Goal: Task Accomplishment & Management: Use online tool/utility

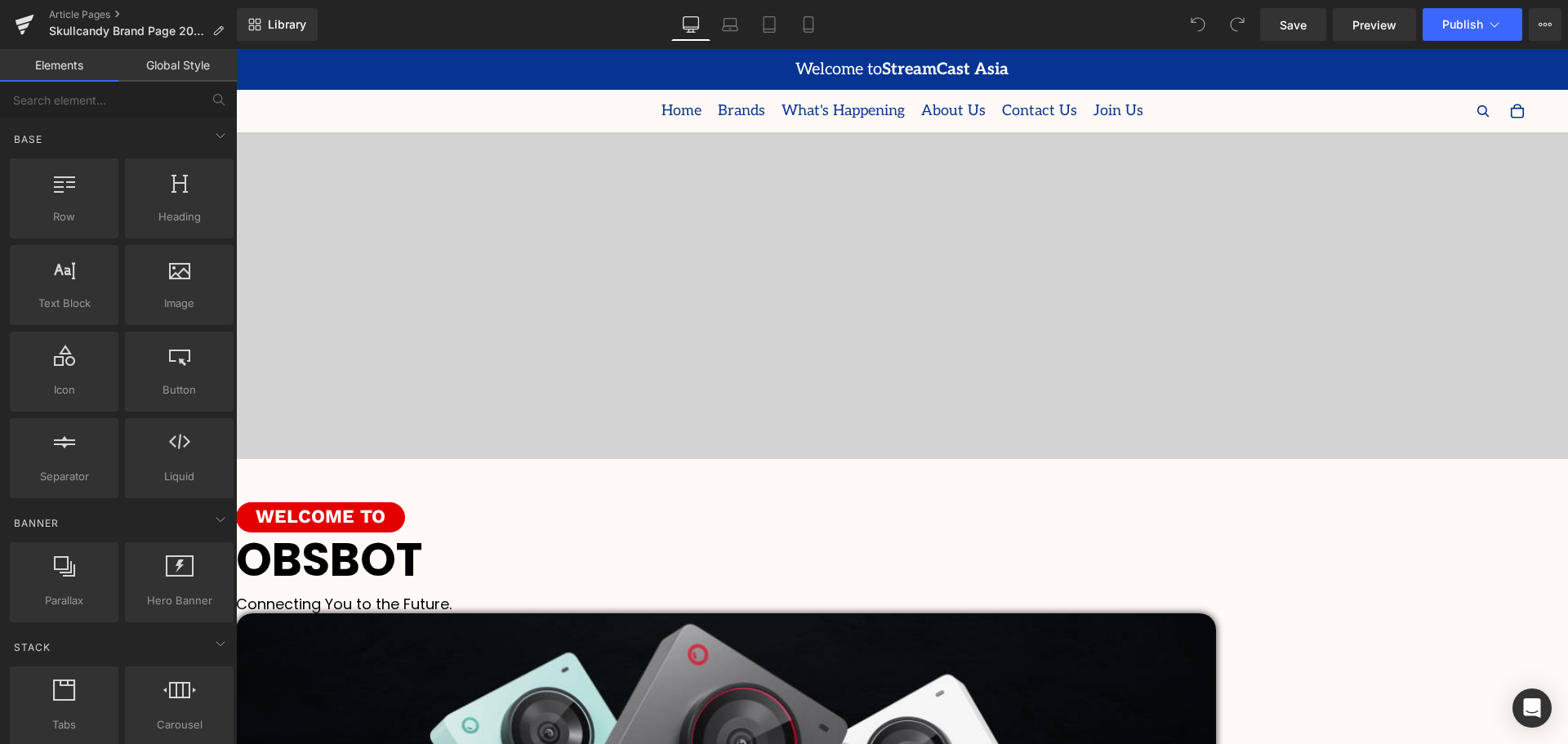
scroll to position [5171, 1324]
click at [236, 49] on span "Video Bg" at bounding box center [236, 49] width 0 height 0
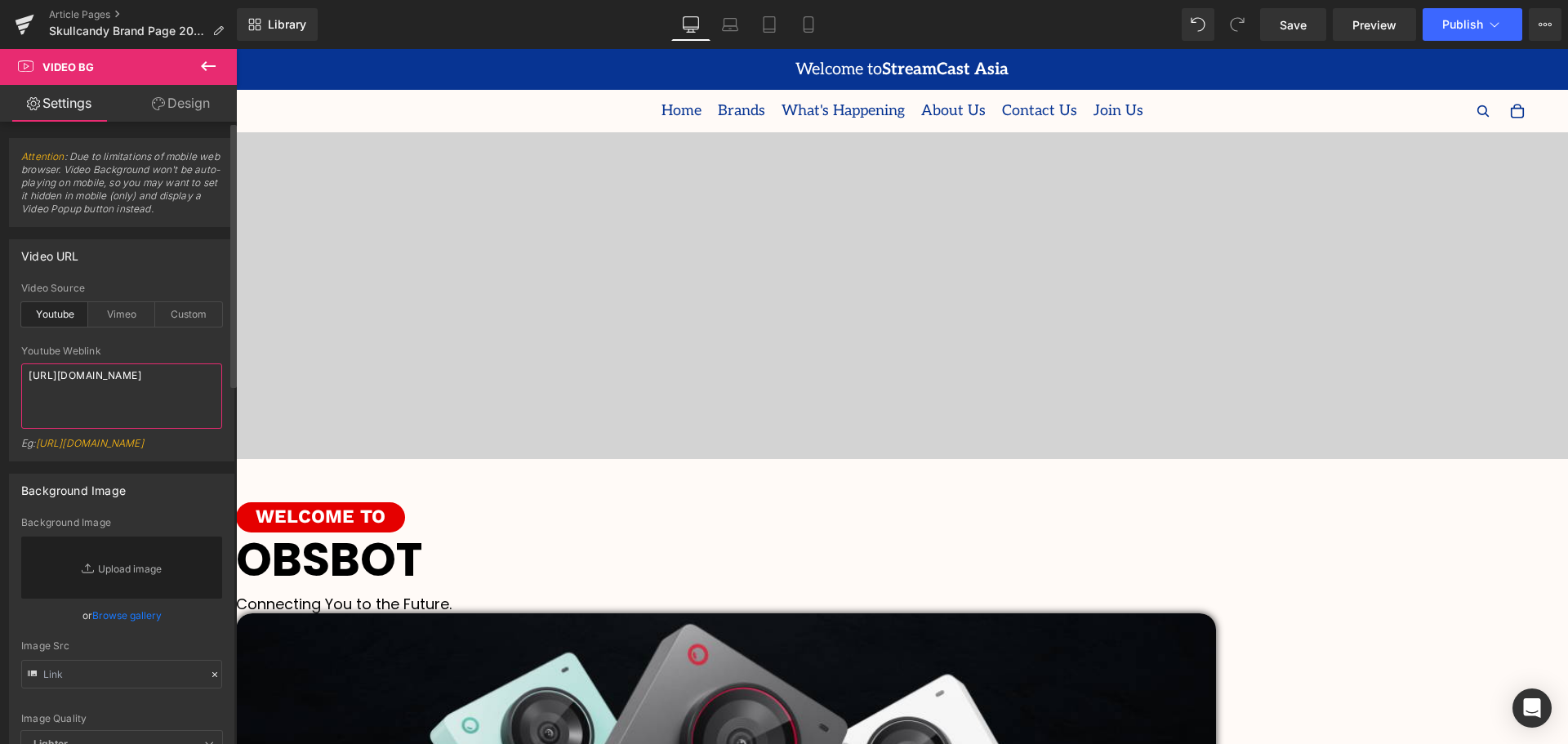
drag, startPoint x: 116, startPoint y: 389, endPoint x: 9, endPoint y: 382, distance: 107.2
click at [9, 381] on div "Video URL youtube Video Source Youtube Vimeo Custom Youtube Weblink [URL][DOMAI…" at bounding box center [122, 350] width 225 height 222
paste textarea "ygTFprEn3zQ"
type textarea "[URL][DOMAIN_NAME]"
click at [154, 348] on div "Youtube Weblink" at bounding box center [122, 351] width 201 height 12
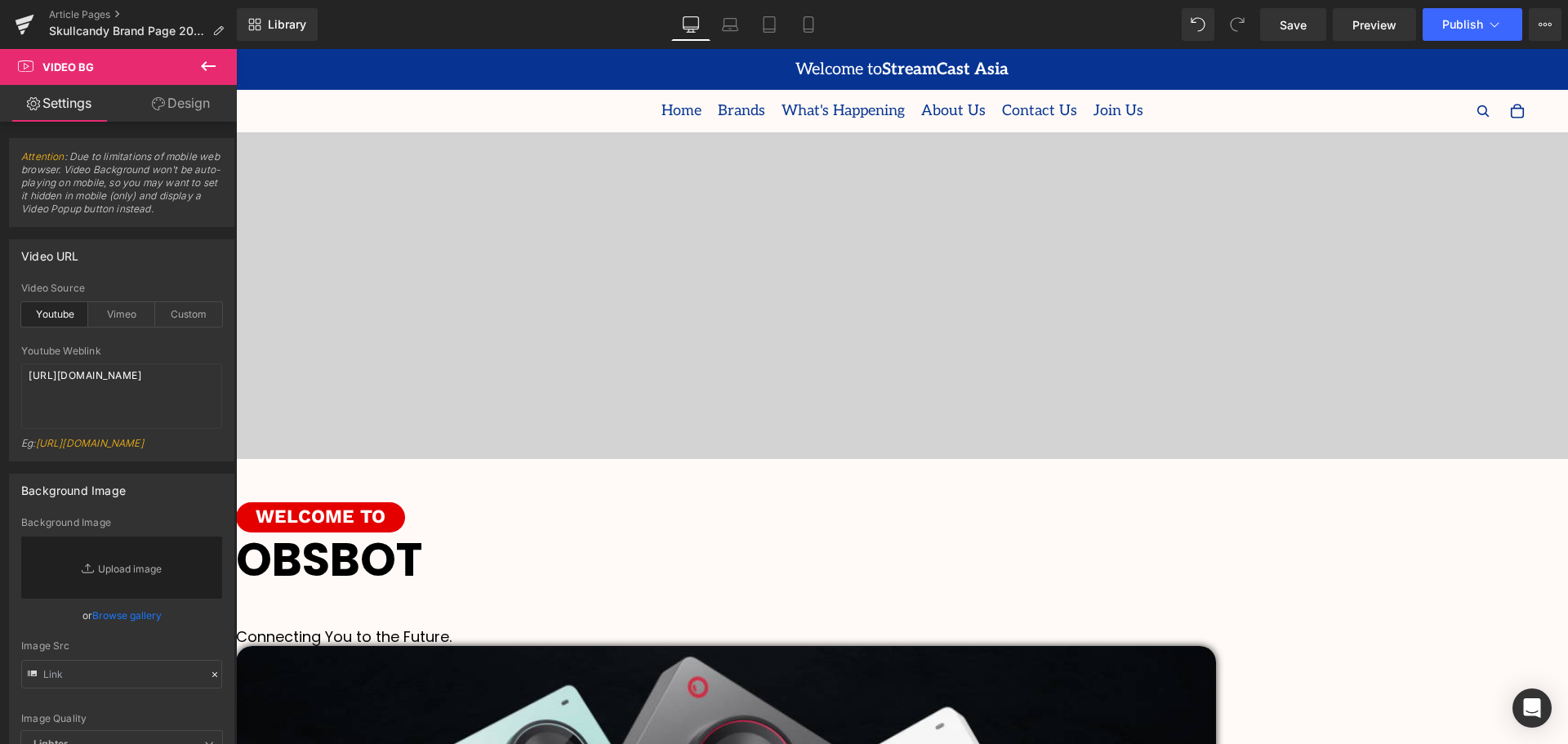
click at [997, 587] on h1 "OBSBOT" at bounding box center [902, 560] width 1332 height 55
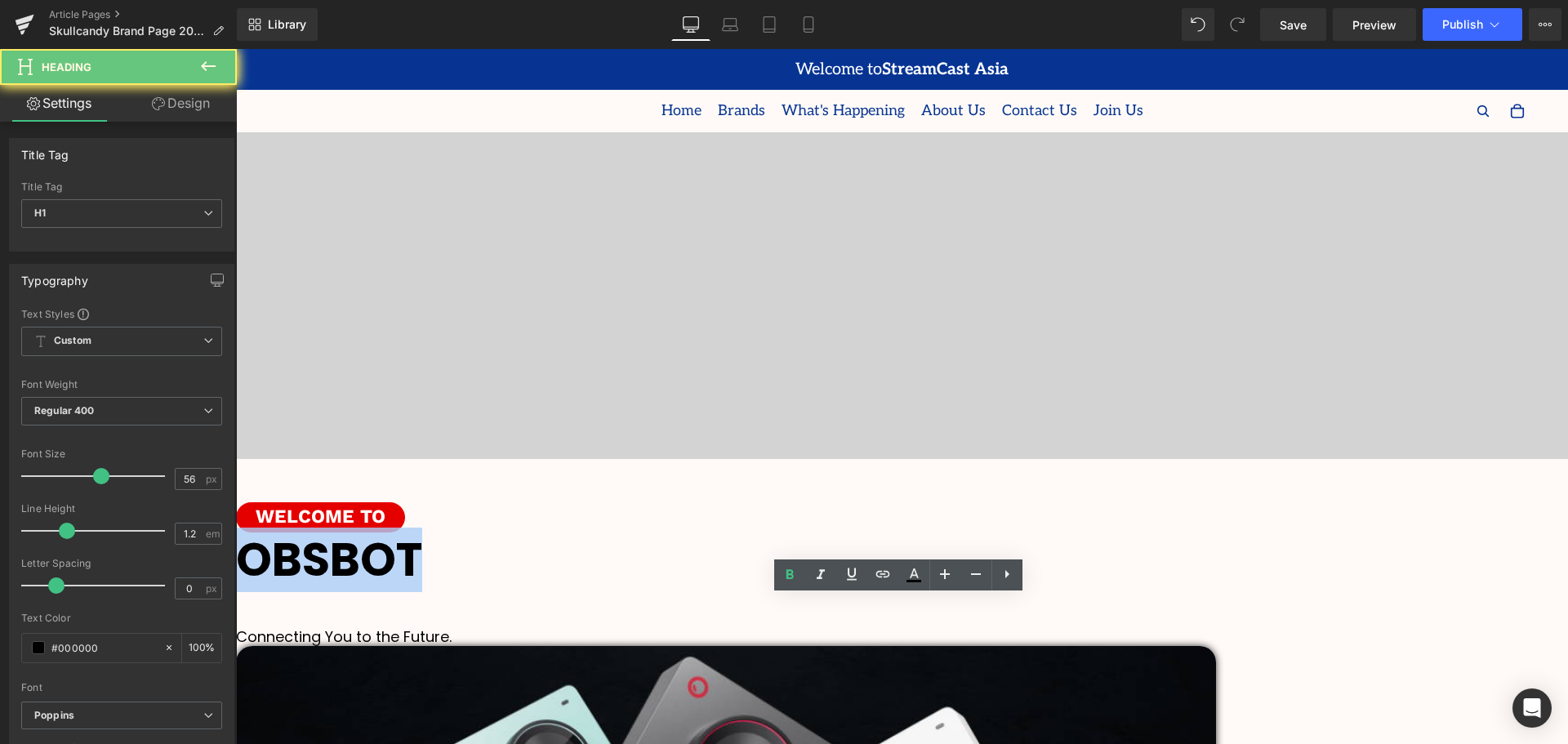
drag, startPoint x: 1006, startPoint y: 624, endPoint x: 808, endPoint y: 623, distance: 198.0
click at [808, 587] on h1 "OBSBOT" at bounding box center [902, 560] width 1332 height 55
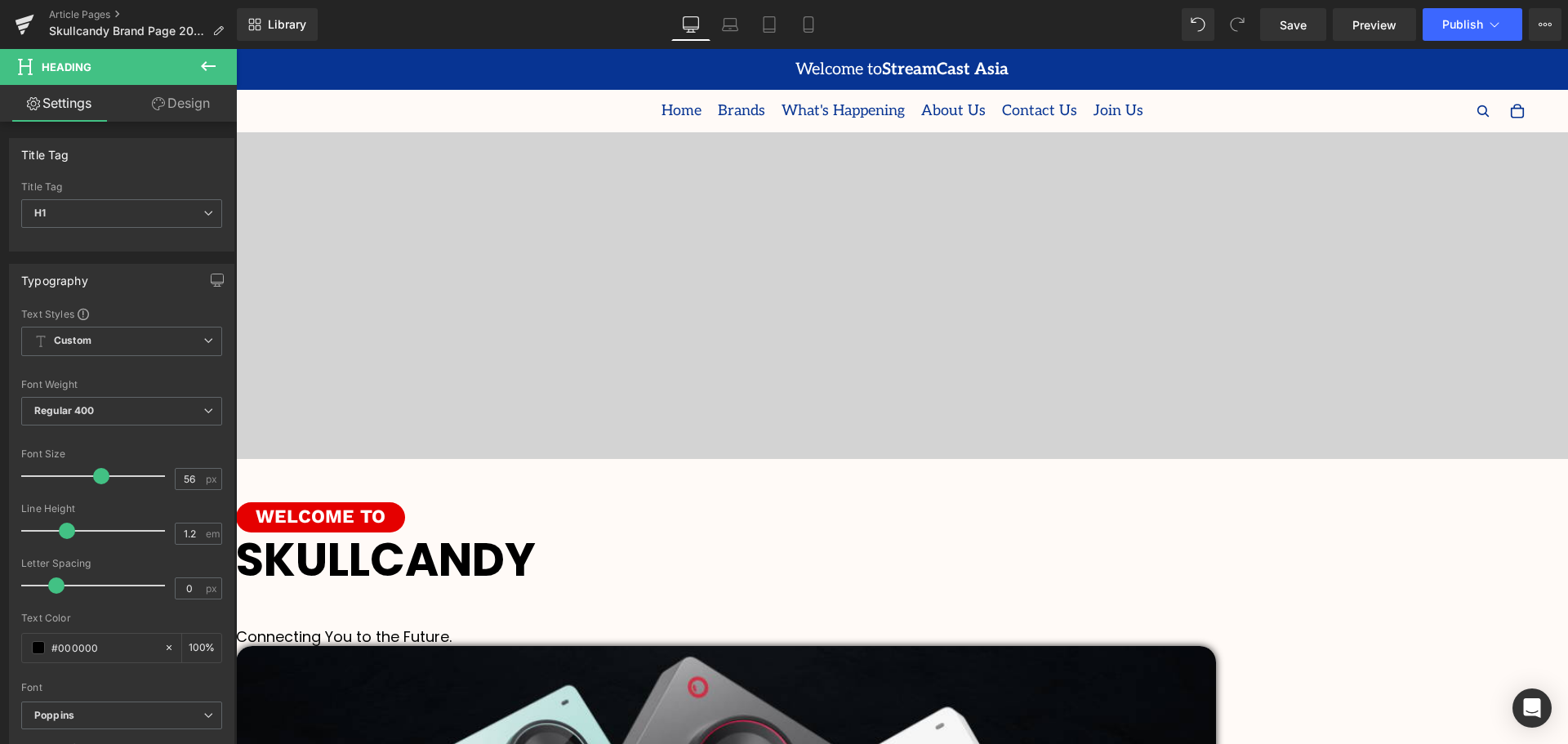
click at [1097, 581] on div "SKULLCANDY Heading Row" at bounding box center [902, 580] width 1332 height 95
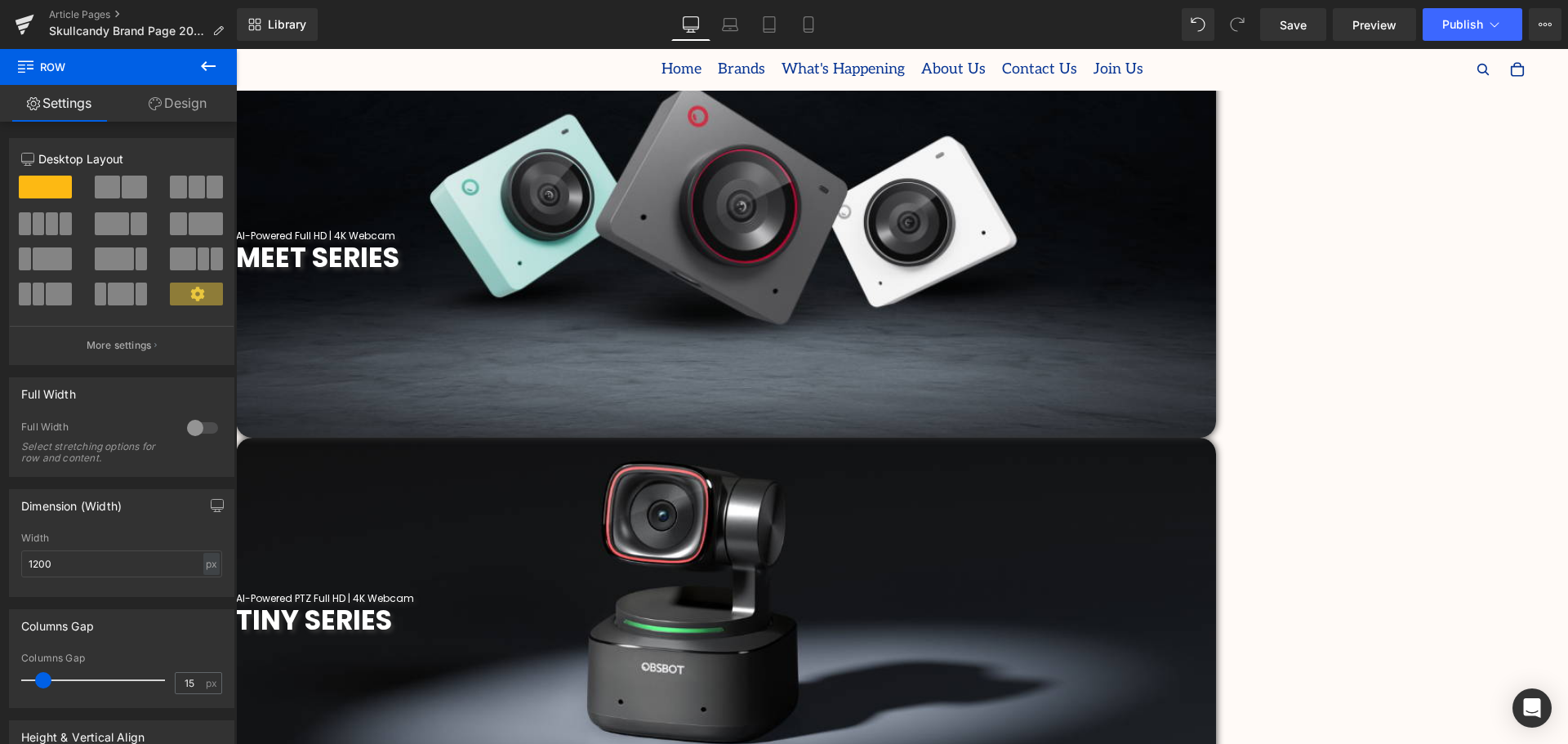
scroll to position [490, 0]
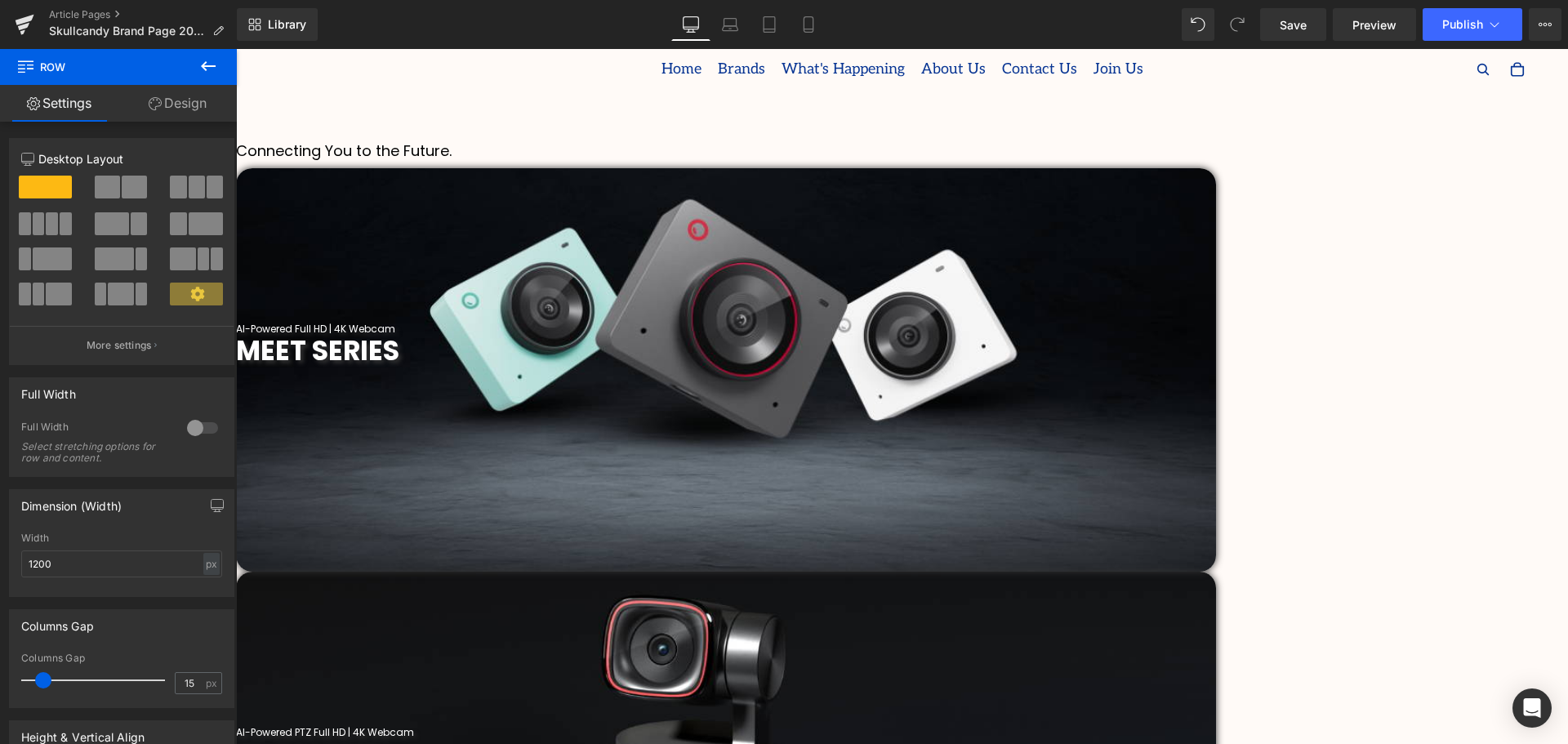
click at [236, 49] on span "Heading" at bounding box center [236, 49] width 0 height 0
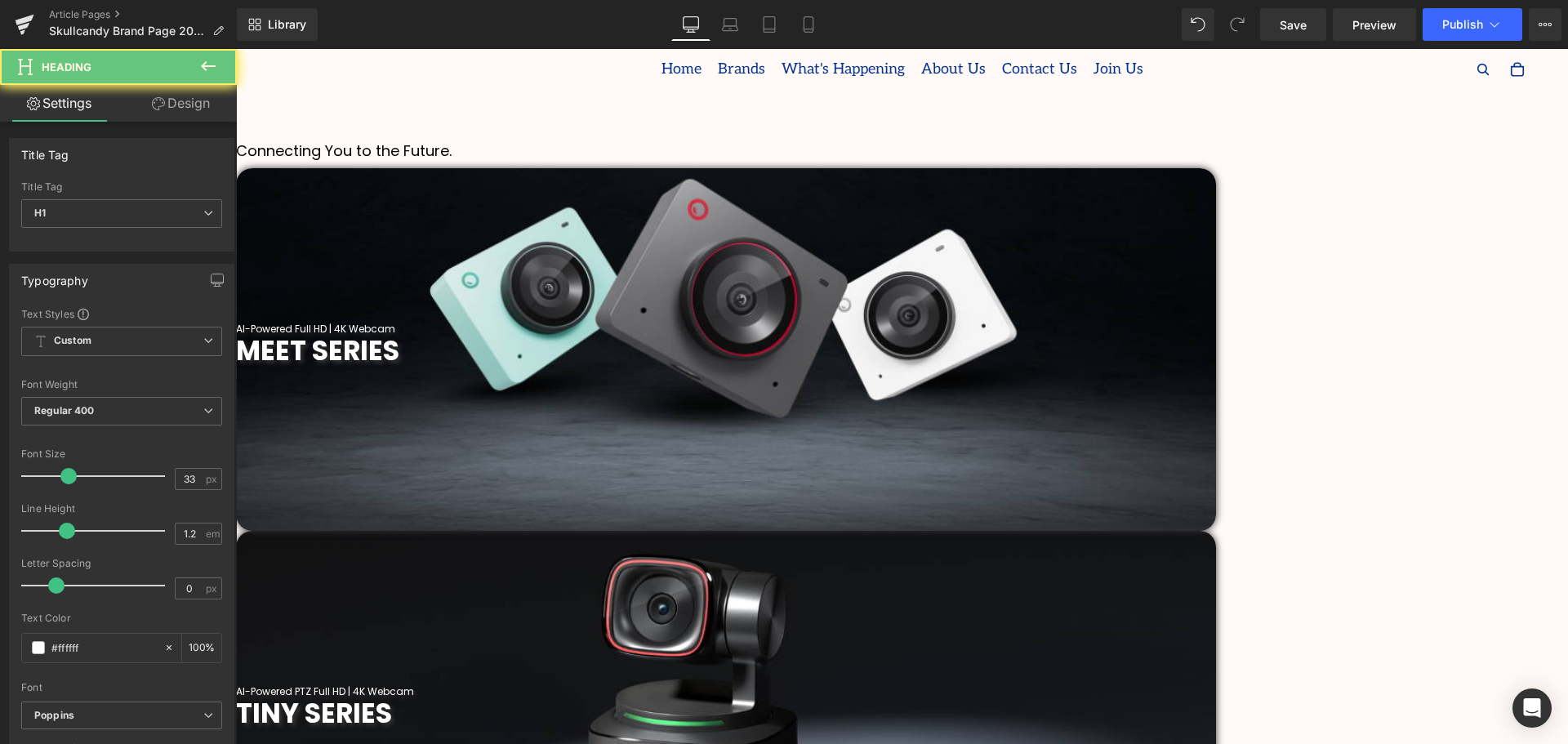
click at [736, 368] on h1 "MEET SERIES" at bounding box center [726, 350] width 980 height 32
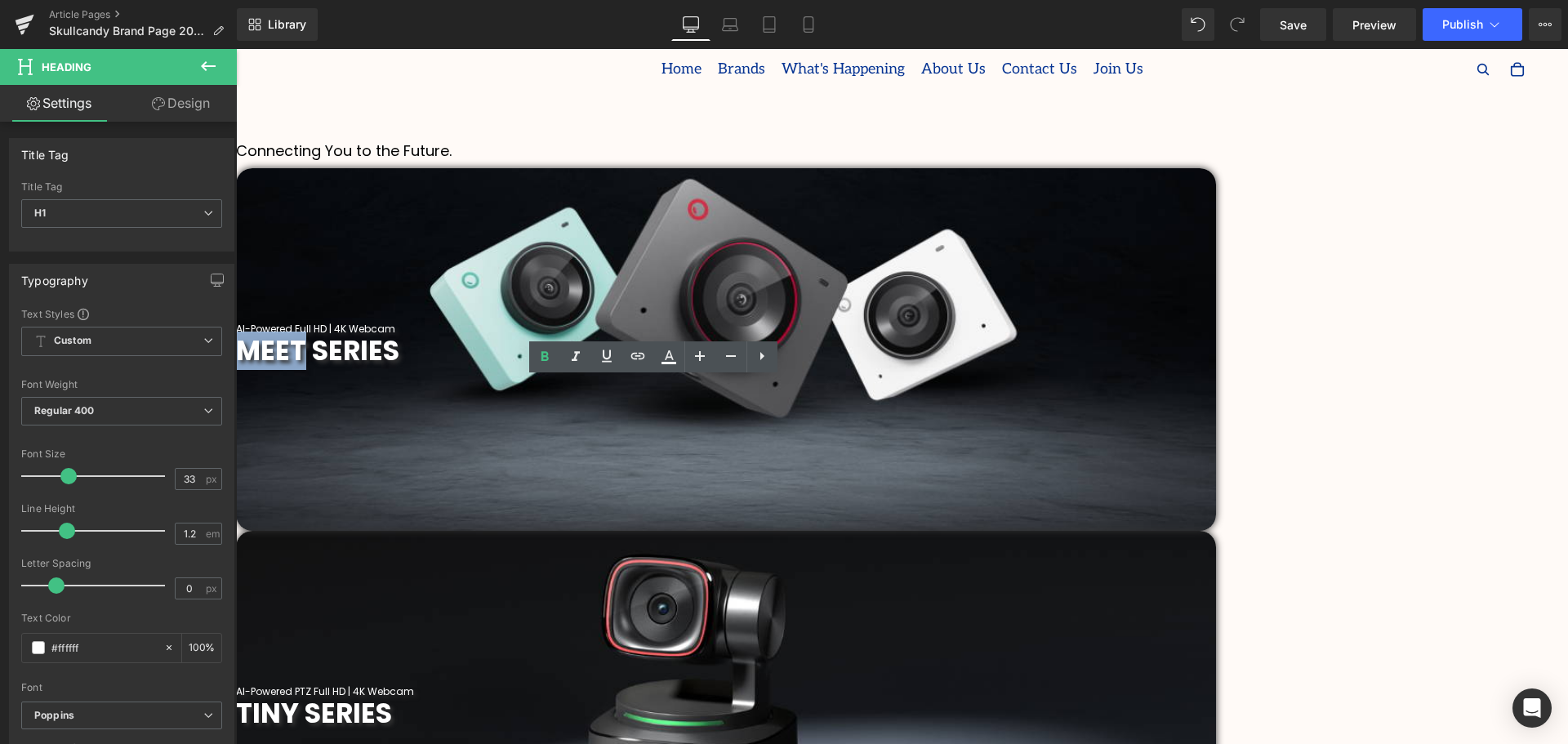
drag, startPoint x: 637, startPoint y: 399, endPoint x: 571, endPoint y: 399, distance: 66.0
click at [399, 370] on span "MEET SERIES" at bounding box center [317, 350] width 163 height 38
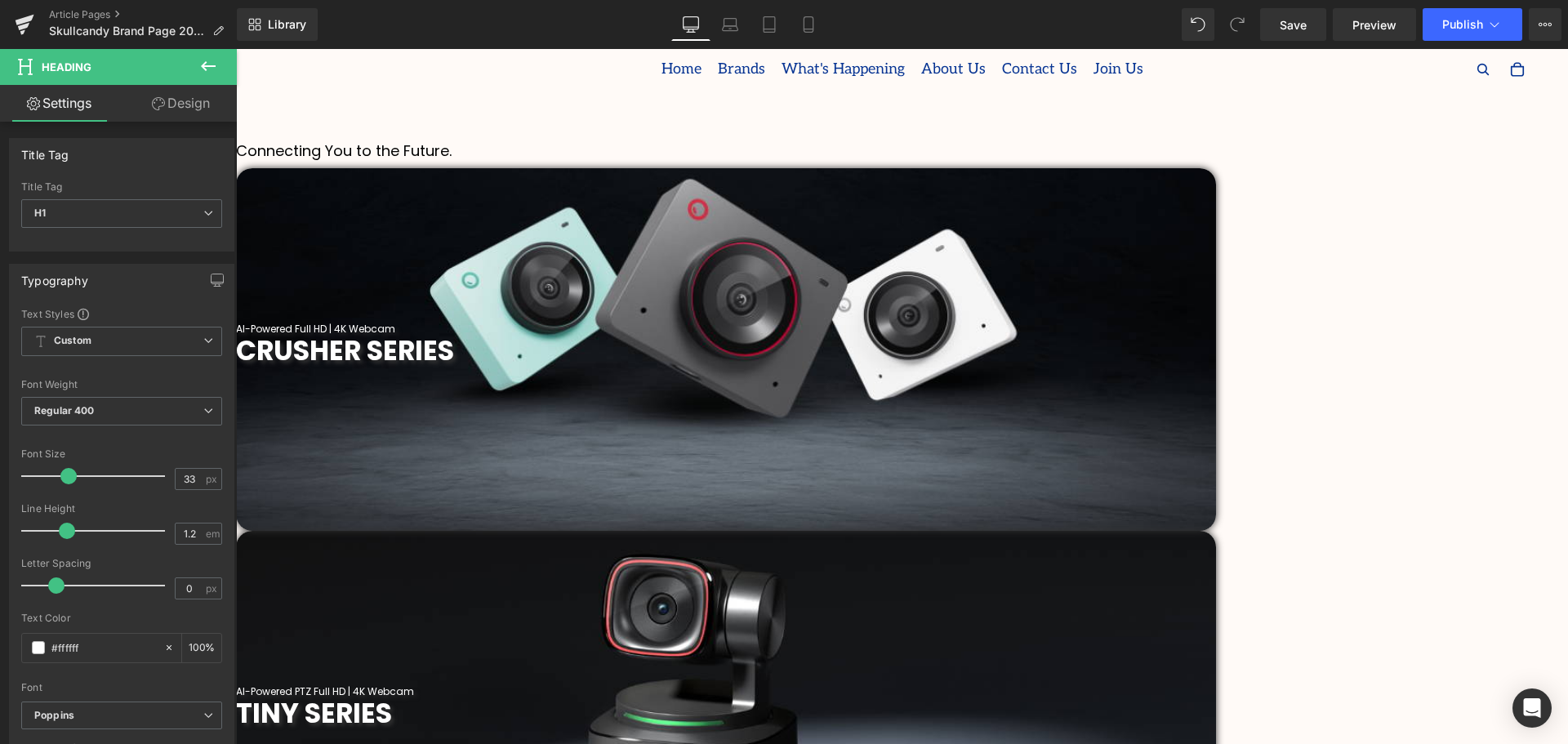
click at [236, 49] on span "Heading" at bounding box center [236, 49] width 0 height 0
click at [392, 694] on span "TINY SERIES" at bounding box center [314, 713] width 156 height 38
click at [236, 49] on span "Heading" at bounding box center [236, 49] width 0 height 0
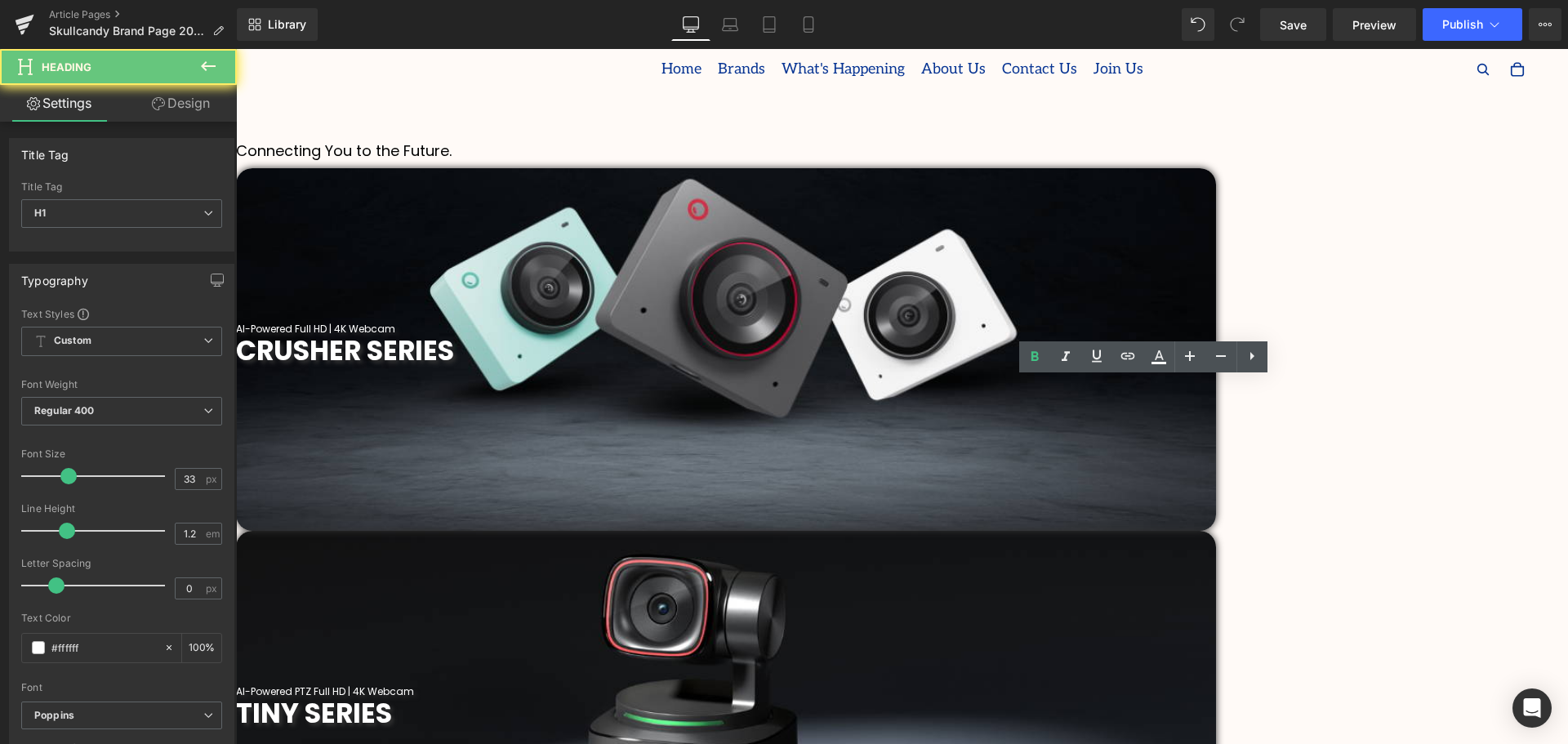
click at [454, 370] on span "CRUSHER SERIES" at bounding box center [345, 350] width 218 height 38
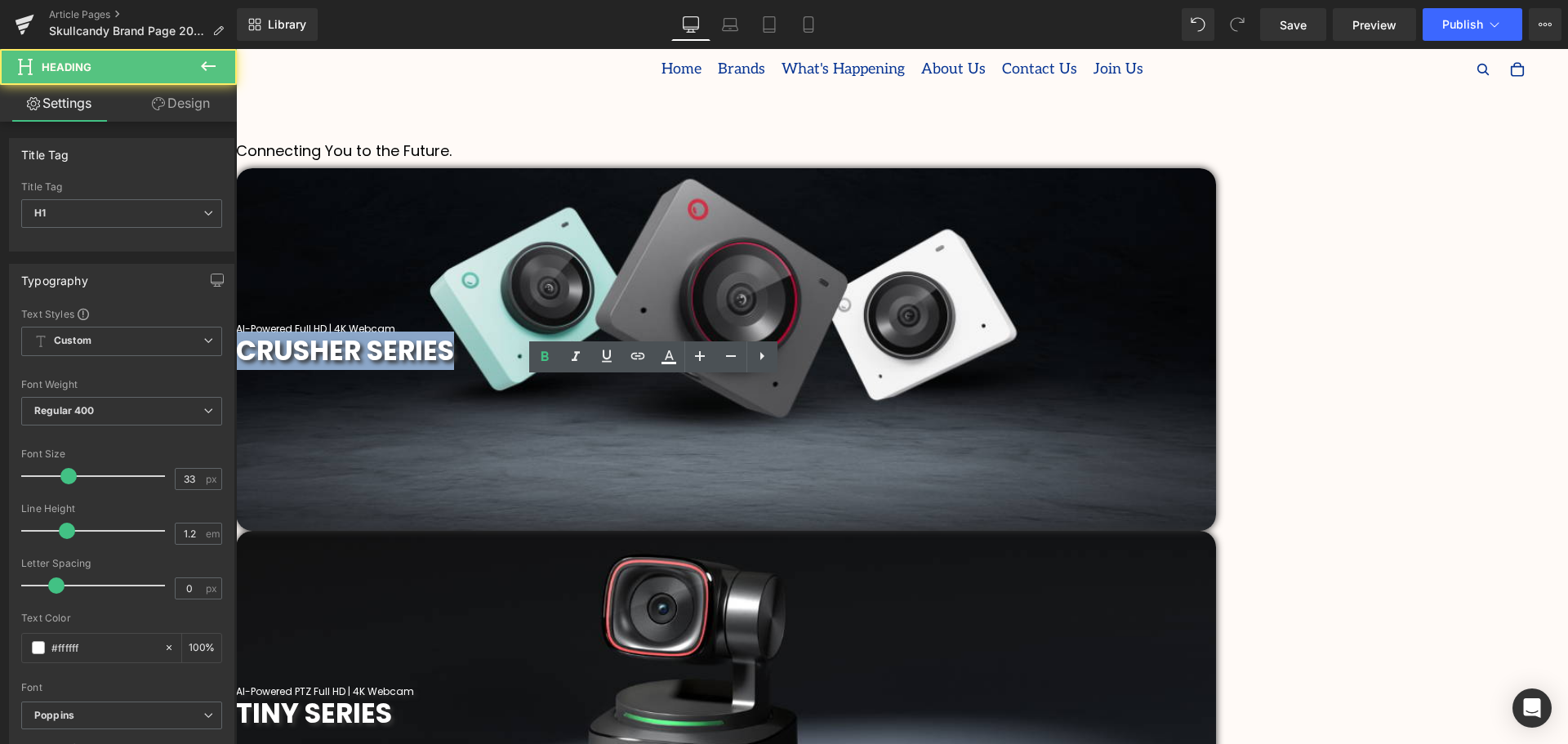
drag, startPoint x: 750, startPoint y: 397, endPoint x: 540, endPoint y: 395, distance: 210.0
click at [540, 368] on h1 "CRUSHER SERIES" at bounding box center [726, 350] width 980 height 32
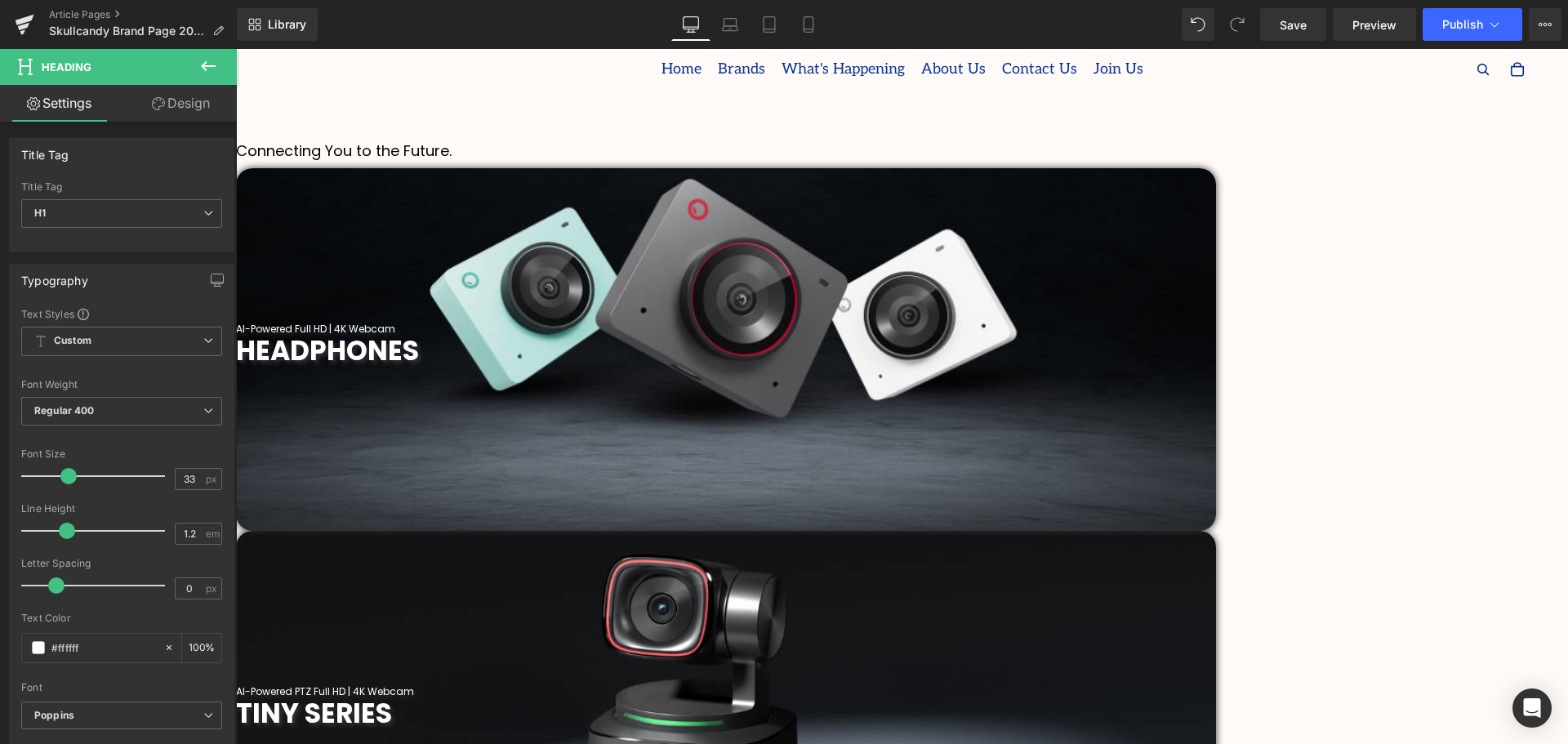
click at [392, 694] on span "TINY SERIES" at bounding box center [314, 713] width 156 height 38
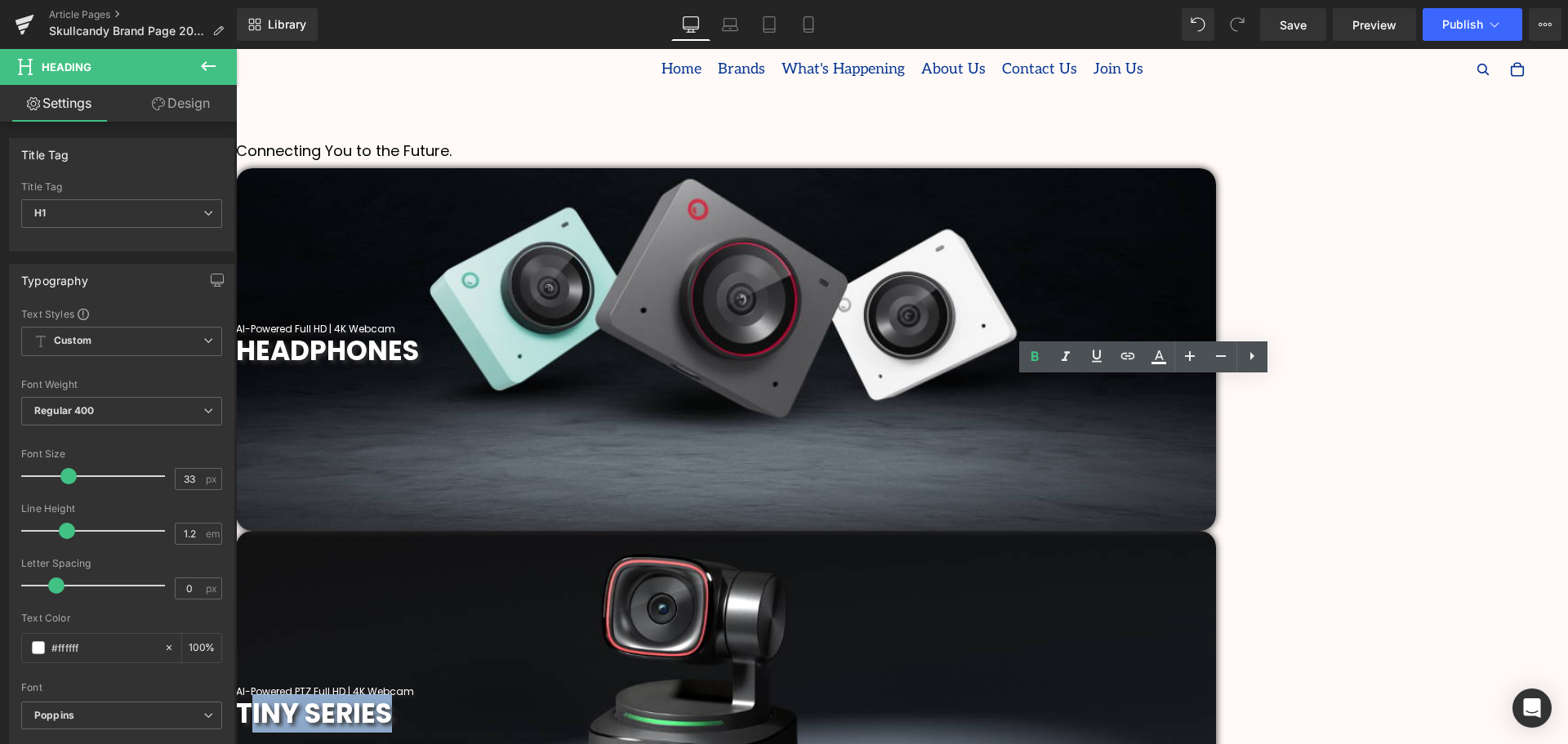
drag, startPoint x: 1234, startPoint y: 394, endPoint x: 1082, endPoint y: 405, distance: 152.4
click at [1082, 698] on h1 "TINY SERIES" at bounding box center [726, 713] width 980 height 32
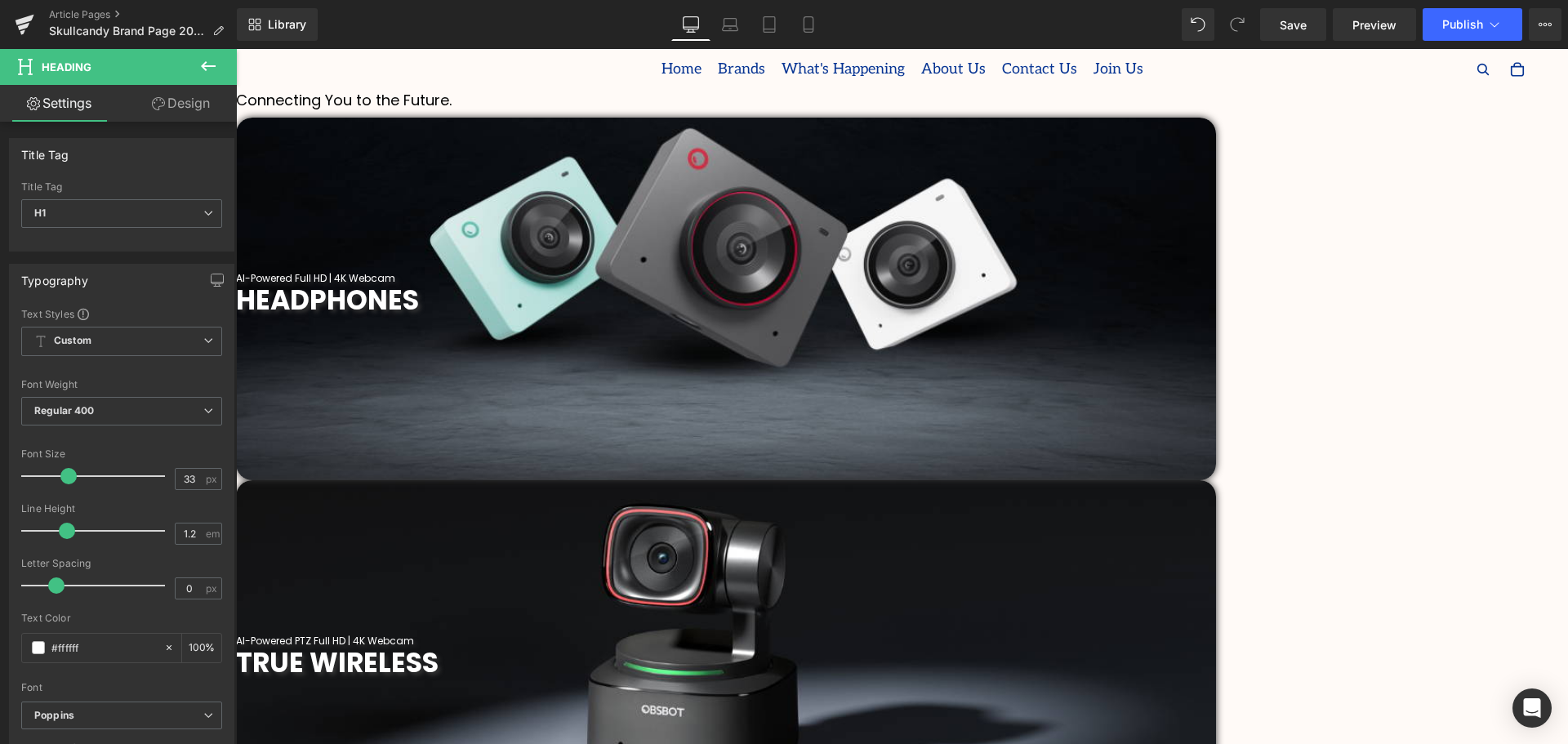
scroll to position [654, 0]
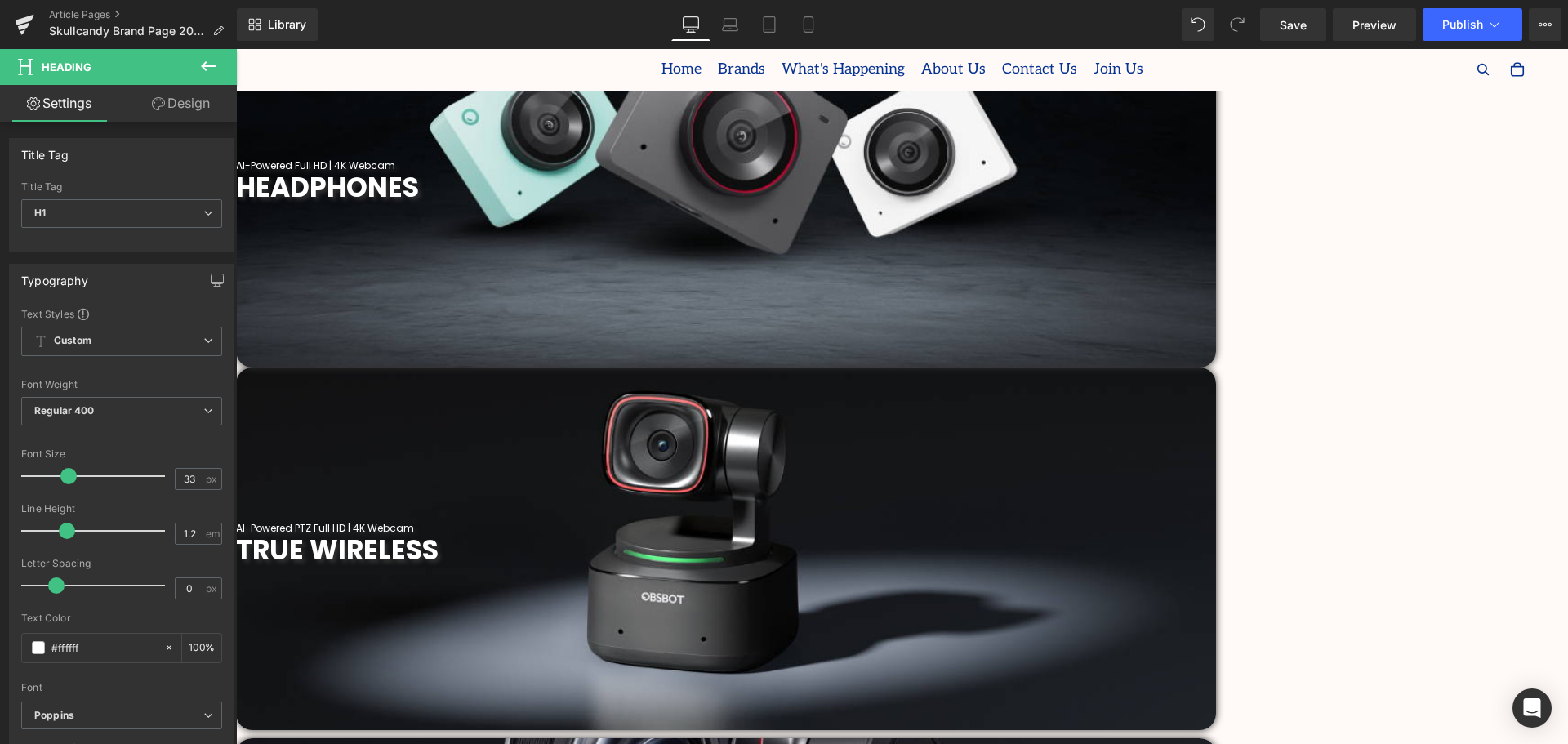
click at [236, 49] on span "Heading" at bounding box center [236, 49] width 0 height 0
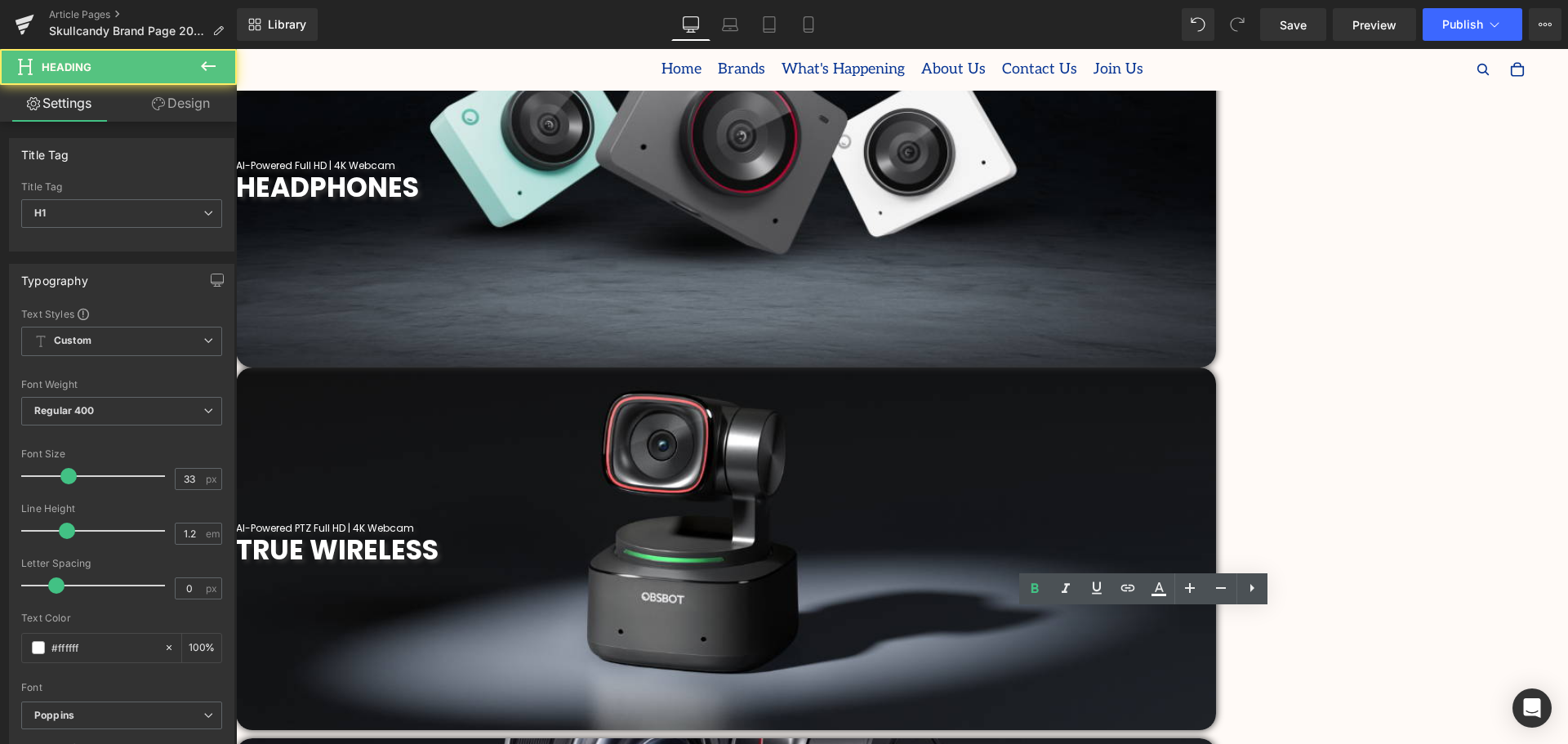
drag, startPoint x: 1198, startPoint y: 628, endPoint x: 1013, endPoint y: 636, distance: 185.2
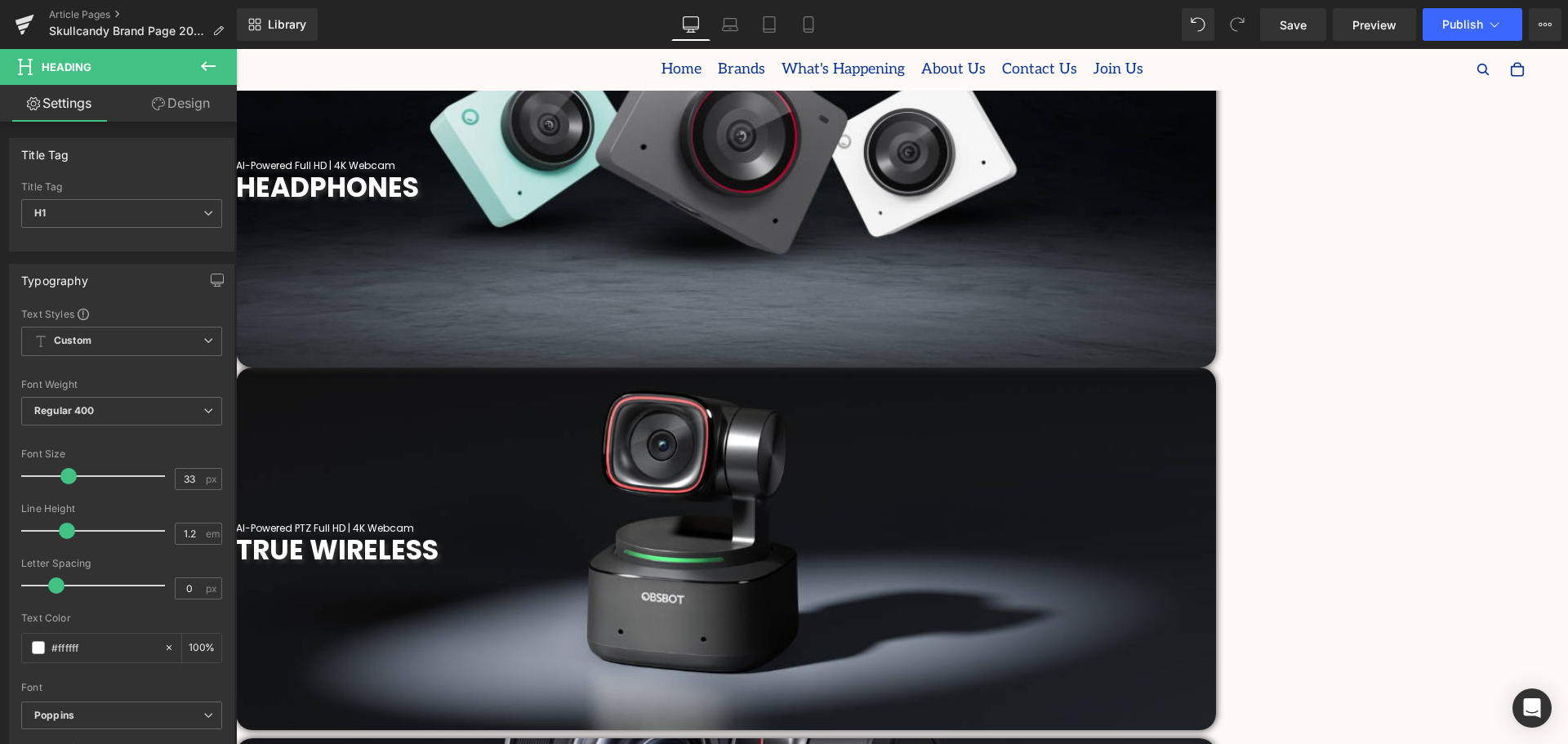
click at [236, 49] on span "Heading" at bounding box center [236, 49] width 0 height 0
click at [438, 531] on span "TRUE WIRELESS" at bounding box center [337, 550] width 203 height 38
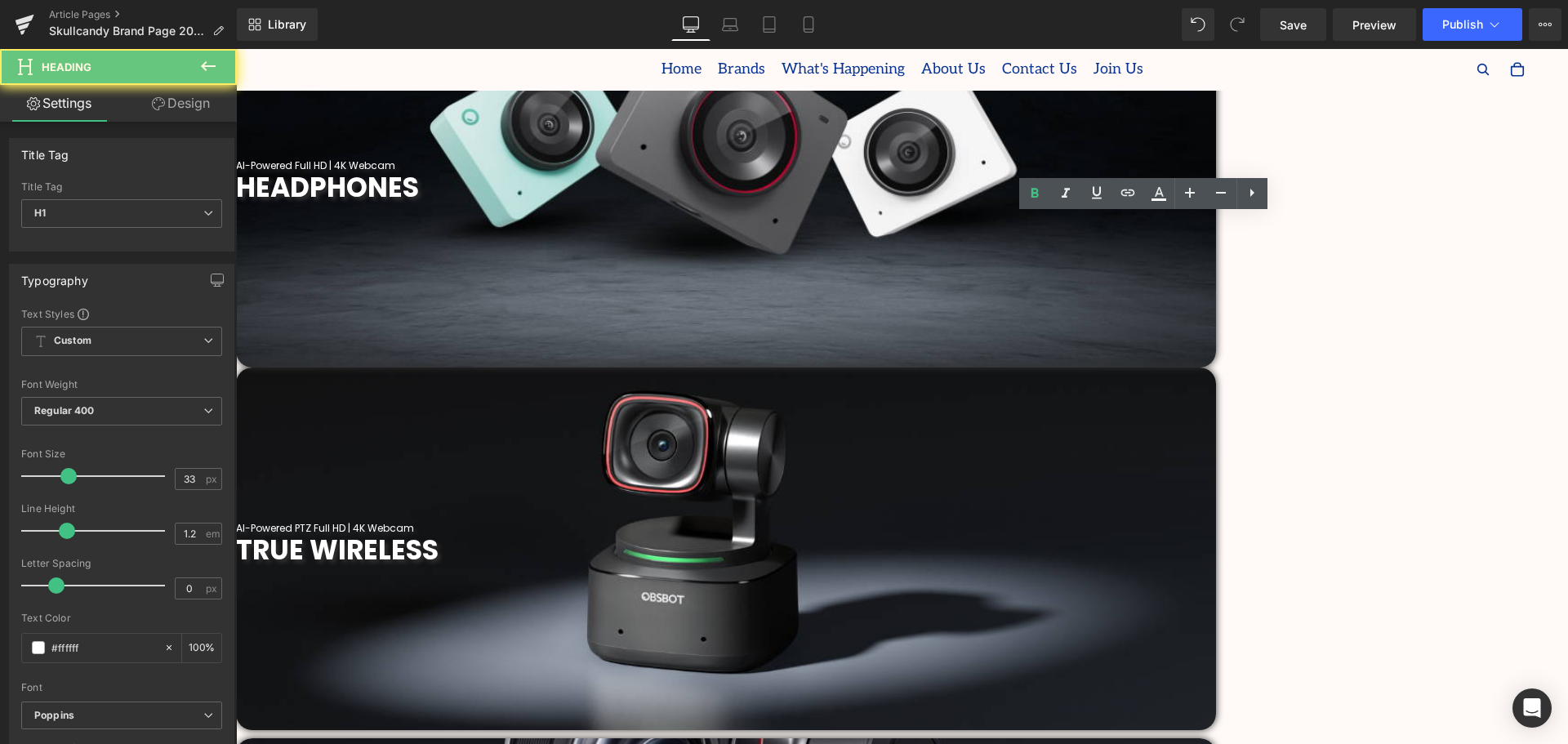
click at [1216, 534] on h1 "TRUE WIRELESS" at bounding box center [726, 550] width 980 height 32
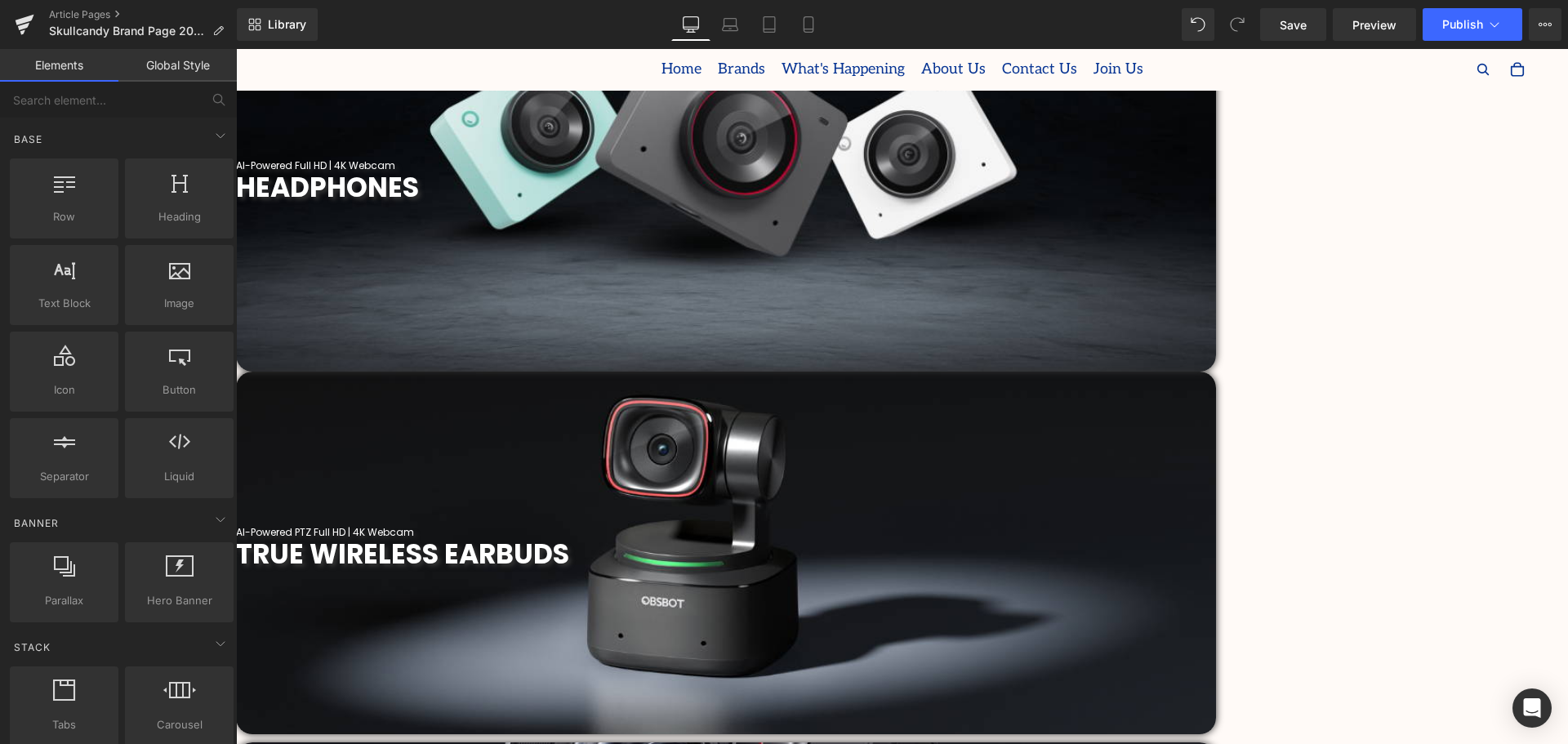
click at [236, 49] on span "Heading" at bounding box center [236, 49] width 0 height 0
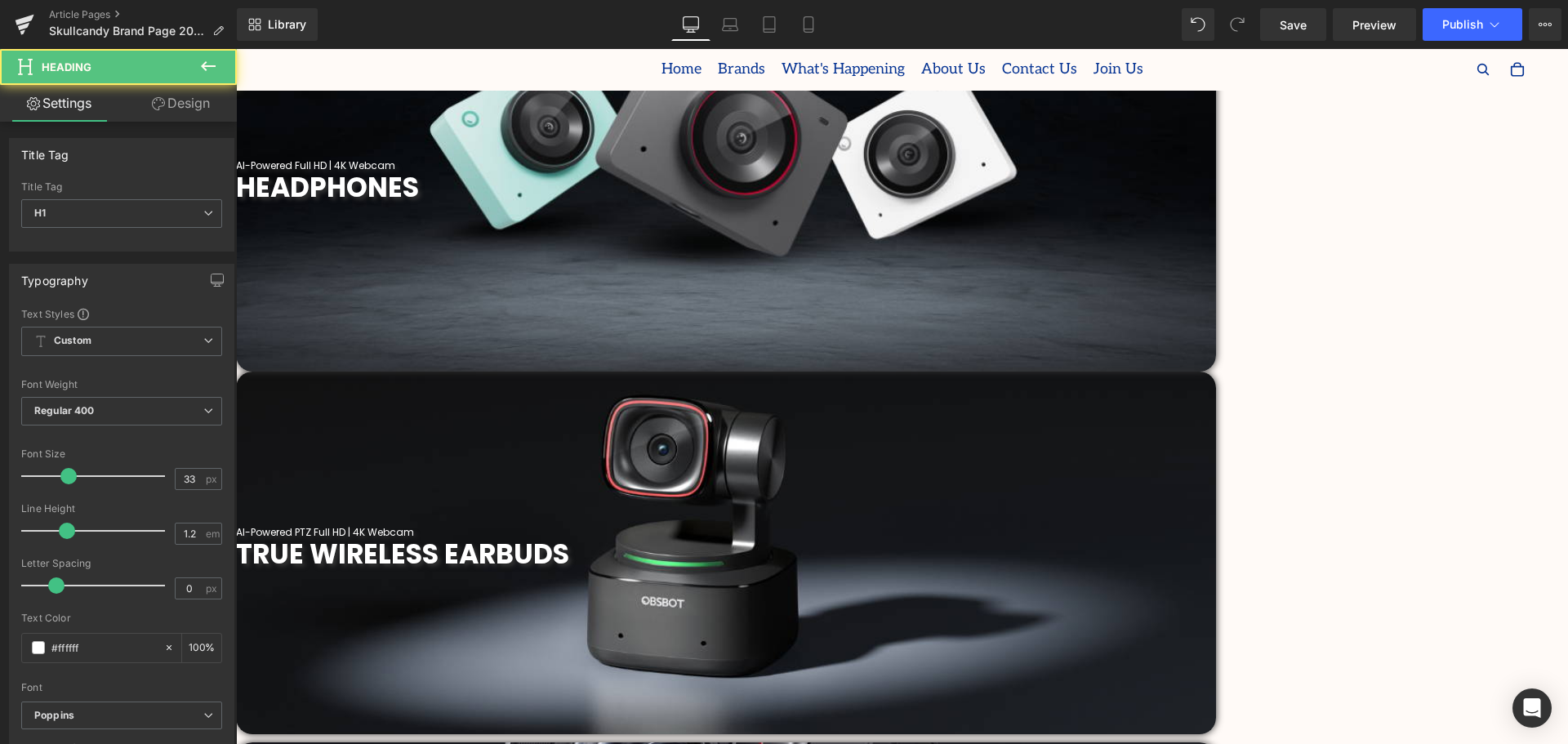
click at [419, 206] on span "HEADPHONES" at bounding box center [327, 187] width 183 height 38
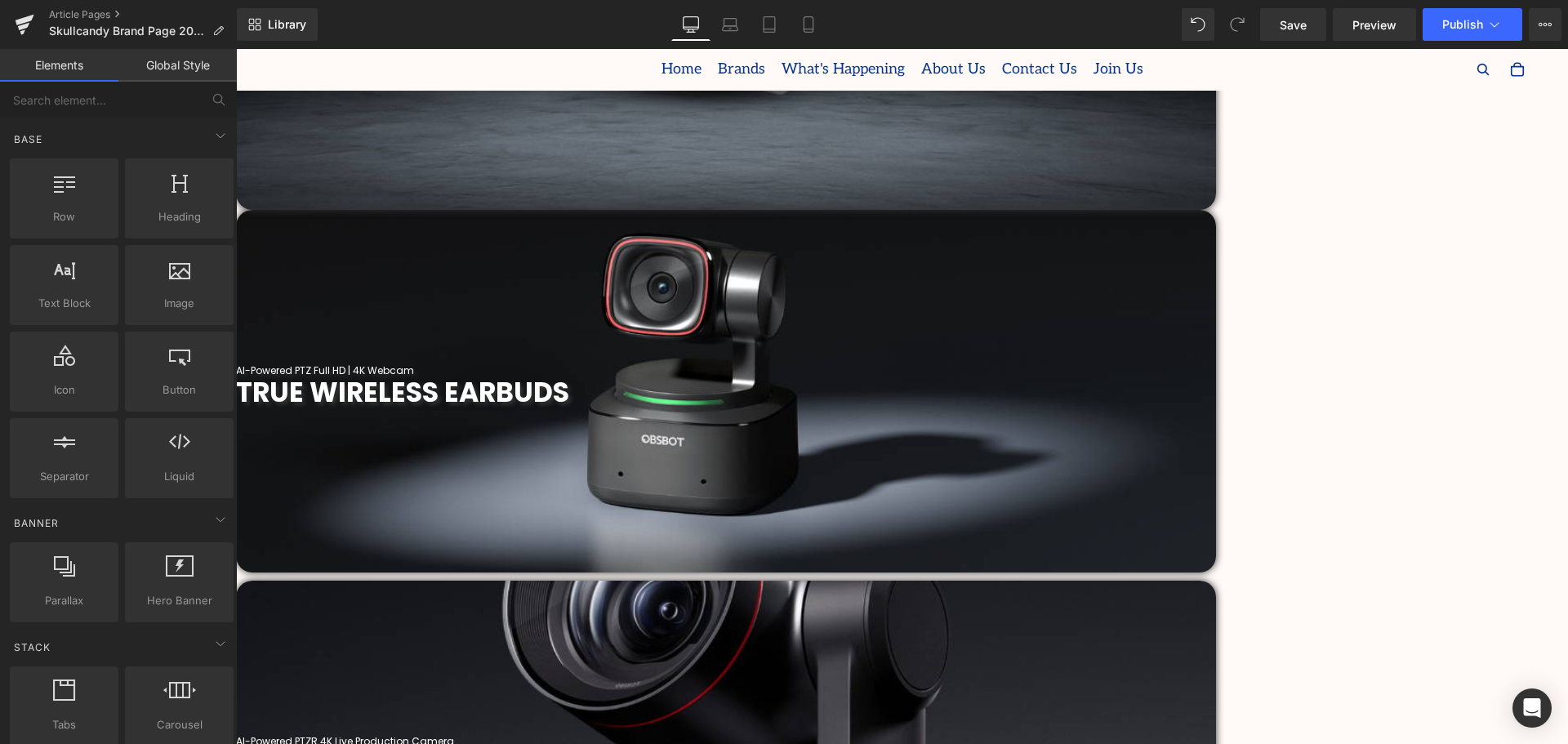
scroll to position [817, 0]
click at [236, 49] on span "Heading" at bounding box center [236, 49] width 0 height 0
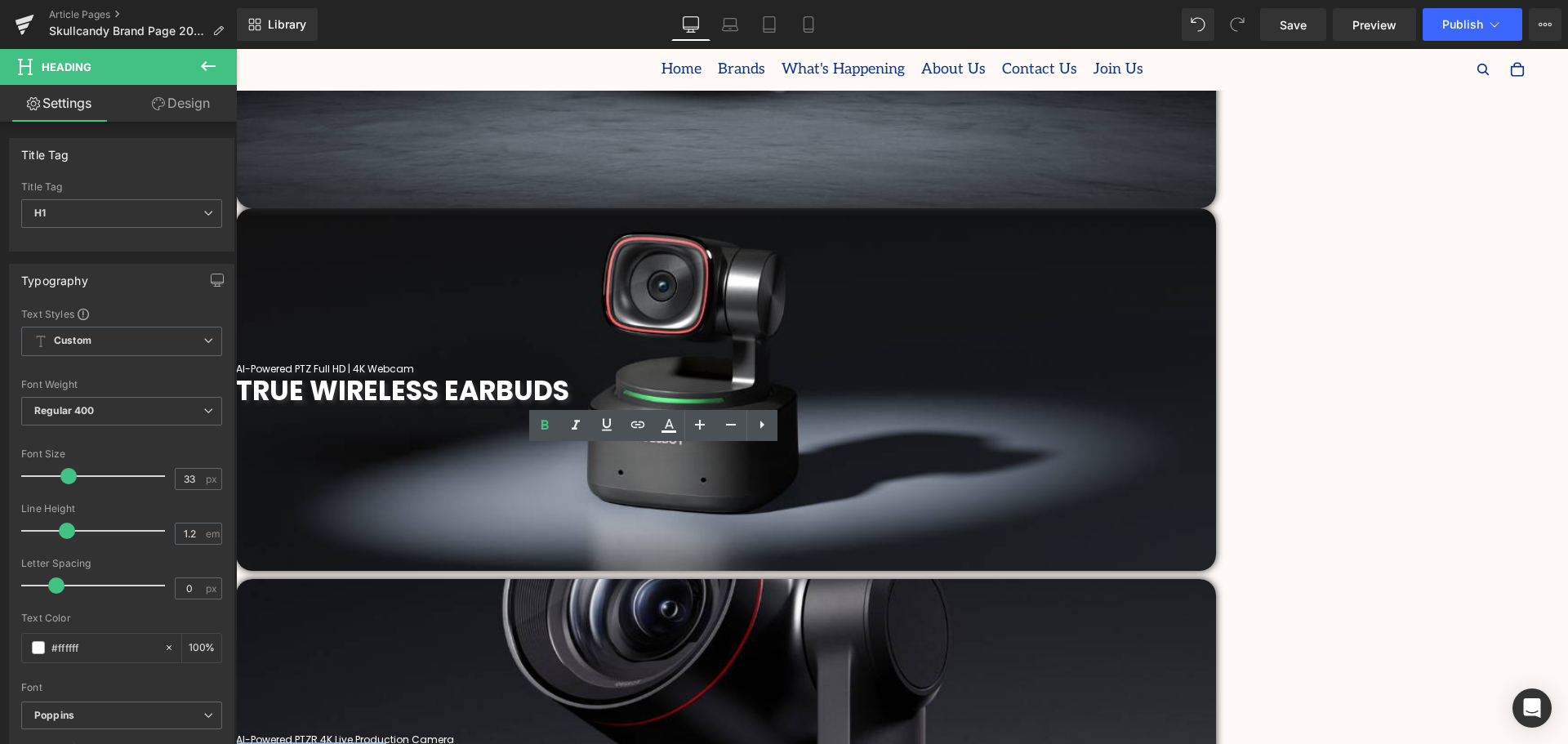
drag, startPoint x: 771, startPoint y: 466, endPoint x: 538, endPoint y: 476, distance: 233.2
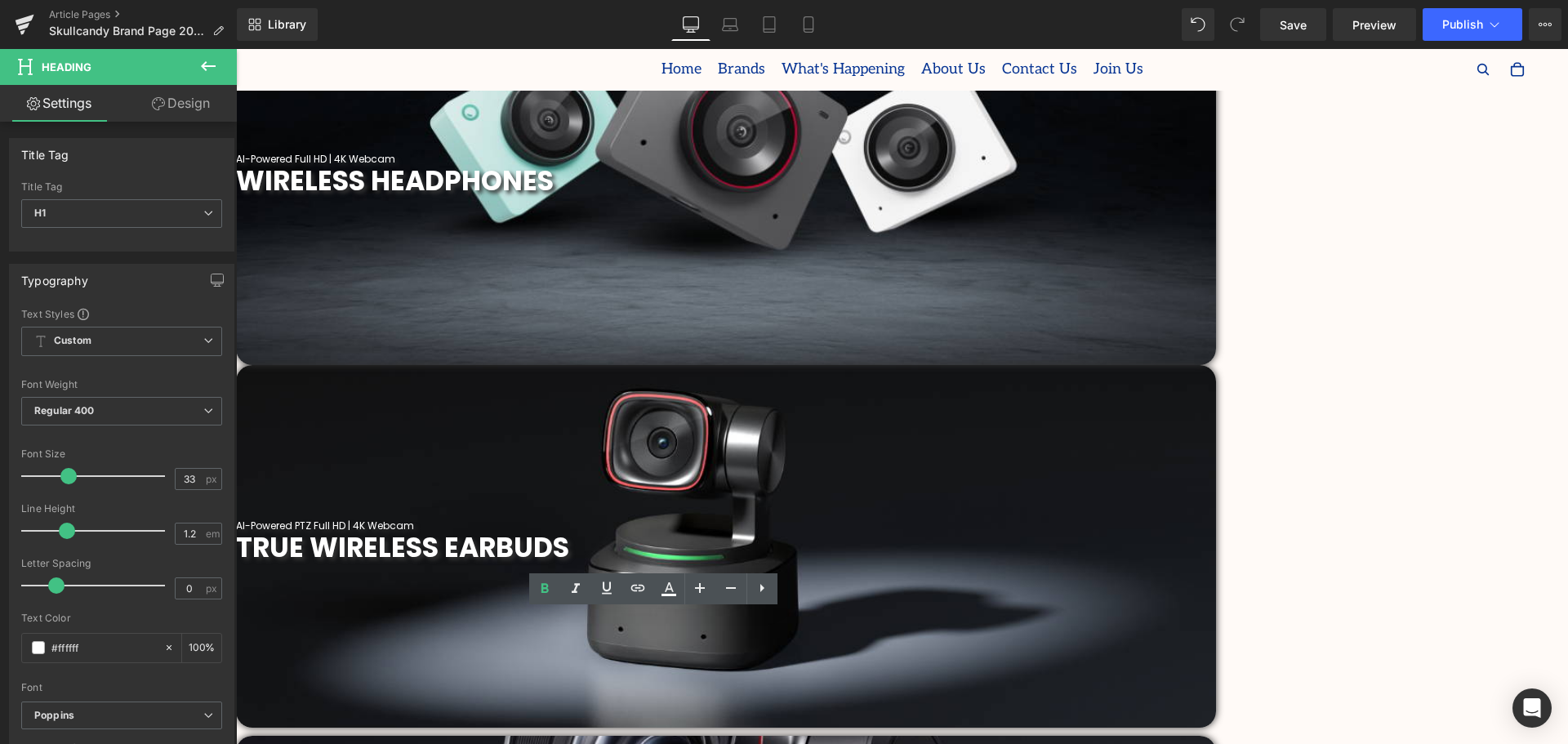
scroll to position [654, 0]
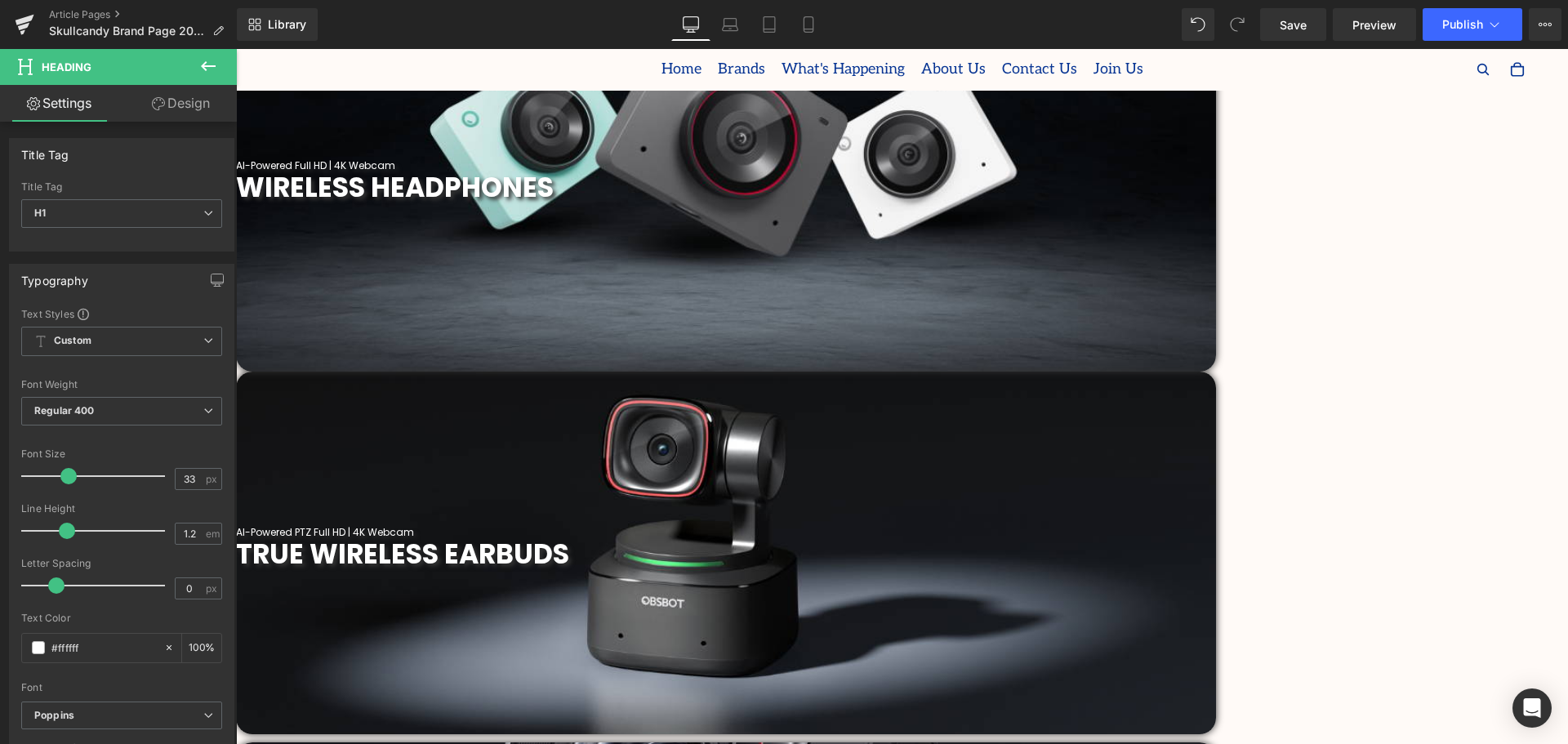
click at [554, 206] on span "WIRELESS HEADPHONES" at bounding box center [395, 187] width 318 height 38
drag, startPoint x: 625, startPoint y: 230, endPoint x: 490, endPoint y: 239, distance: 135.3
click at [490, 205] on h1 "WIRELESS HEADPHONES" at bounding box center [726, 187] width 980 height 32
click at [569, 535] on span "TRUE WIRELESS EARBUDS" at bounding box center [403, 554] width 333 height 38
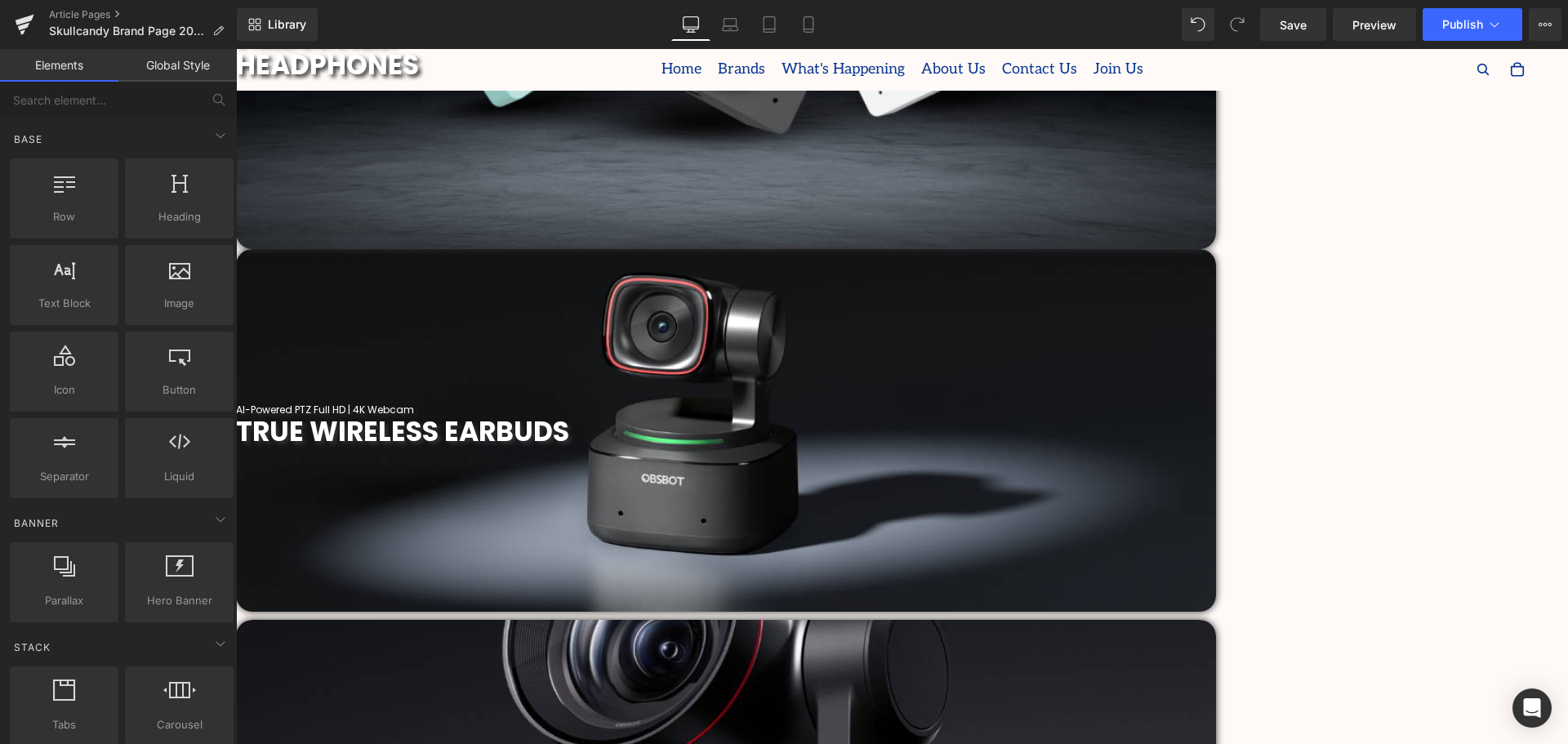
scroll to position [735, 0]
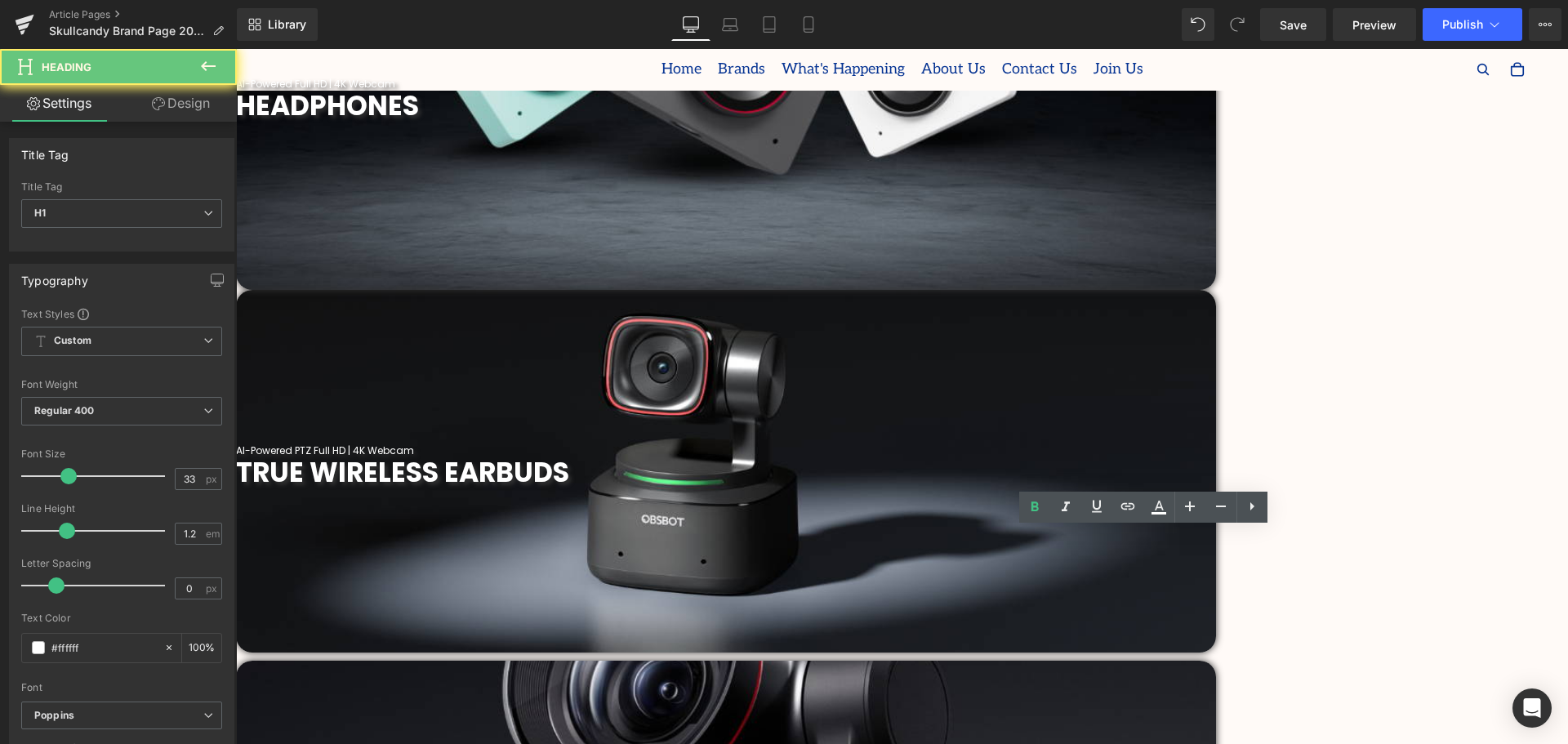
drag, startPoint x: 1299, startPoint y: 552, endPoint x: 1134, endPoint y: 548, distance: 165.0
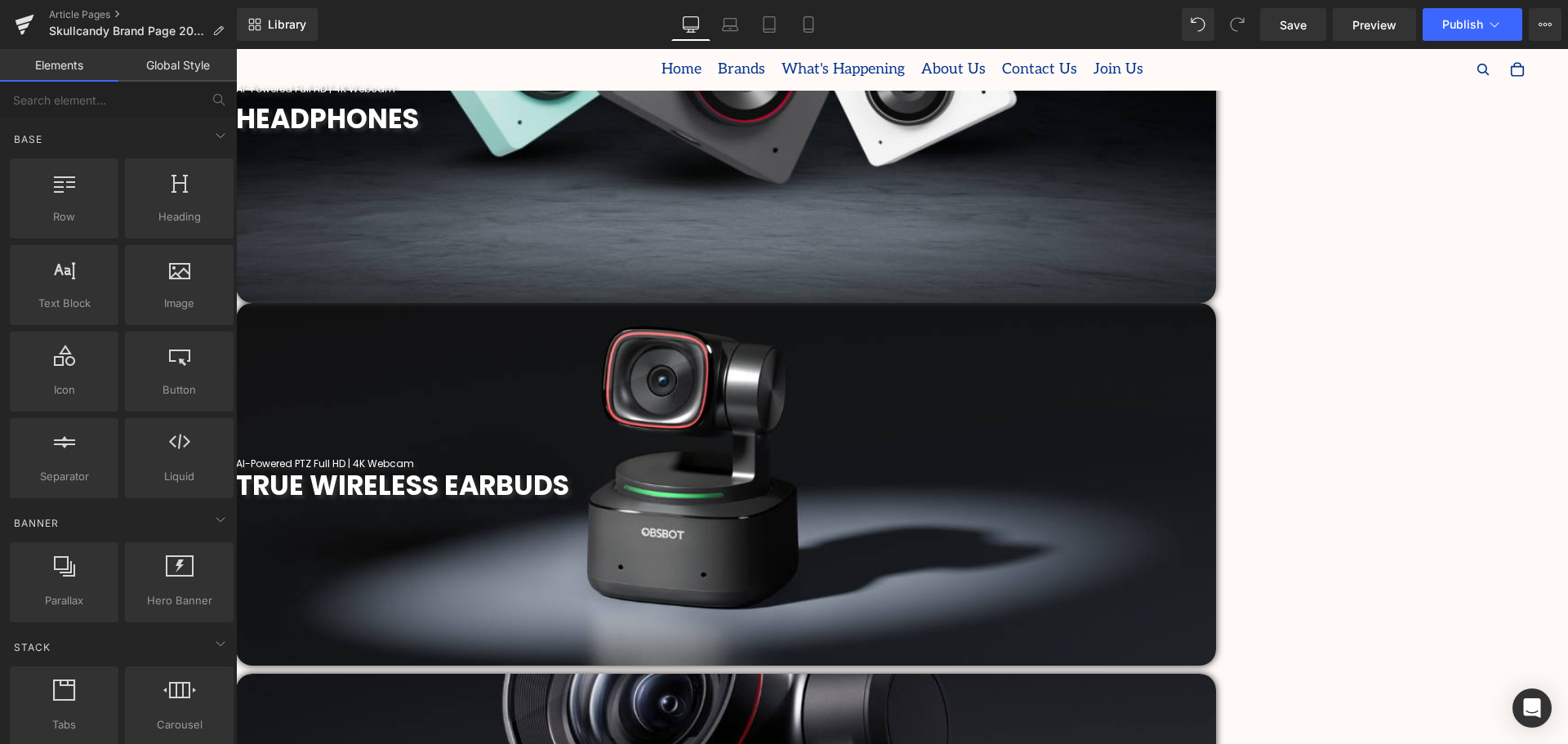
scroll to position [572, 0]
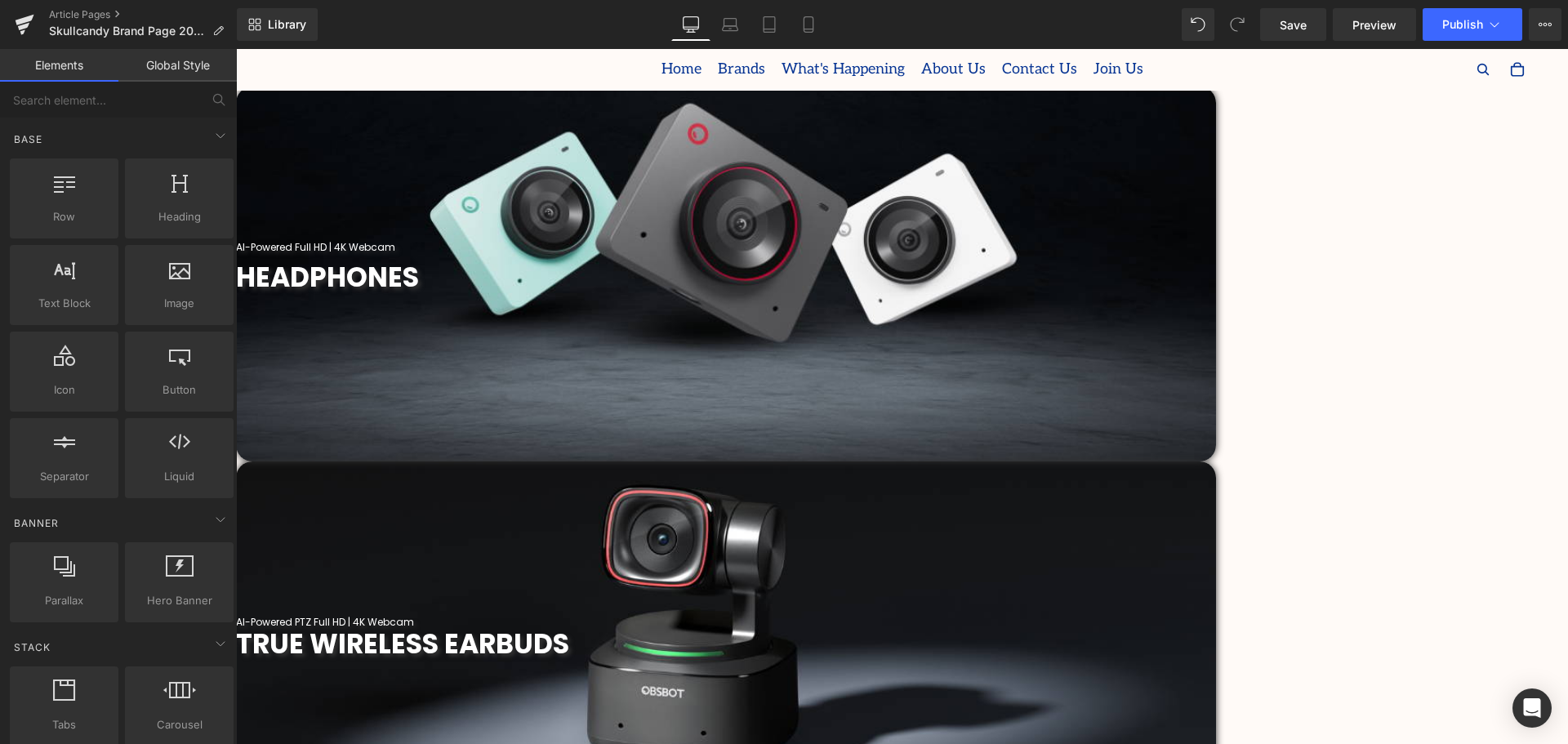
click at [553, 294] on h1 "HEADPHONES" at bounding box center [726, 278] width 980 height 32
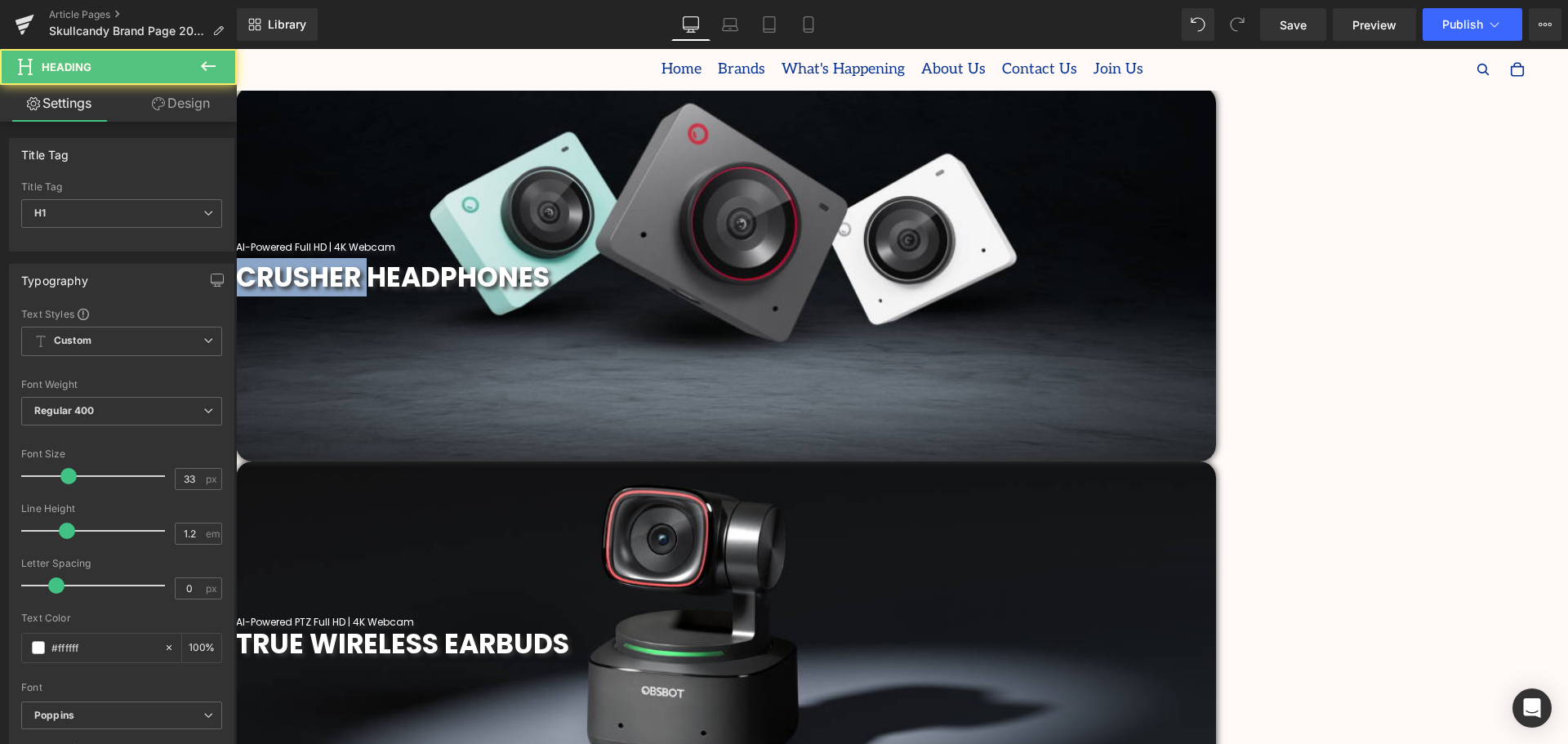
drag, startPoint x: 626, startPoint y: 312, endPoint x: 441, endPoint y: 319, distance: 185.1
click at [441, 294] on h1 "CRUSHER HEADPHONES" at bounding box center [726, 278] width 980 height 32
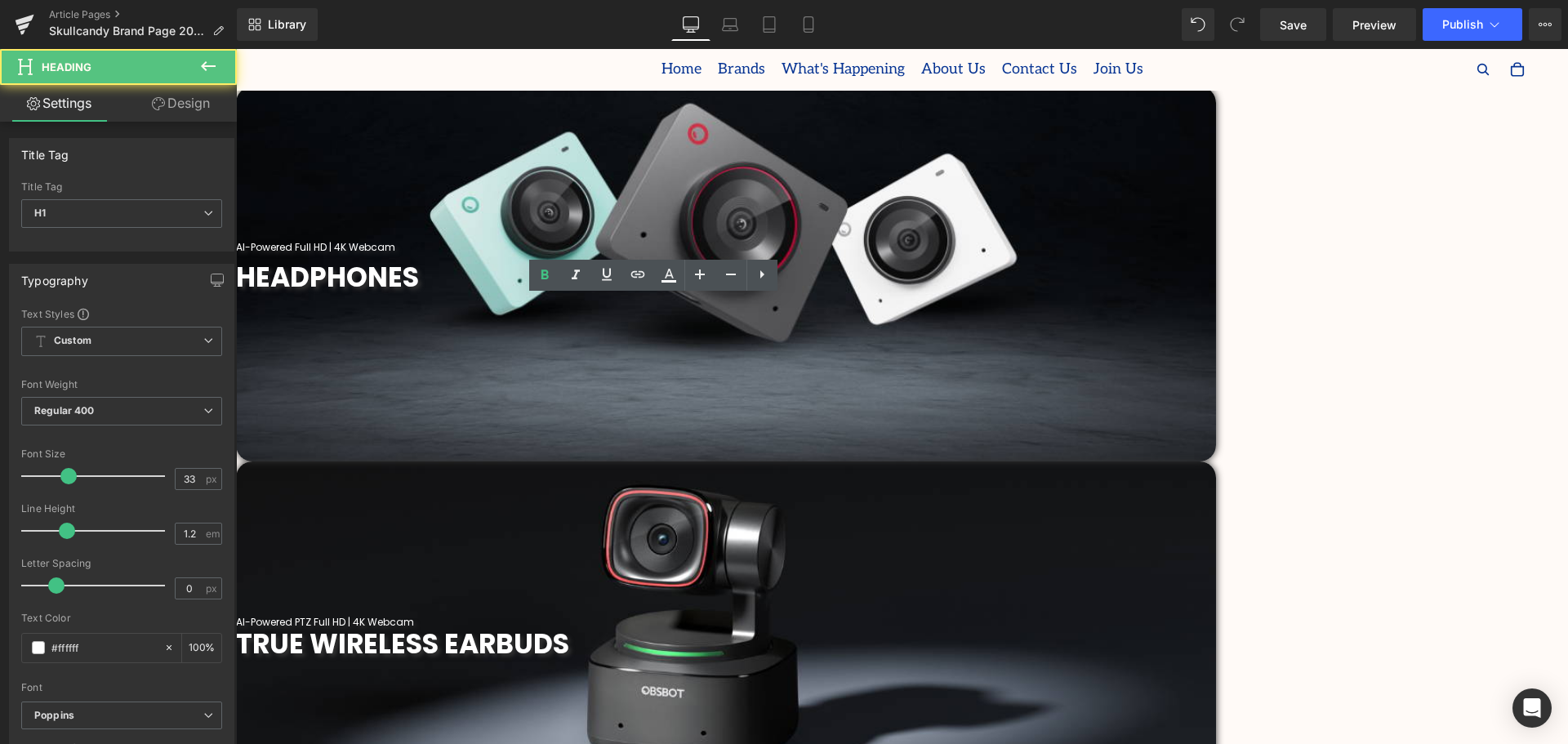
click at [1216, 461] on div "AI-Powered PTZ Full HD | 4K Webcam Heading TRUE WIRELESS EARBUDS Heading Parall…" at bounding box center [726, 643] width 980 height 363
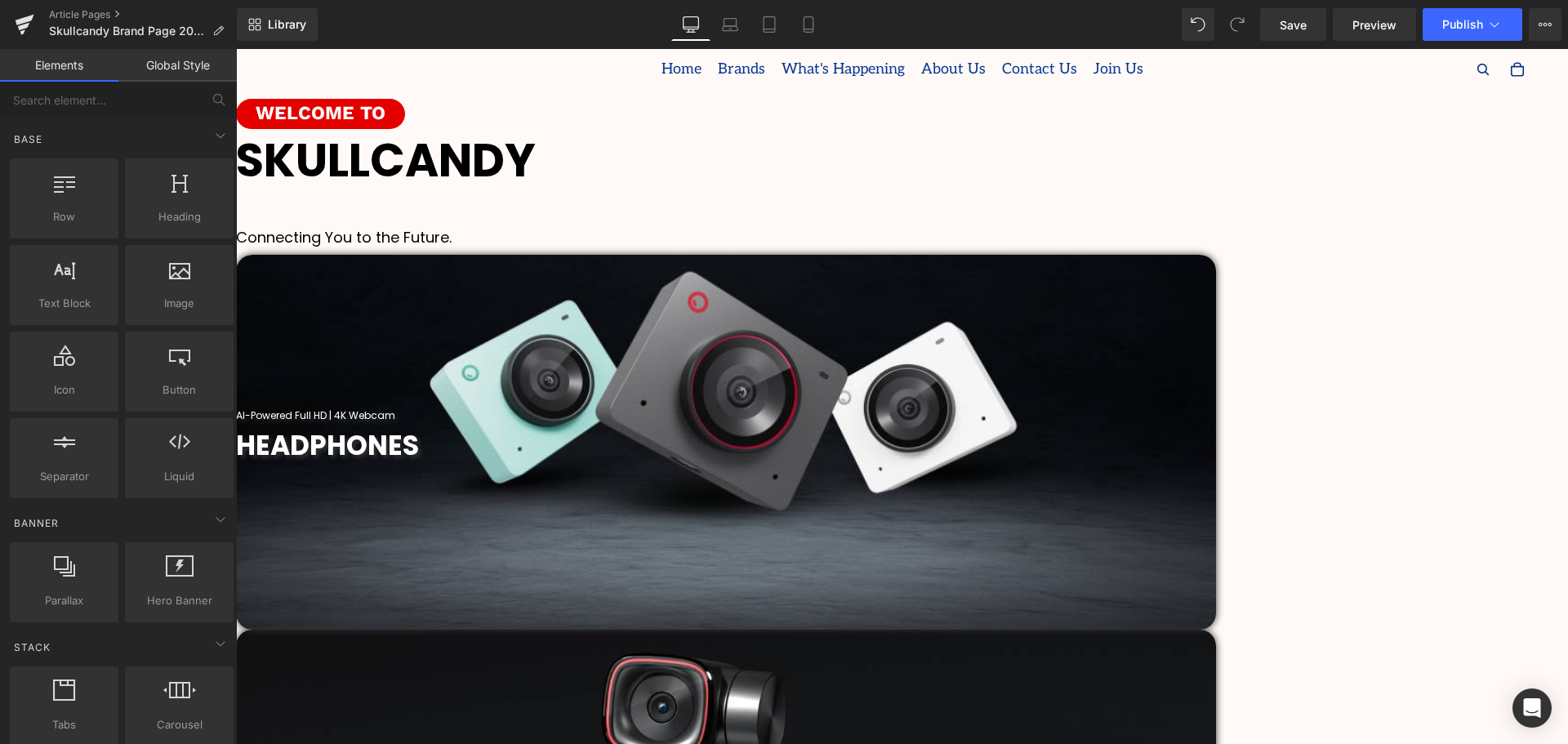
scroll to position [408, 0]
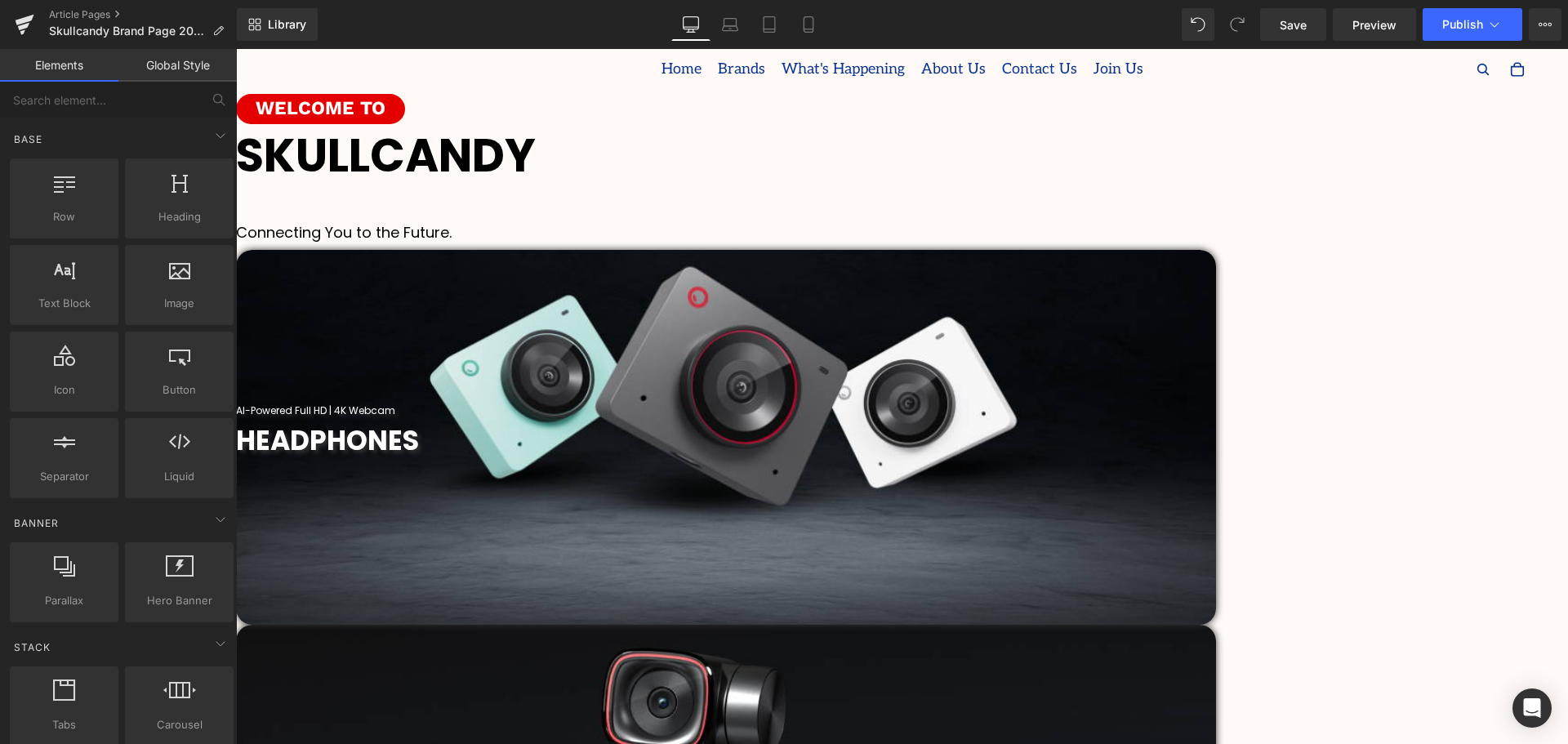
click at [979, 242] on h1 "Connecting You to the Future." at bounding box center [902, 233] width 1332 height 18
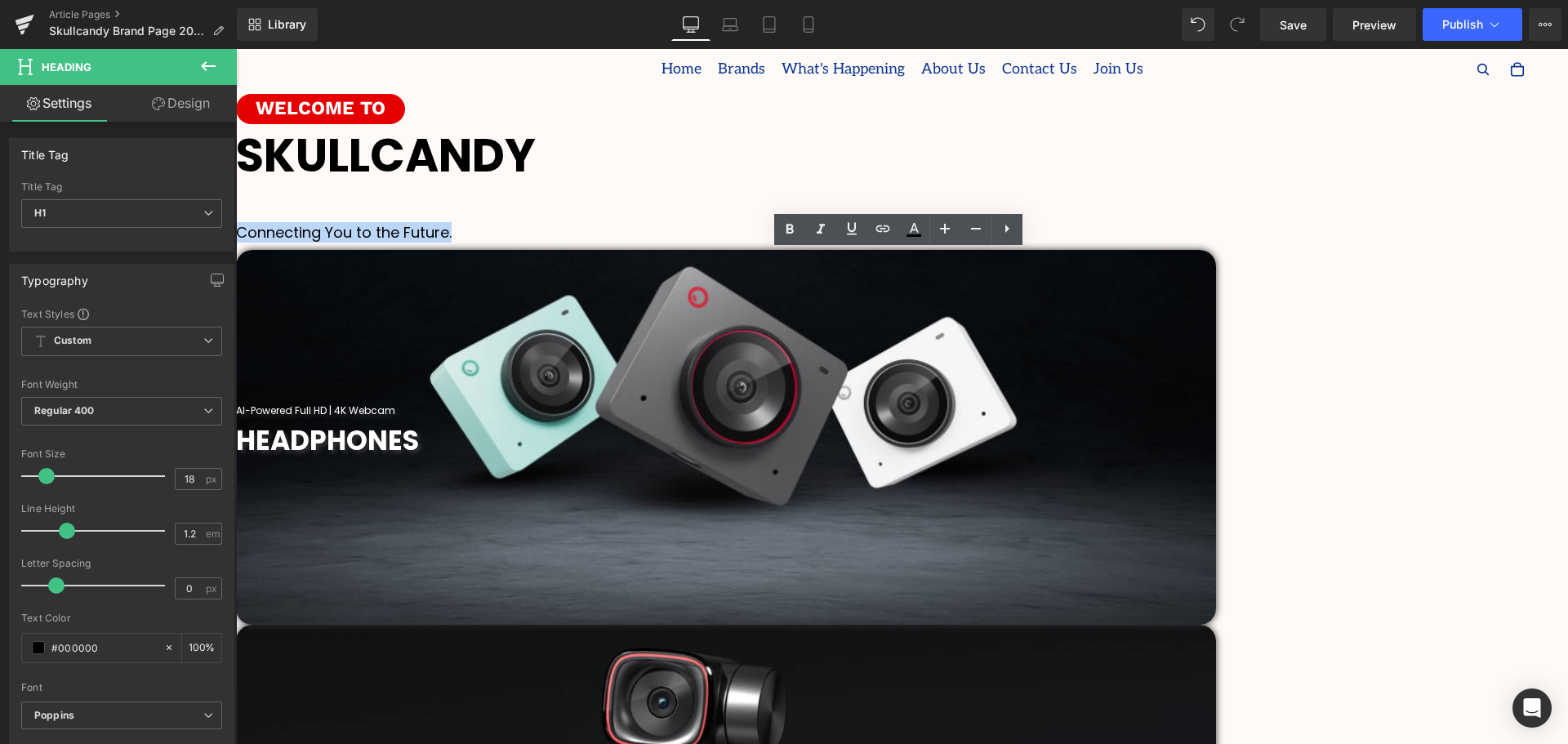
drag, startPoint x: 1021, startPoint y: 258, endPoint x: 789, endPoint y: 256, distance: 232.0
click at [789, 242] on h1 "Connecting You to the Future." at bounding box center [902, 233] width 1332 height 18
paste div
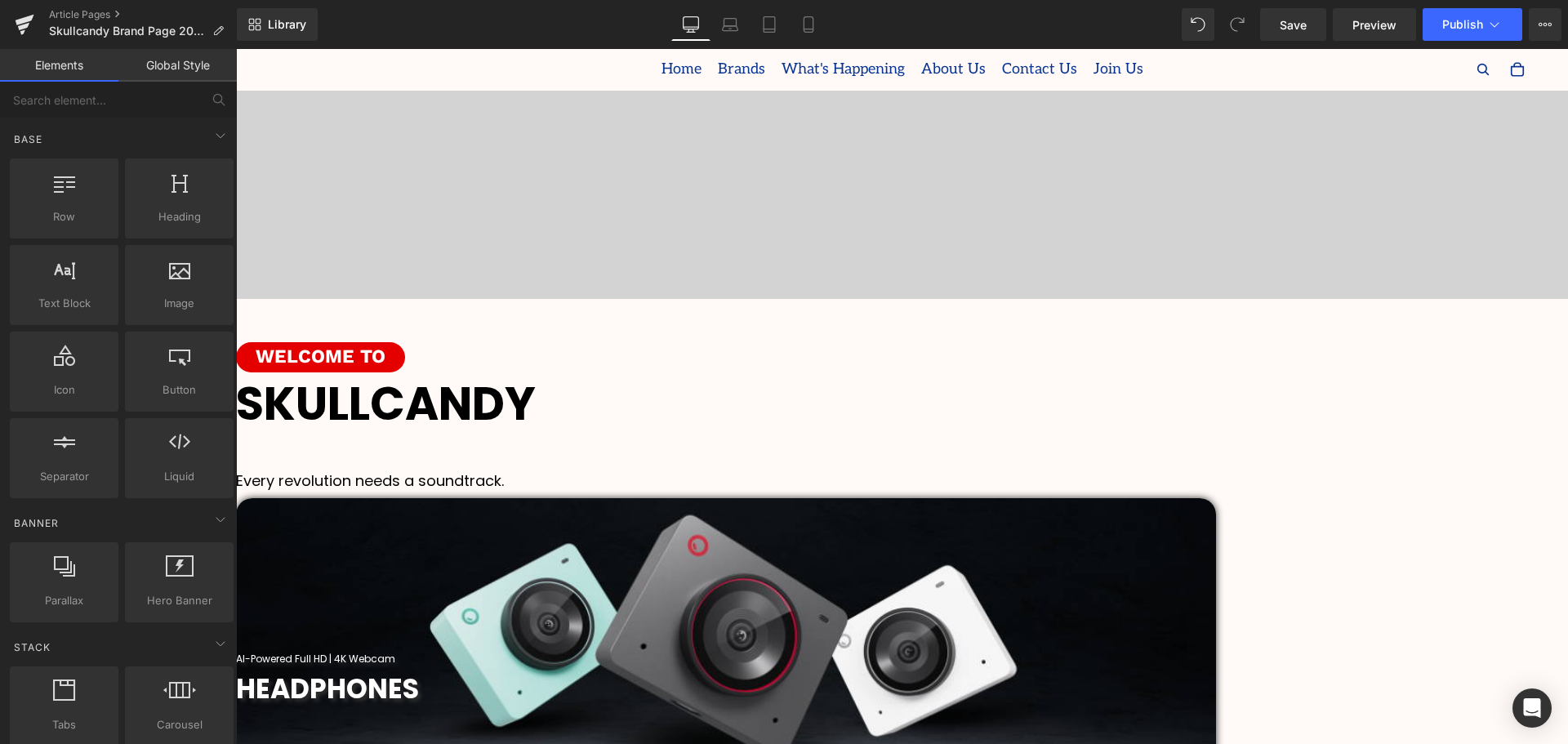
scroll to position [326, 0]
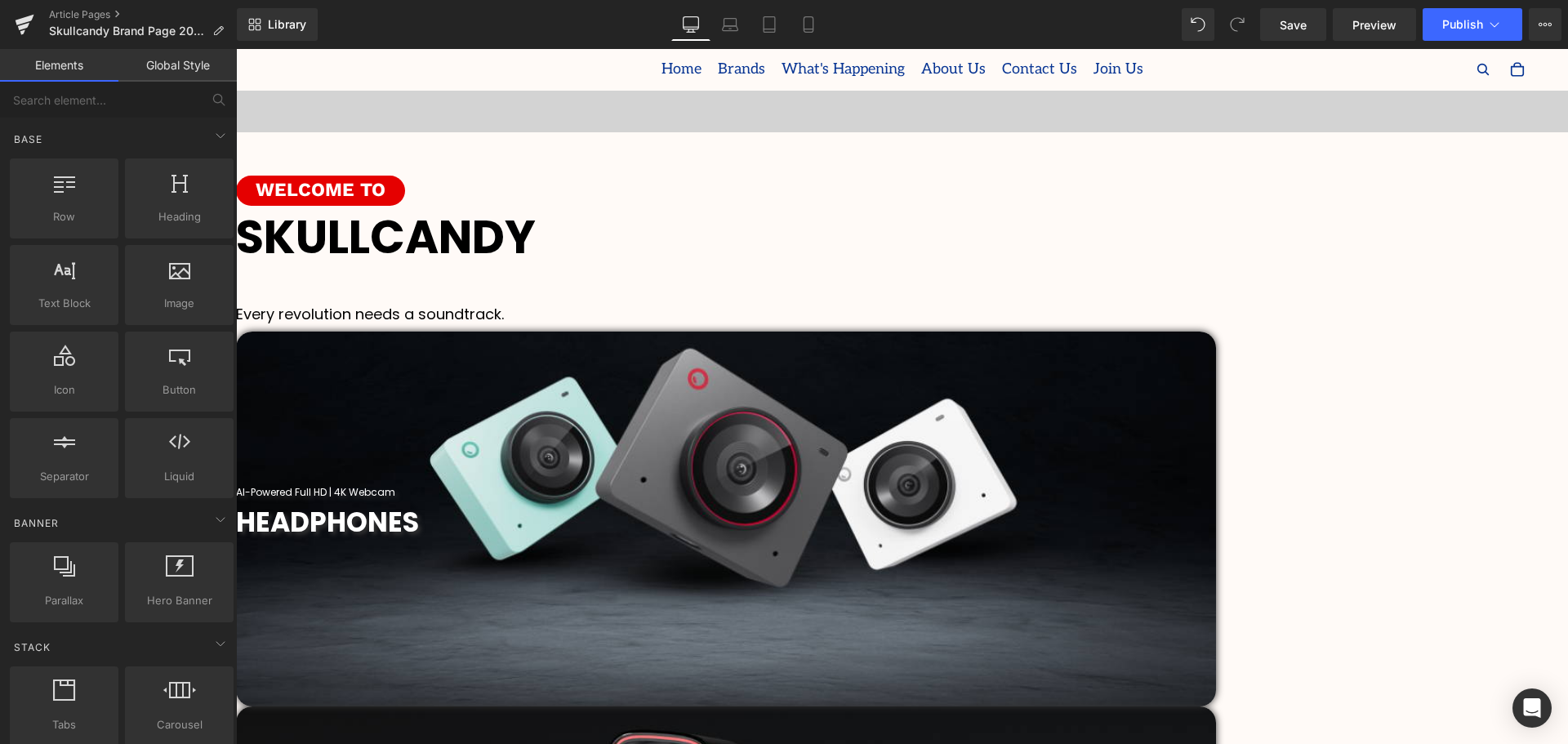
click at [1045, 323] on h1 "Every revolution needs a soundtrack." at bounding box center [902, 315] width 1332 height 18
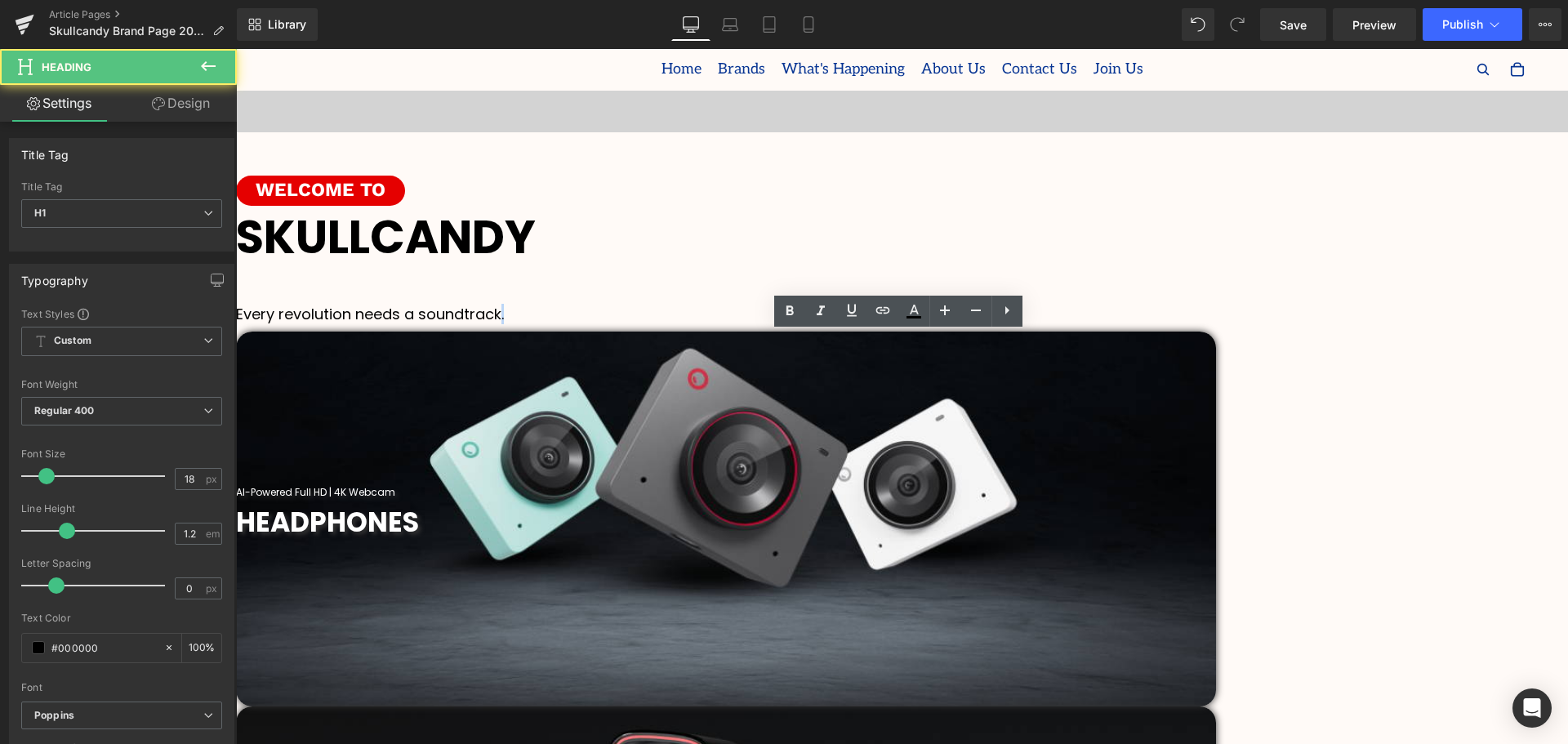
click at [1028, 323] on h1 "Every revolution needs a soundtrack." at bounding box center [902, 315] width 1332 height 18
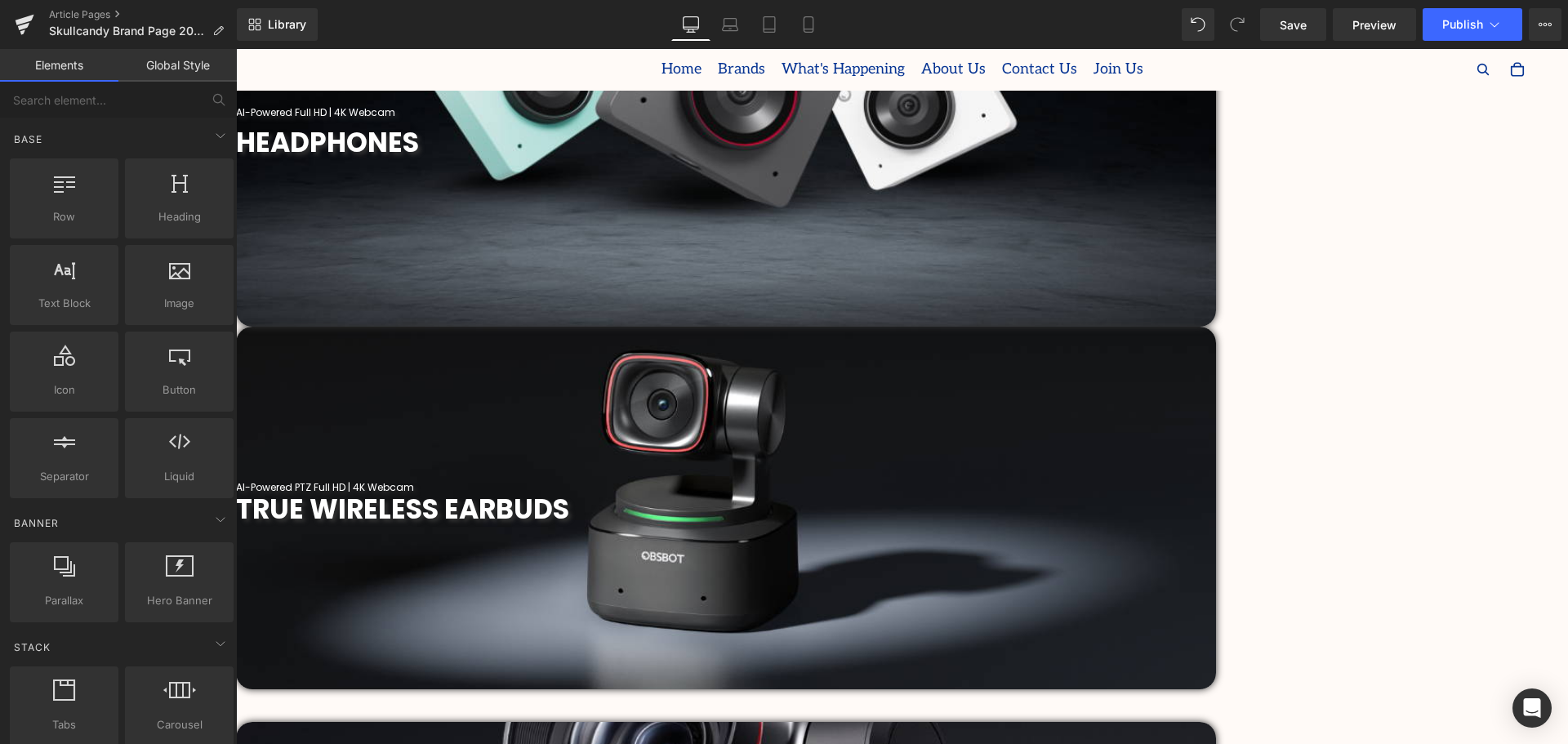
scroll to position [735, 0]
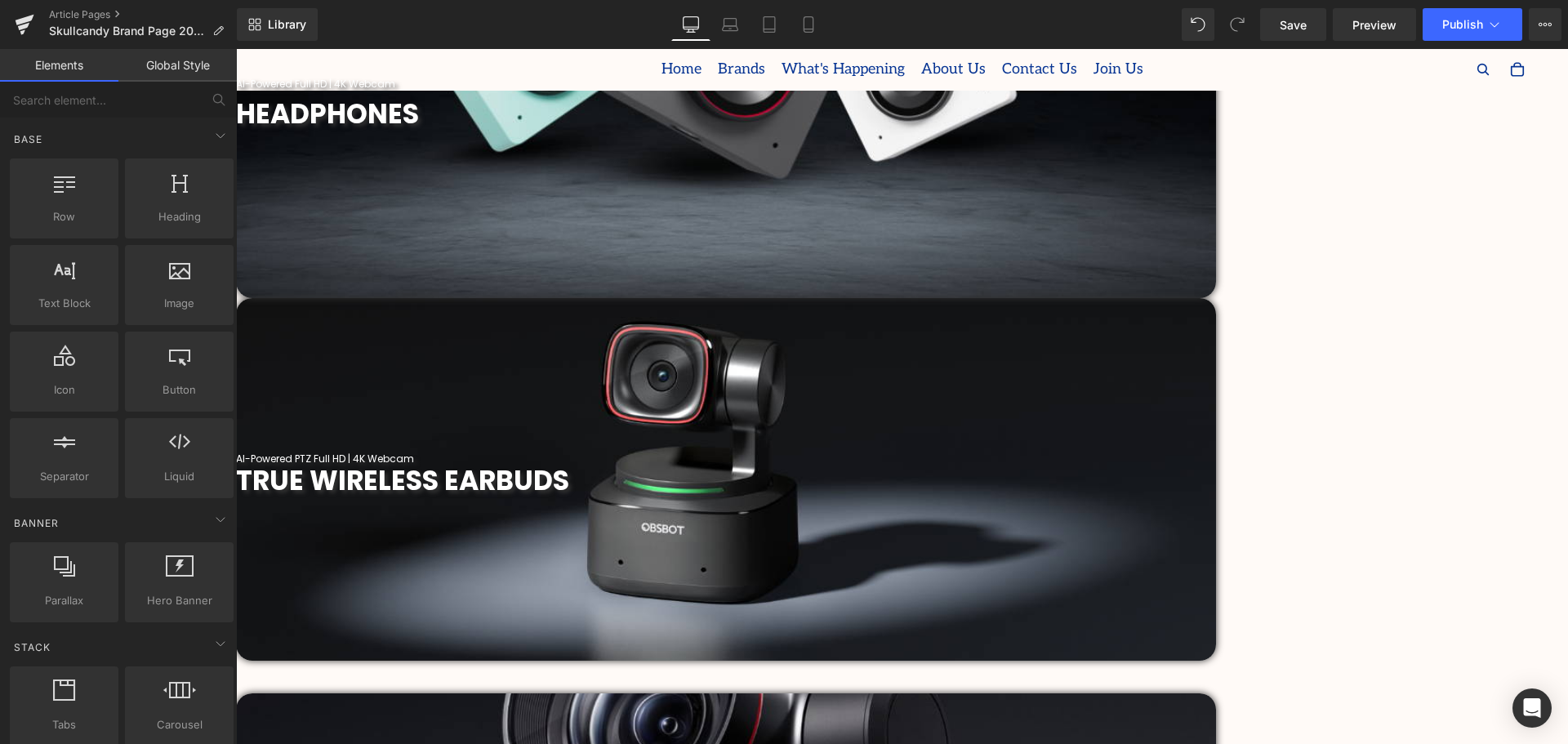
click at [236, 49] on span "Heading" at bounding box center [236, 49] width 0 height 0
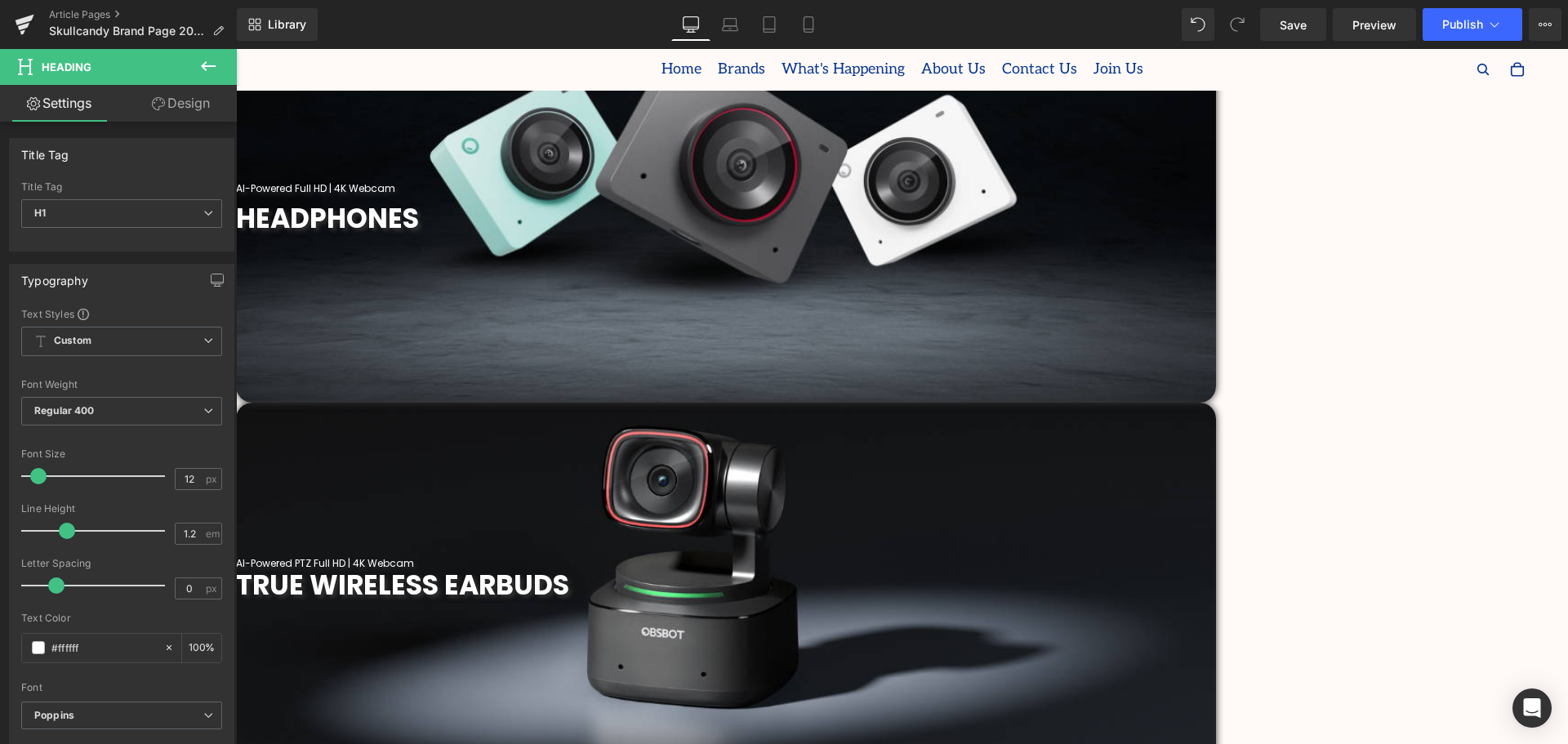
scroll to position [572, 0]
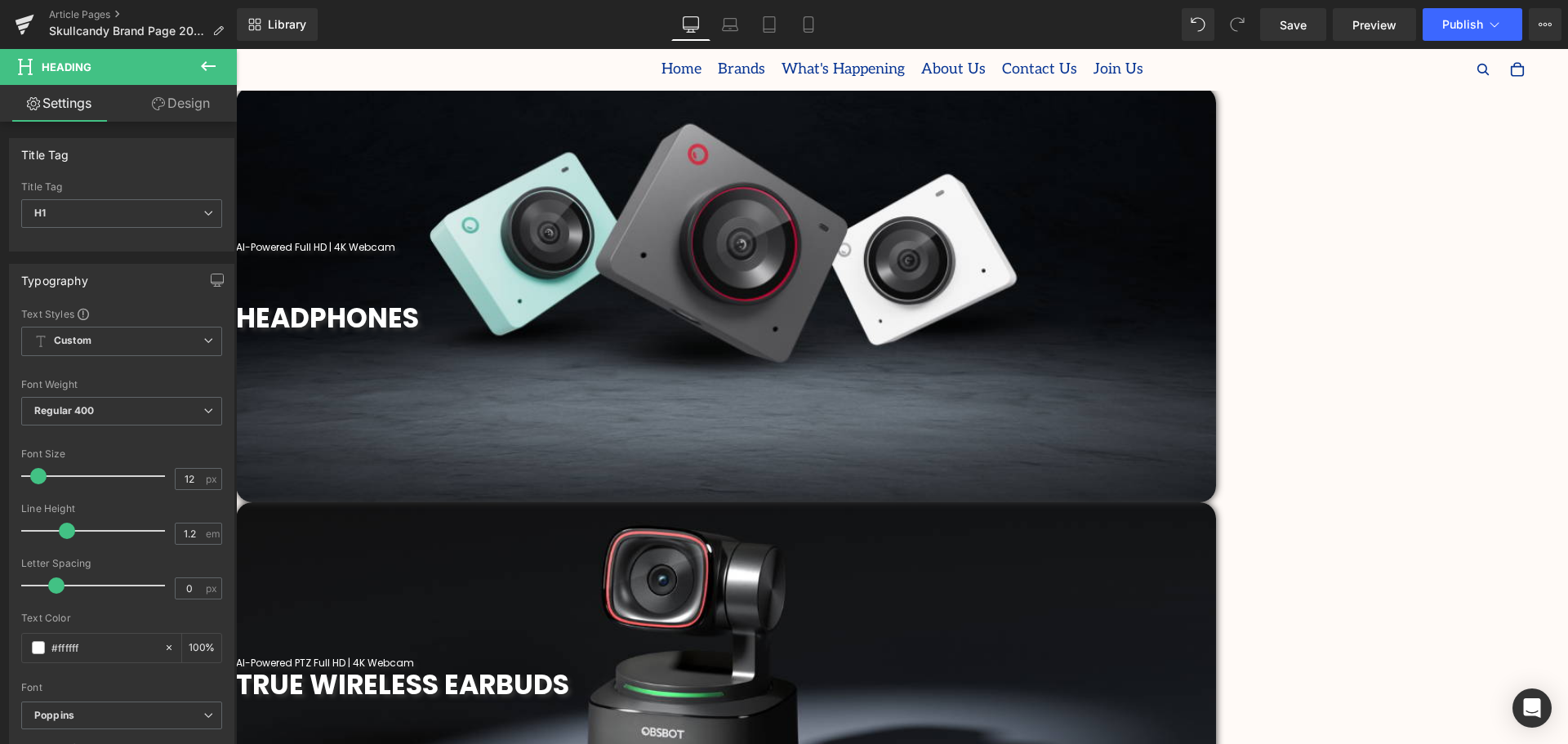
click at [236, 49] on span "Heading" at bounding box center [236, 49] width 0 height 0
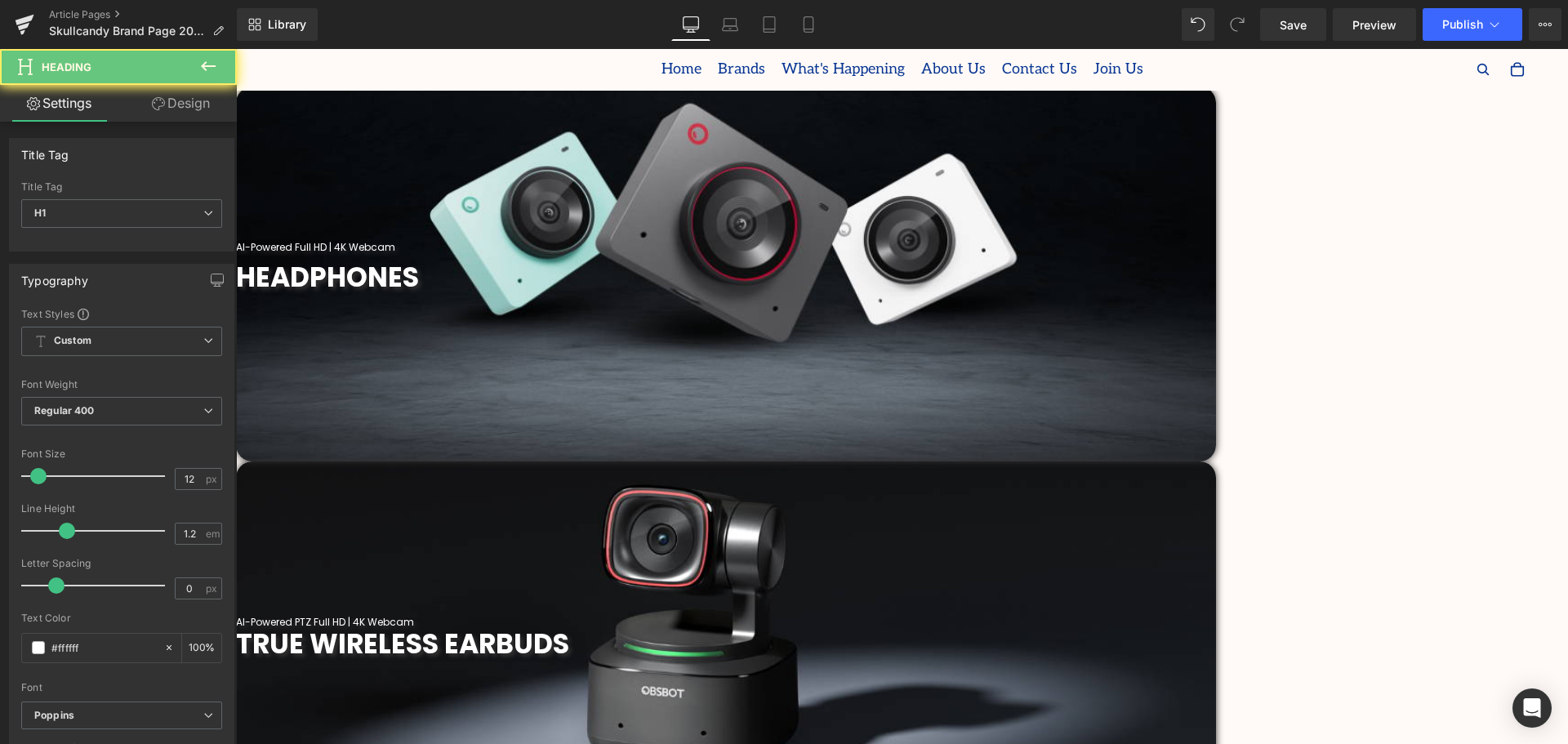
click at [741, 254] on h1 "AI-Powered Full HD | 4K Webcam" at bounding box center [726, 248] width 980 height 12
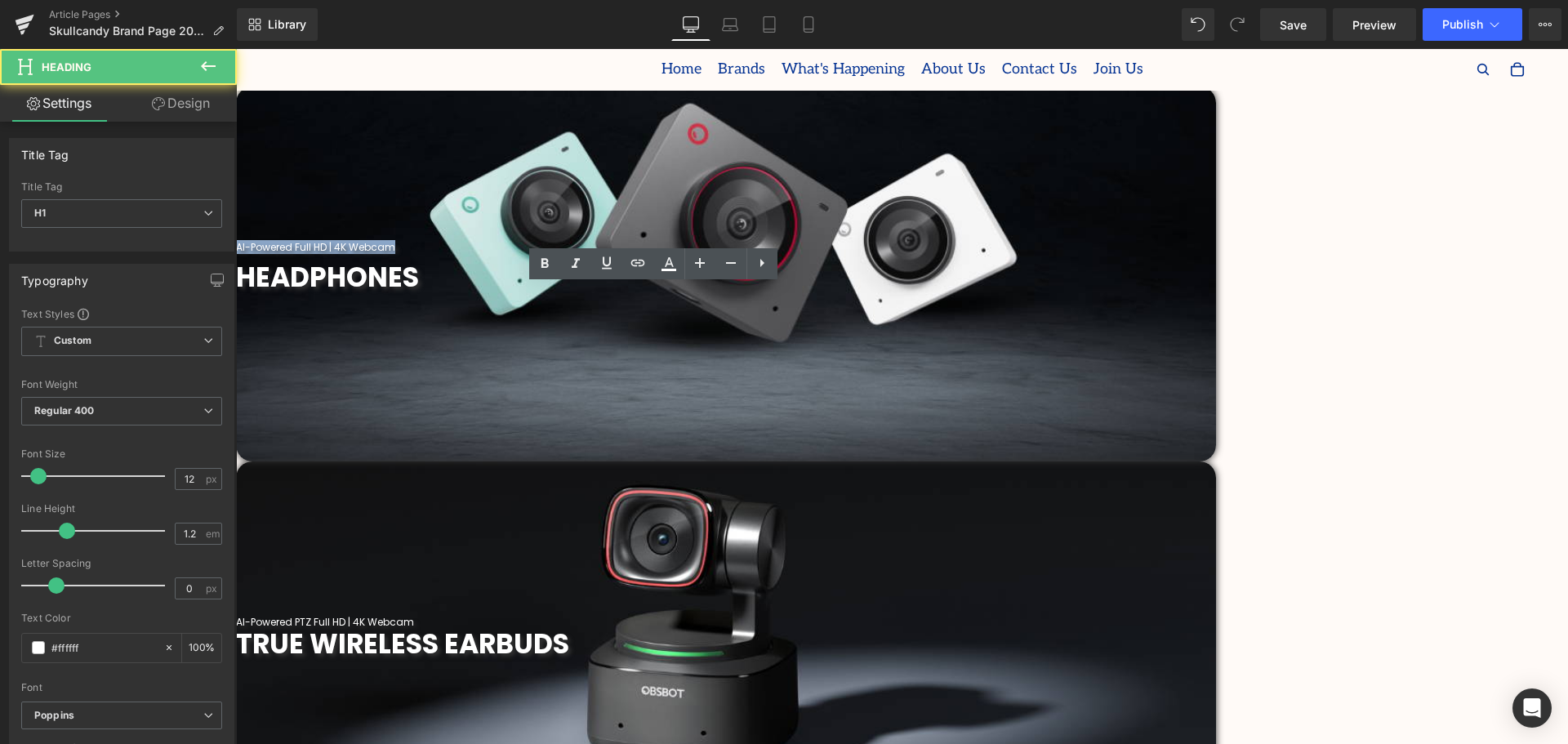
drag, startPoint x: 751, startPoint y: 291, endPoint x: 563, endPoint y: 293, distance: 188.0
click at [563, 254] on h1 "AI-Powered Full HD | 4K Webcam" at bounding box center [726, 248] width 980 height 12
paste div
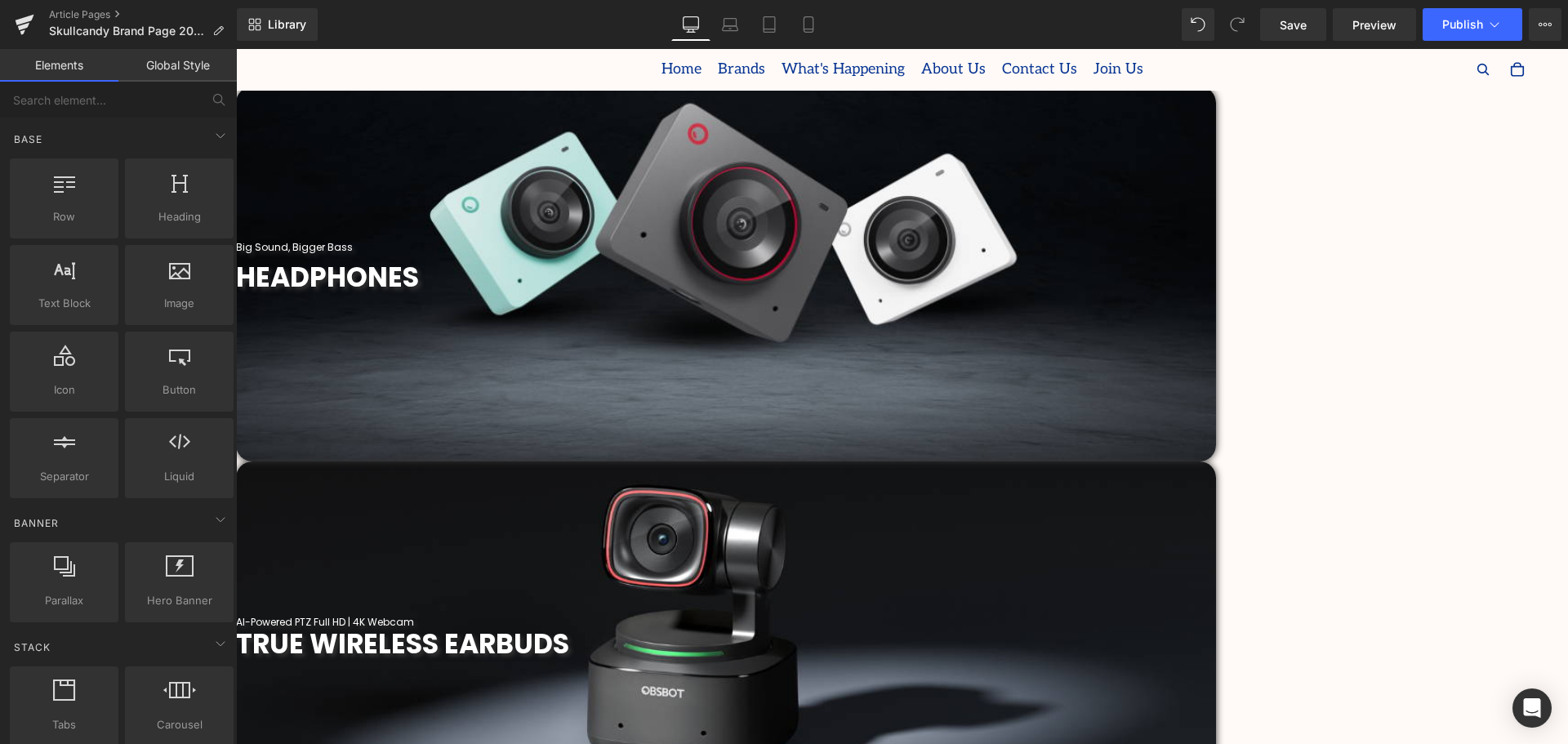
click at [236, 49] on span "Heading" at bounding box center [236, 49] width 0 height 0
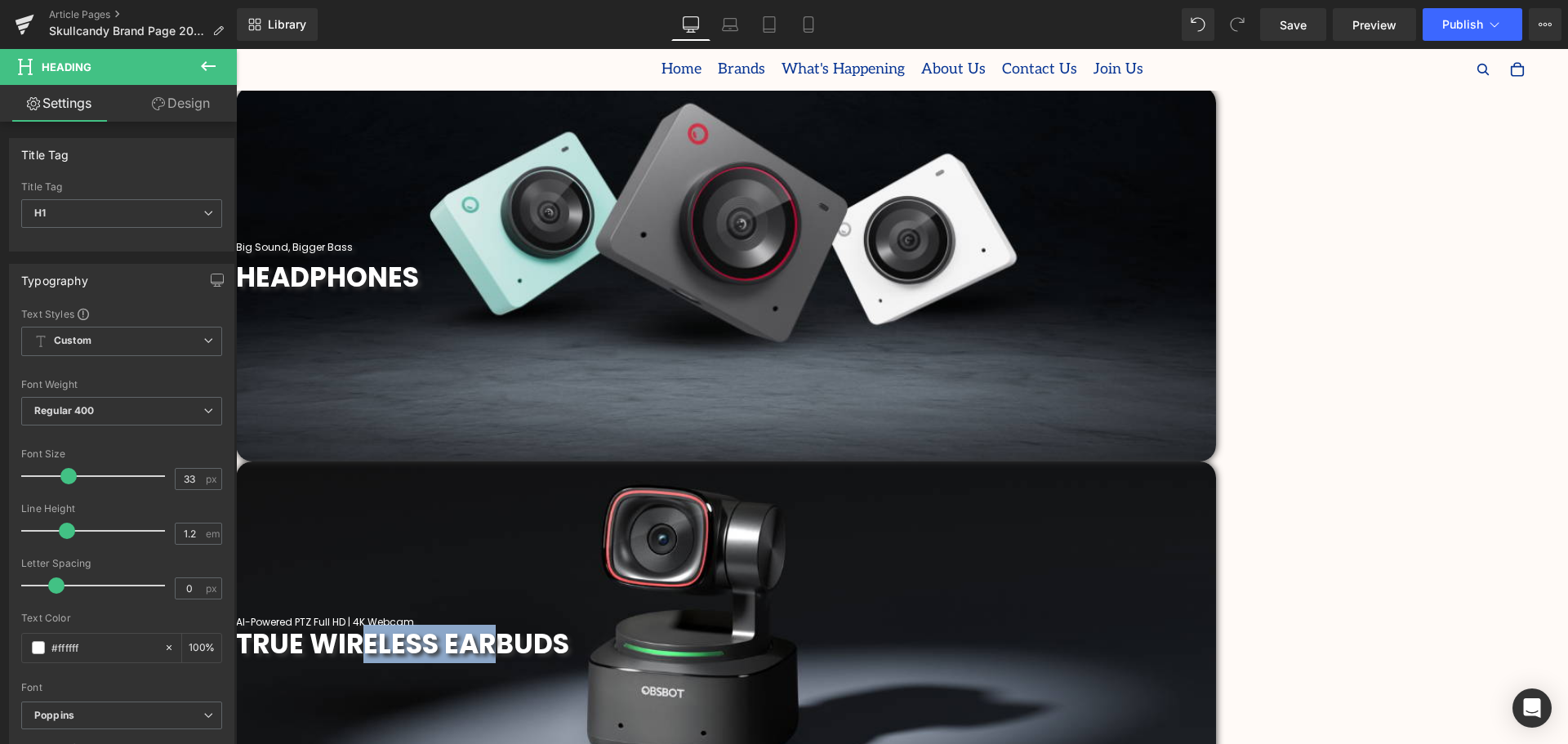
drag, startPoint x: 1149, startPoint y: 297, endPoint x: 1110, endPoint y: 297, distance: 39.0
click at [569, 625] on span "TRUE WIRELESS EARBUDS" at bounding box center [403, 644] width 333 height 38
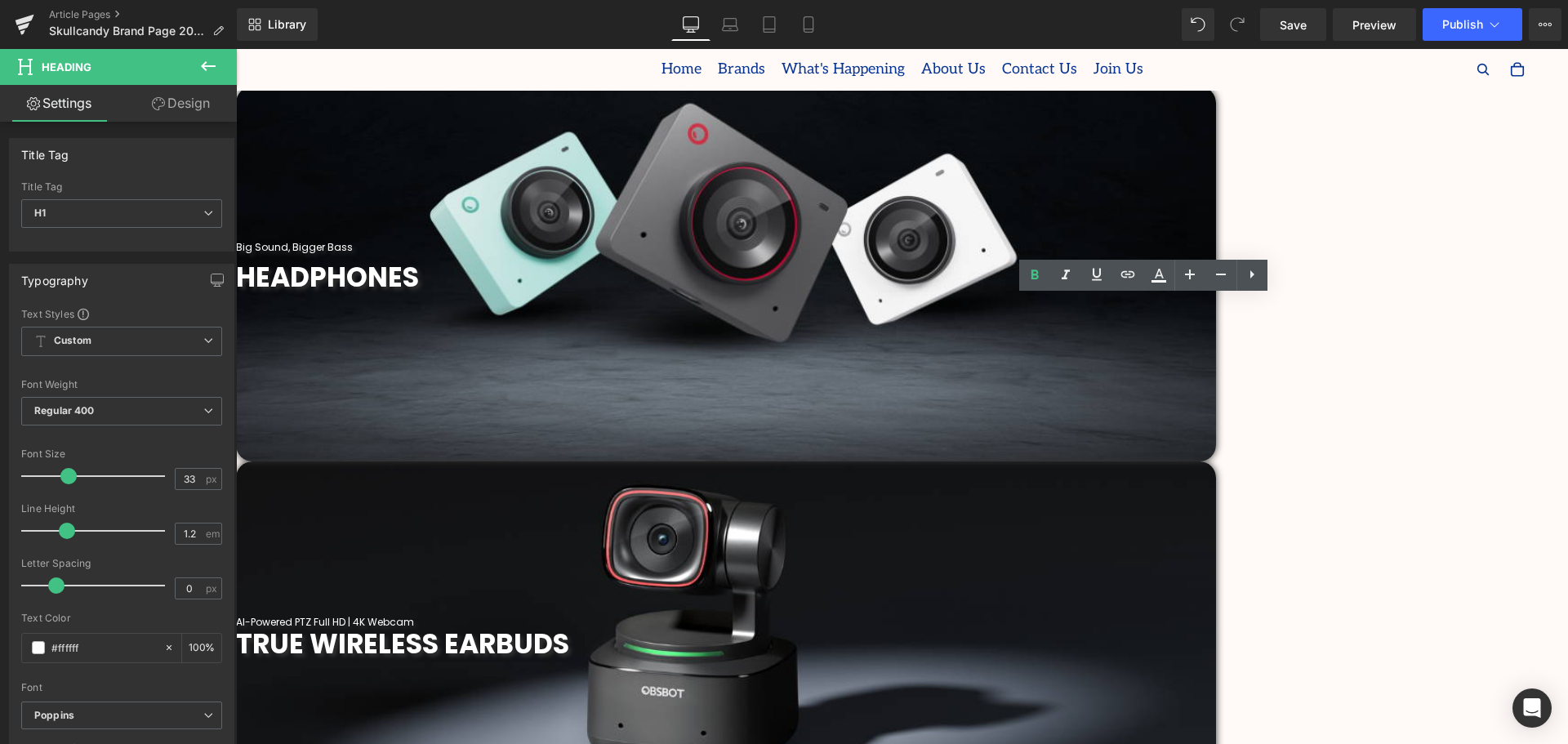
click at [569, 625] on span "TRUE WIRELESS EARBUDS" at bounding box center [403, 644] width 333 height 38
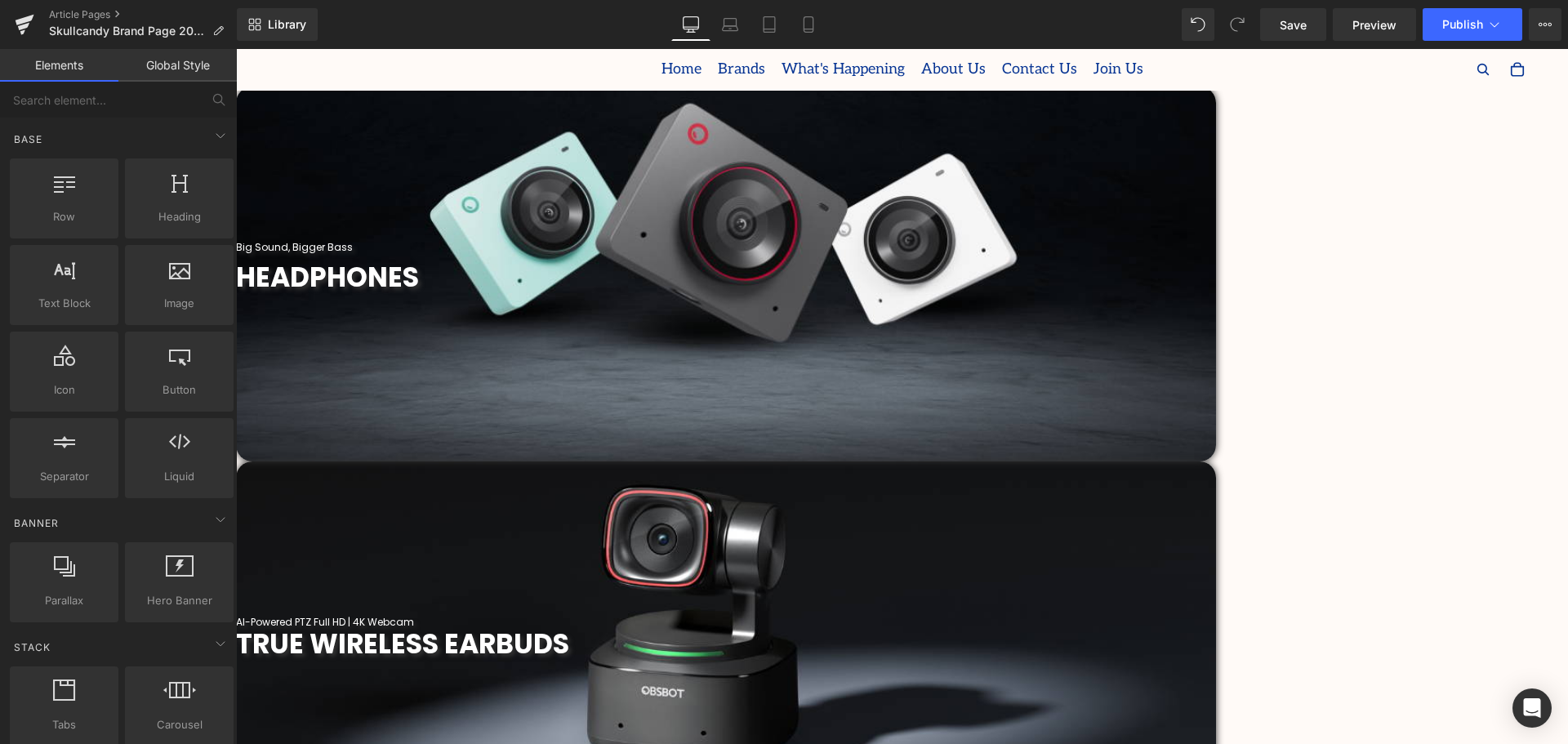
click at [236, 49] on span "Heading" at bounding box center [236, 49] width 0 height 0
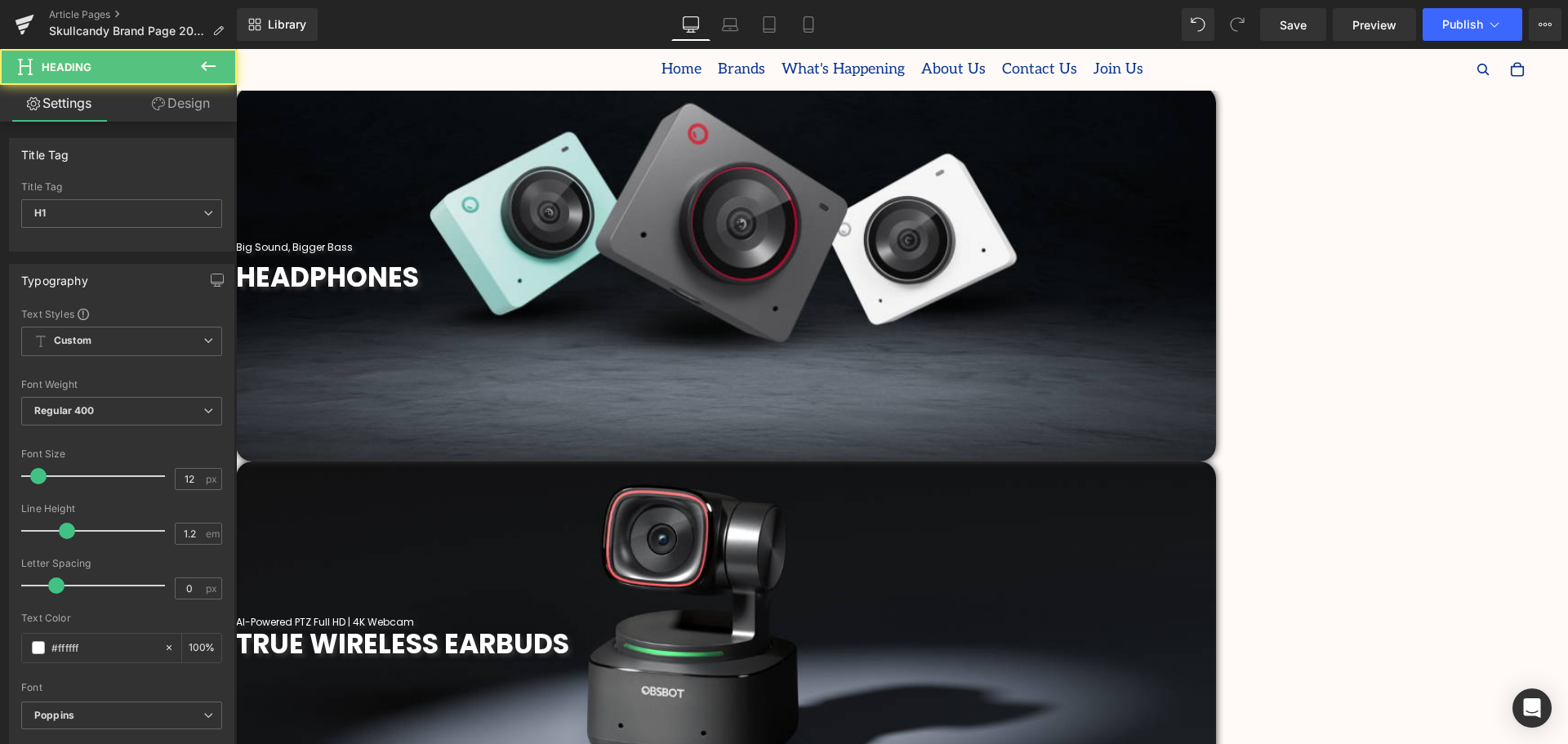
click at [1216, 616] on h1 "AI-Powered PTZ Full HD | 4K Webcam" at bounding box center [726, 622] width 980 height 12
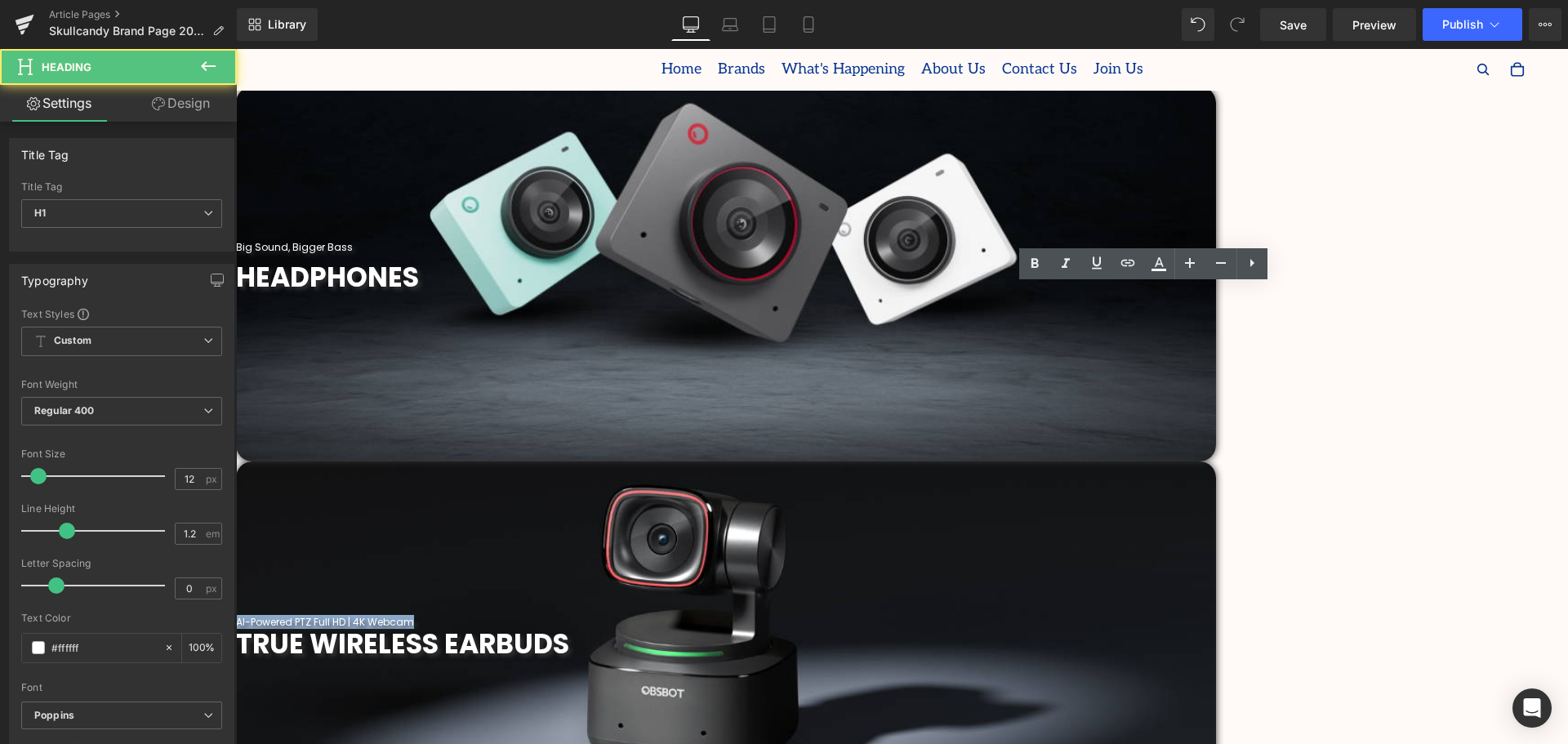
drag, startPoint x: 1252, startPoint y: 290, endPoint x: 1020, endPoint y: 292, distance: 232.0
click at [1020, 616] on h1 "AI-Powered PTZ Full HD | 4K Webcam" at bounding box center [726, 622] width 980 height 12
drag, startPoint x: 1196, startPoint y: 290, endPoint x: 1052, endPoint y: 293, distance: 144.0
click at [1052, 616] on h1 "Wireless Freedom" at bounding box center [726, 622] width 980 height 12
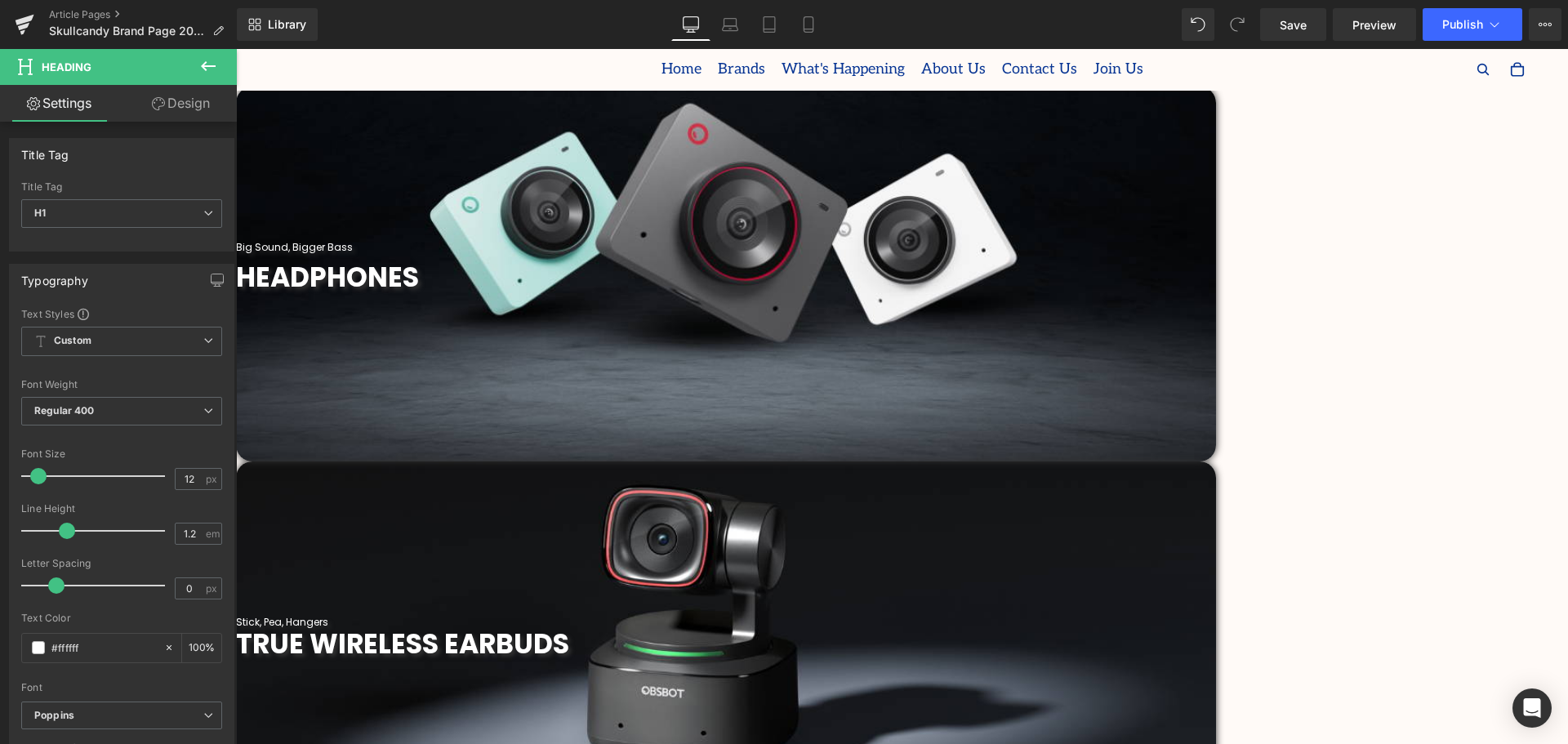
click at [236, 49] on span "Heading" at bounding box center [236, 49] width 0 height 0
click at [742, 254] on h1 "Big Sound, Bigger Bass" at bounding box center [726, 248] width 980 height 12
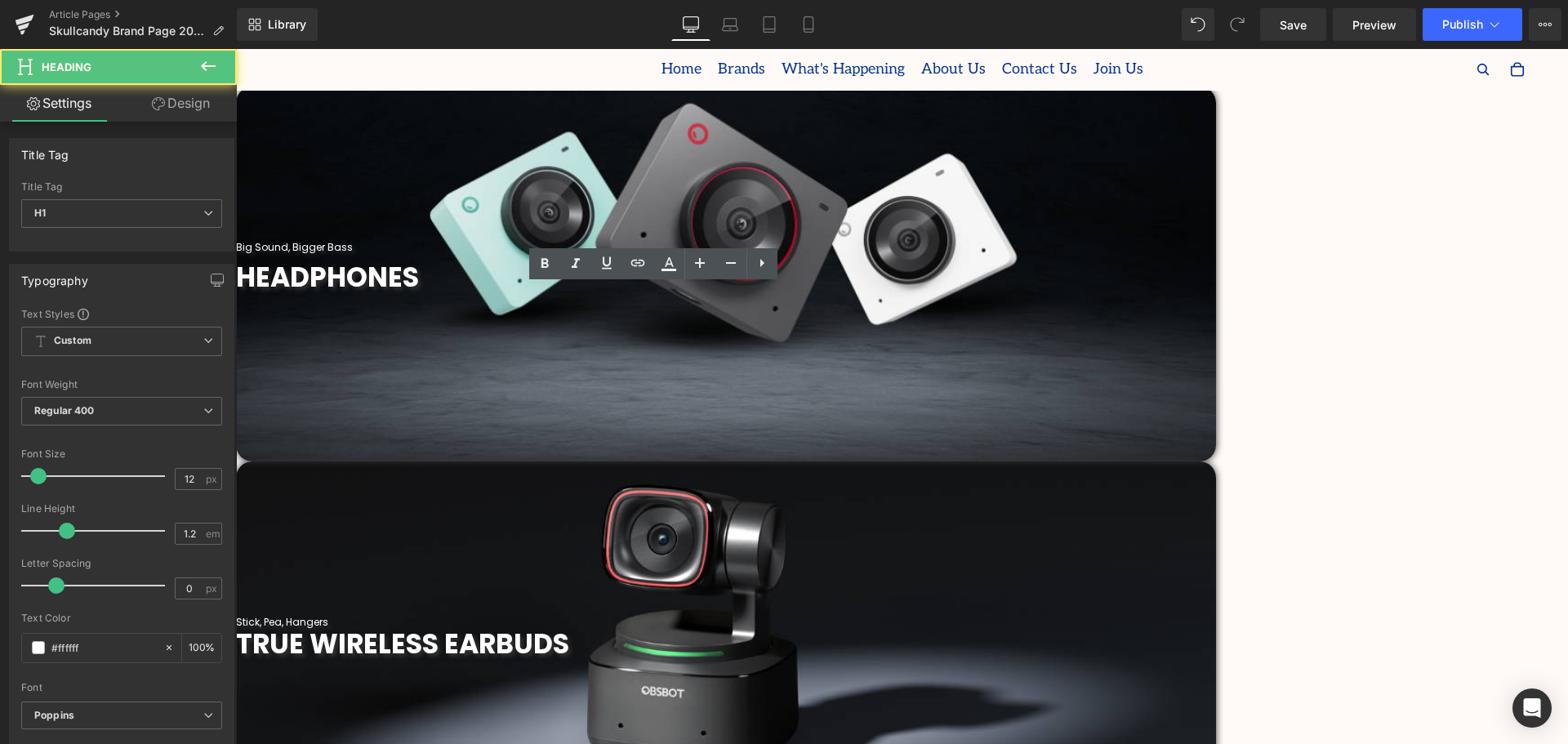
drag, startPoint x: 741, startPoint y: 290, endPoint x: 553, endPoint y: 283, distance: 188.1
click at [553, 254] on div "Big Sound, Bigger Bass" at bounding box center [726, 248] width 980 height 12
click at [723, 254] on h1 "Big Sound, Bigger Bass" at bounding box center [726, 248] width 980 height 12
drag, startPoint x: 754, startPoint y: 289, endPoint x: 596, endPoint y: 290, distance: 158.0
click at [596, 254] on h1 "Big Sound, Bigger Bass" at bounding box center [726, 248] width 980 height 12
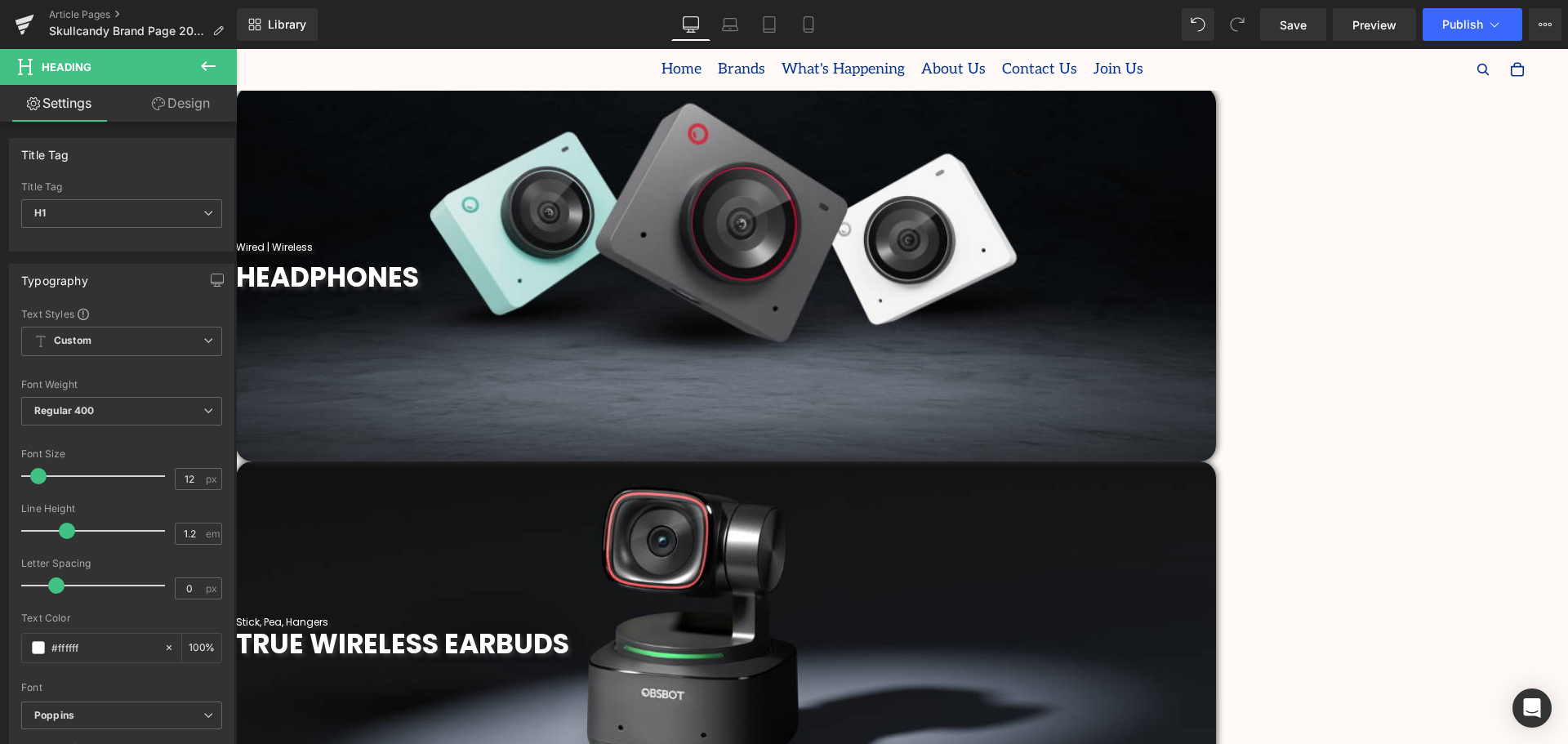
click at [236, 49] on span "Heading" at bounding box center [236, 49] width 0 height 0
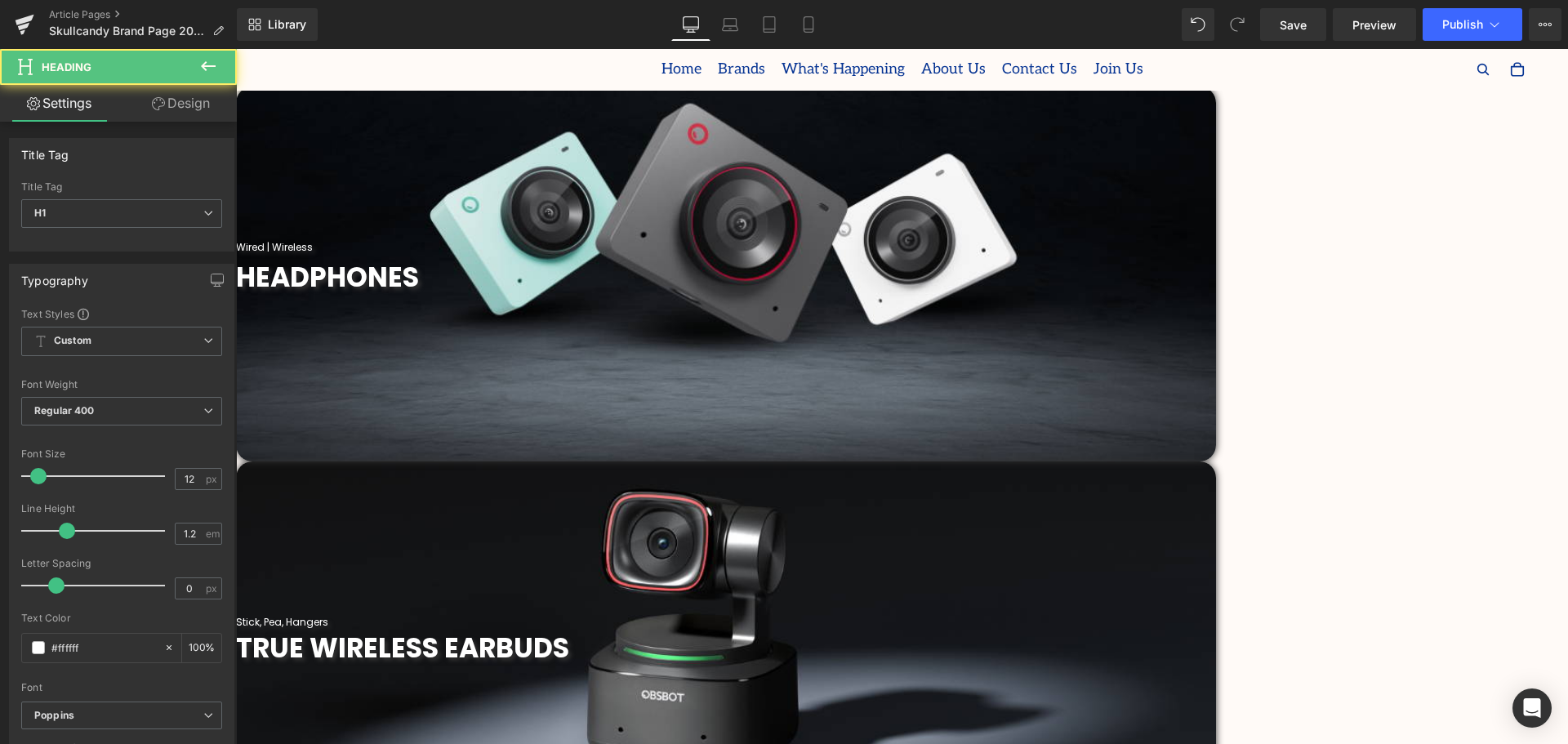
click at [1212, 628] on div at bounding box center [726, 630] width 980 height 4
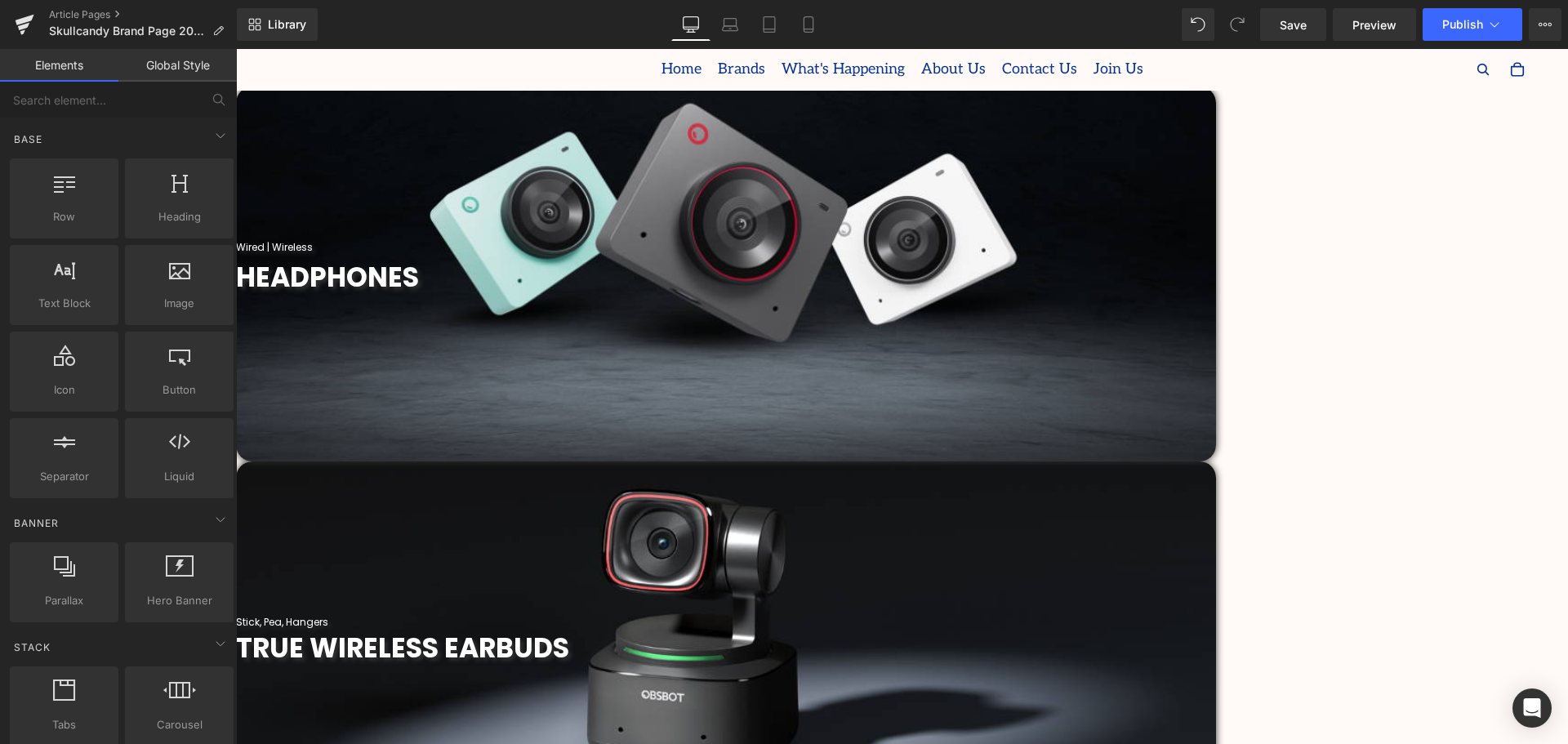
click at [236, 49] on span "Heading" at bounding box center [236, 49] width 0 height 0
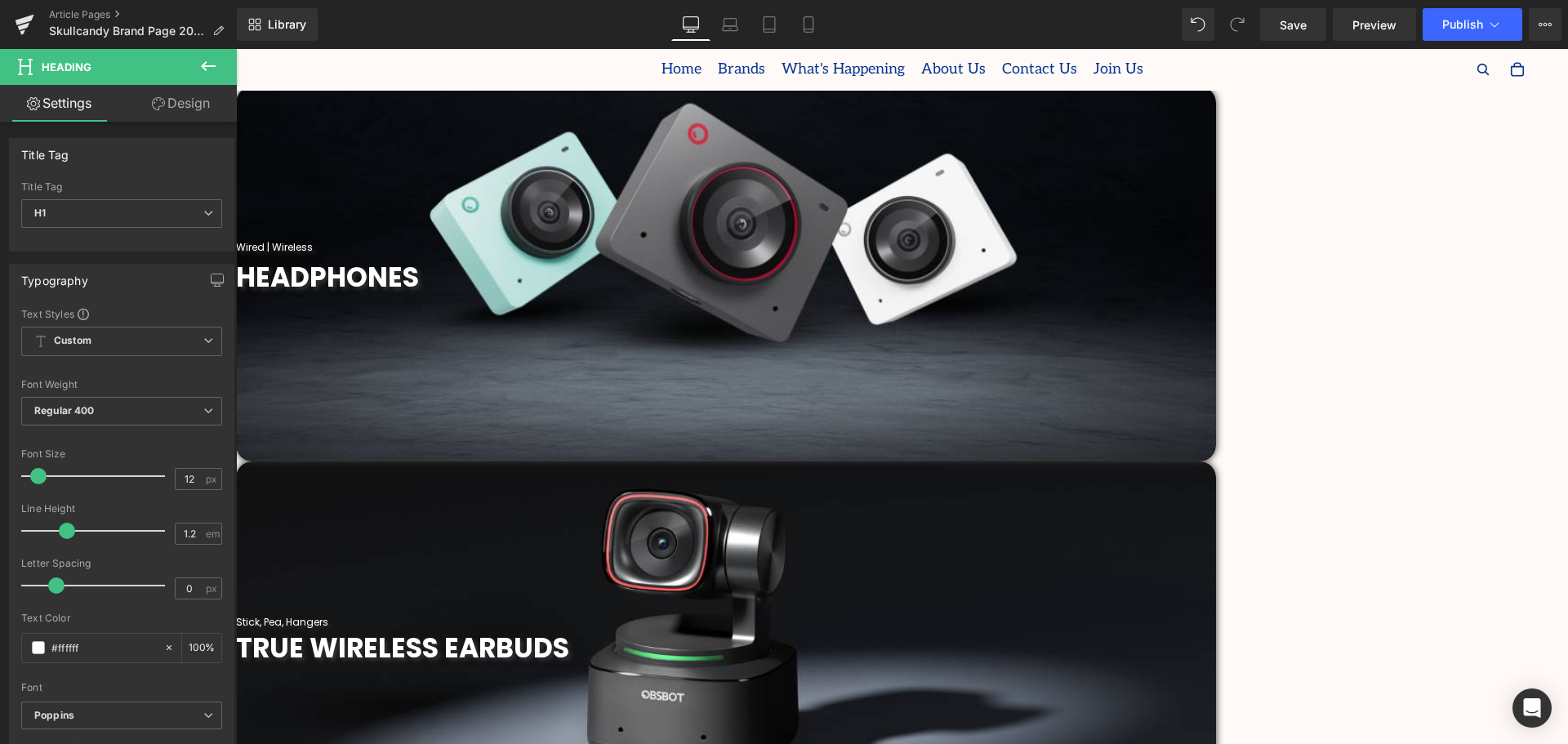
click at [236, 49] on span "Heading" at bounding box center [236, 49] width 0 height 0
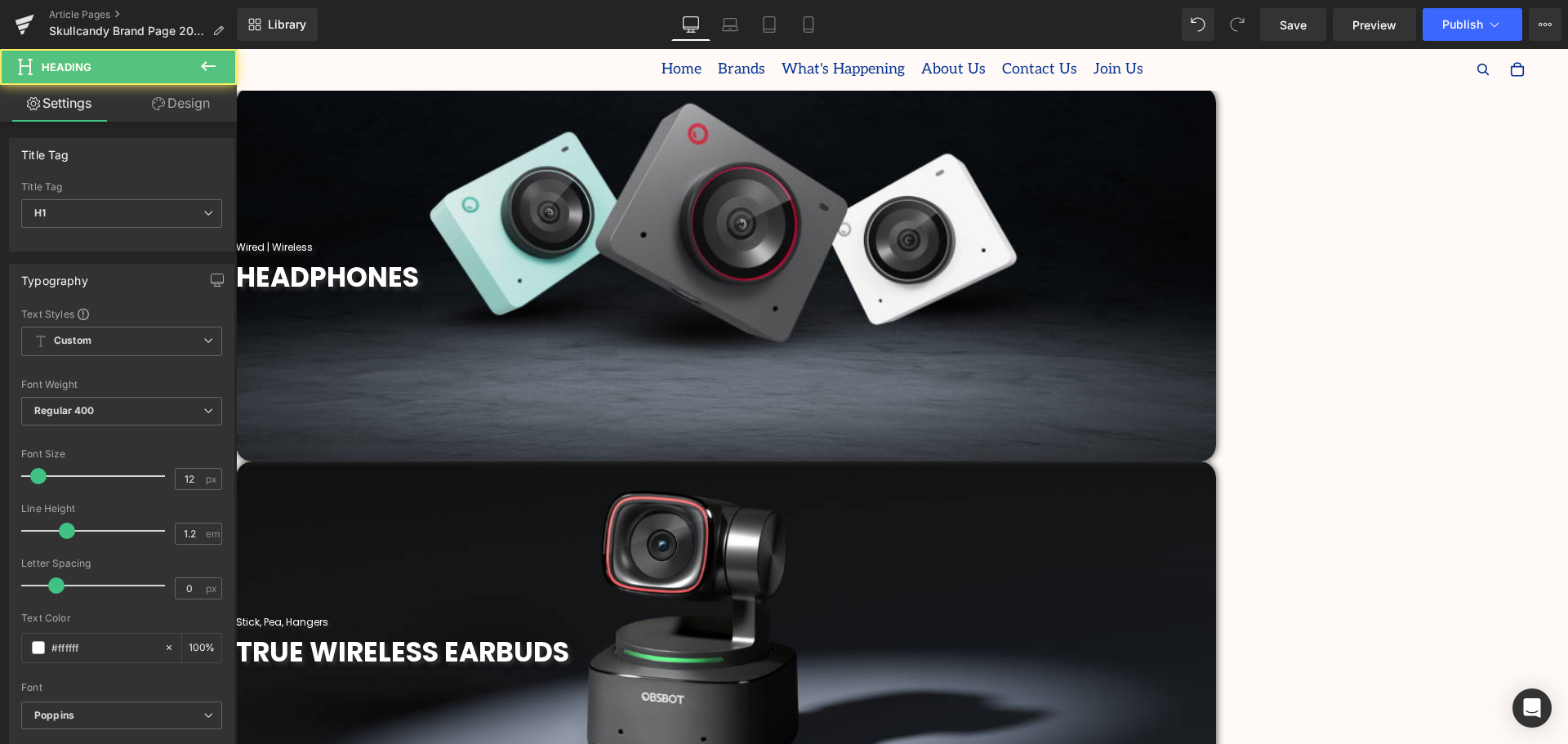
click at [1209, 616] on h1 "Stick, Pea, Hangers" at bounding box center [726, 622] width 980 height 12
click at [1141, 616] on h1 "Stick, Pea, Hangers" at bounding box center [726, 622] width 980 height 12
click at [1122, 616] on h1 "Stick, Pea | Hangers" at bounding box center [726, 622] width 980 height 12
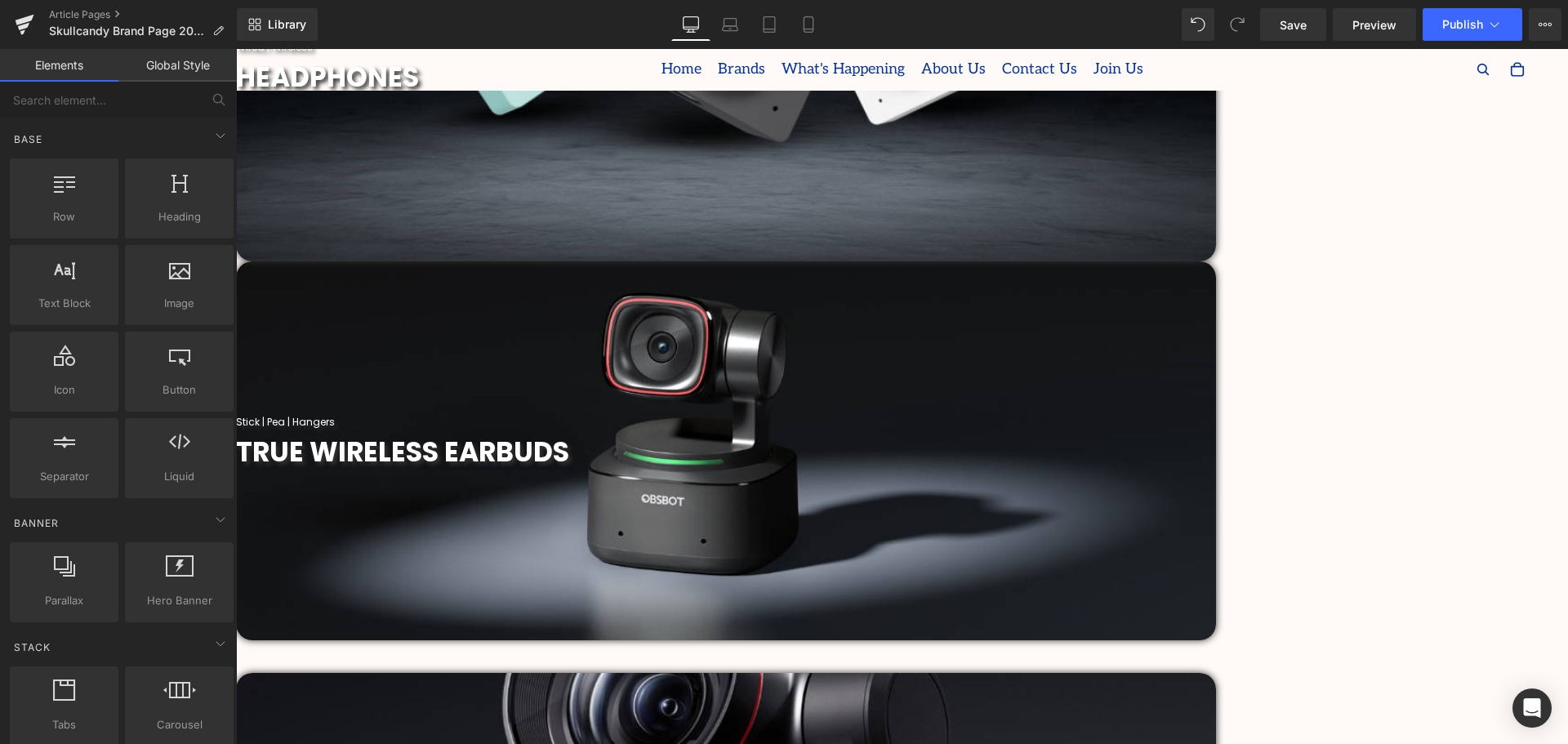
scroll to position [899, 0]
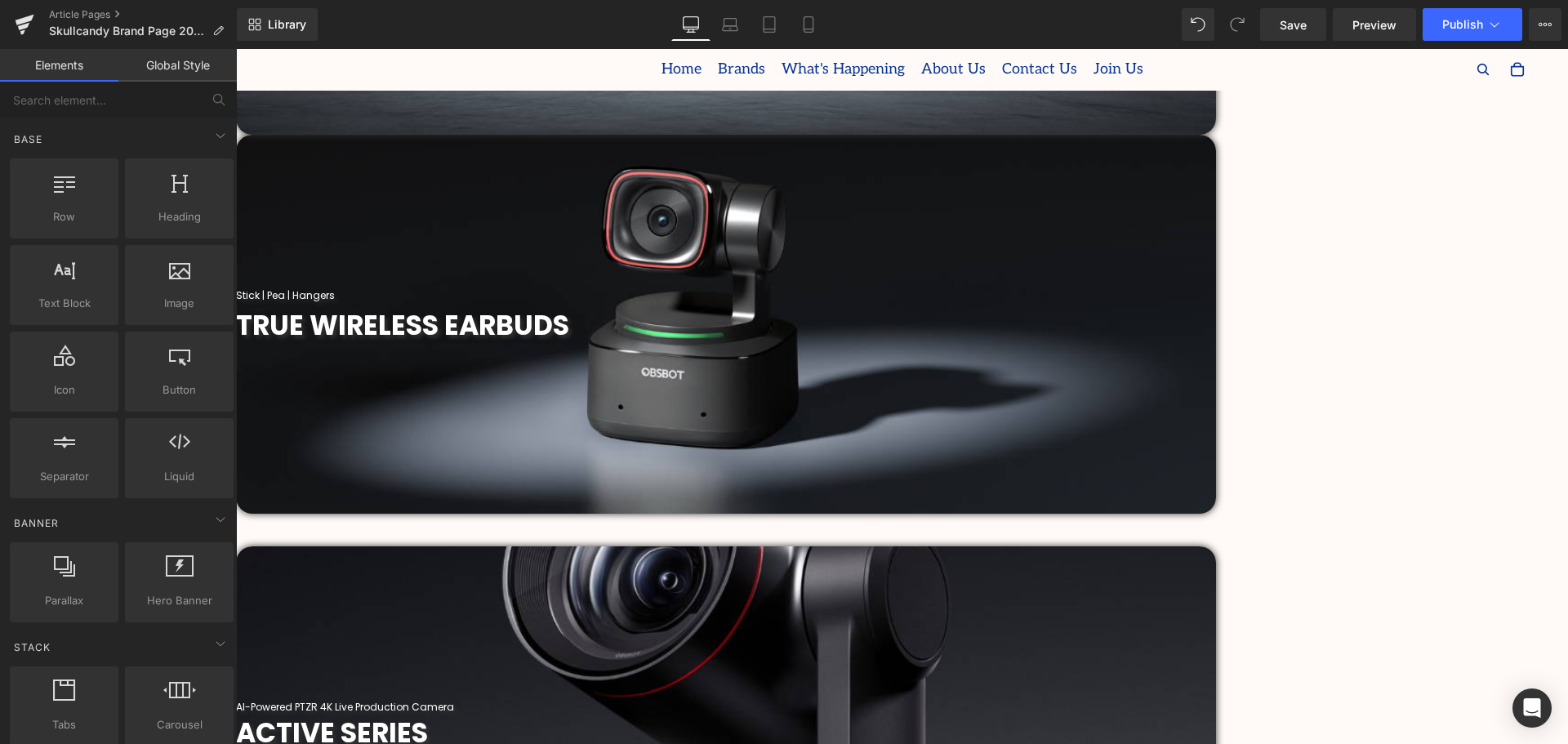
click at [236, 49] on span "Heading" at bounding box center [236, 49] width 0 height 0
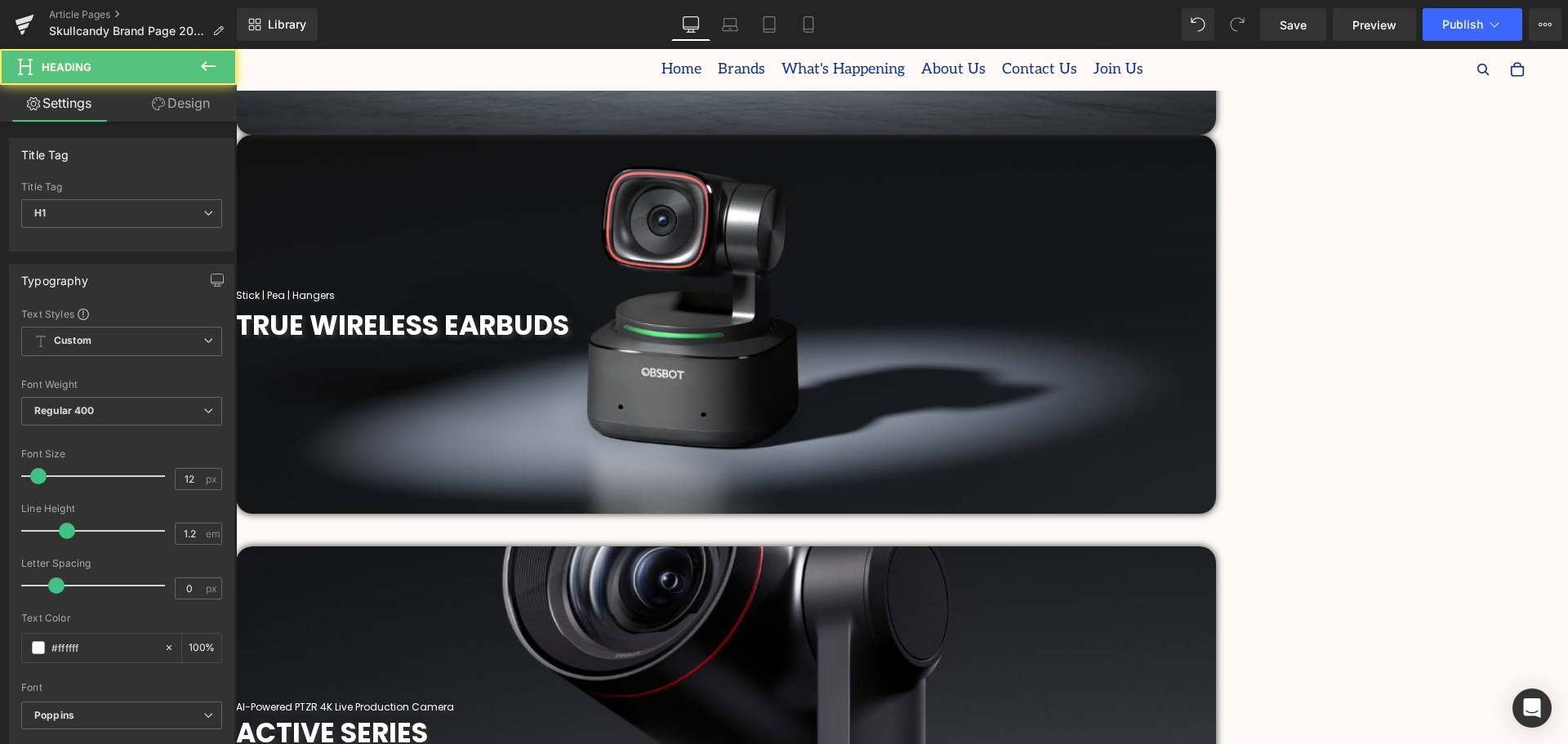
click at [774, 713] on div at bounding box center [726, 715] width 980 height 4
click at [791, 702] on h1 "AI-Powered PTZR 4K Live Production Camera" at bounding box center [726, 708] width 980 height 12
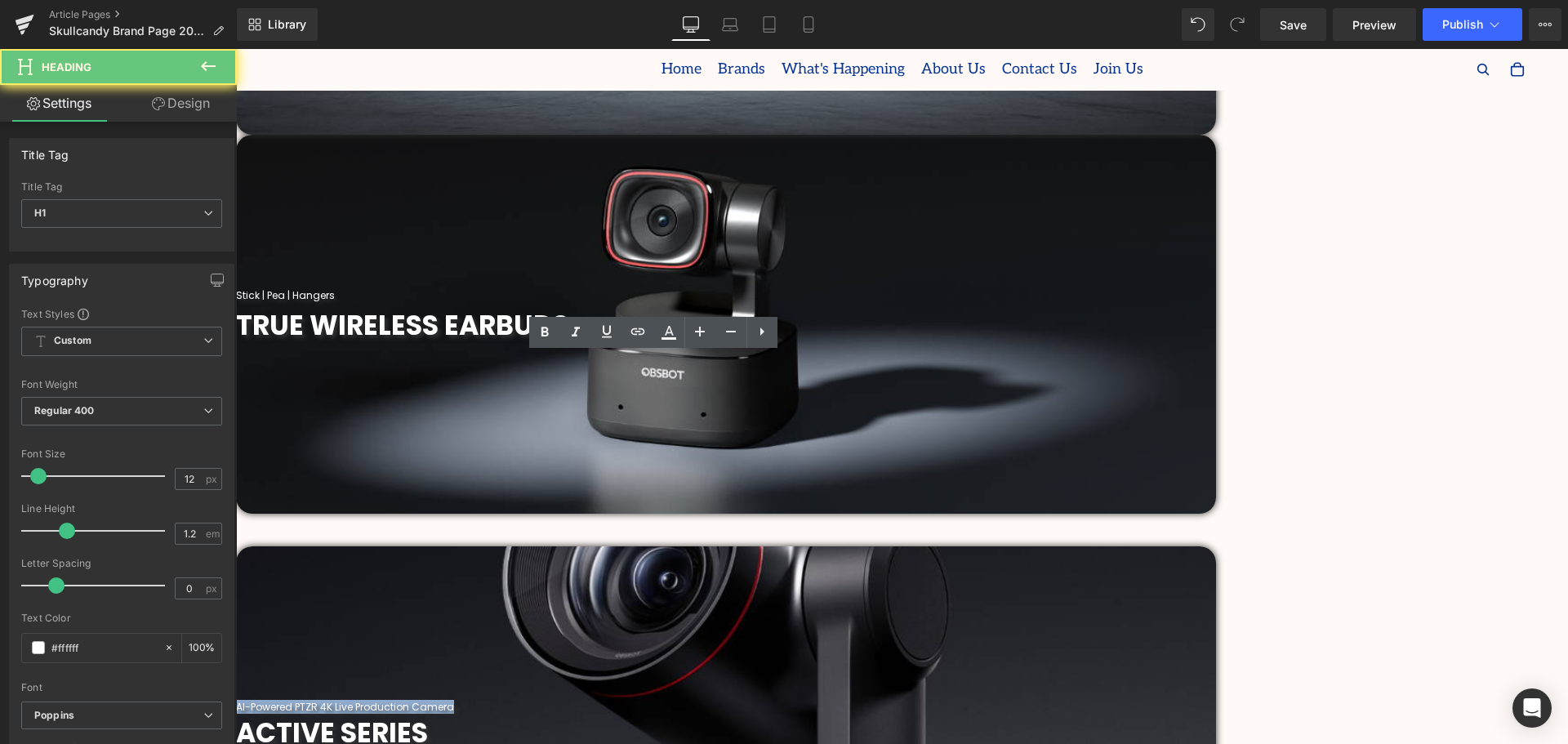
drag, startPoint x: 779, startPoint y: 358, endPoint x: 525, endPoint y: 347, distance: 254.2
click at [523, 547] on div "AI-Powered PTZR 4K Live Production Camera Heading ACTIVE SERIES Heading Parallax" at bounding box center [726, 732] width 980 height 371
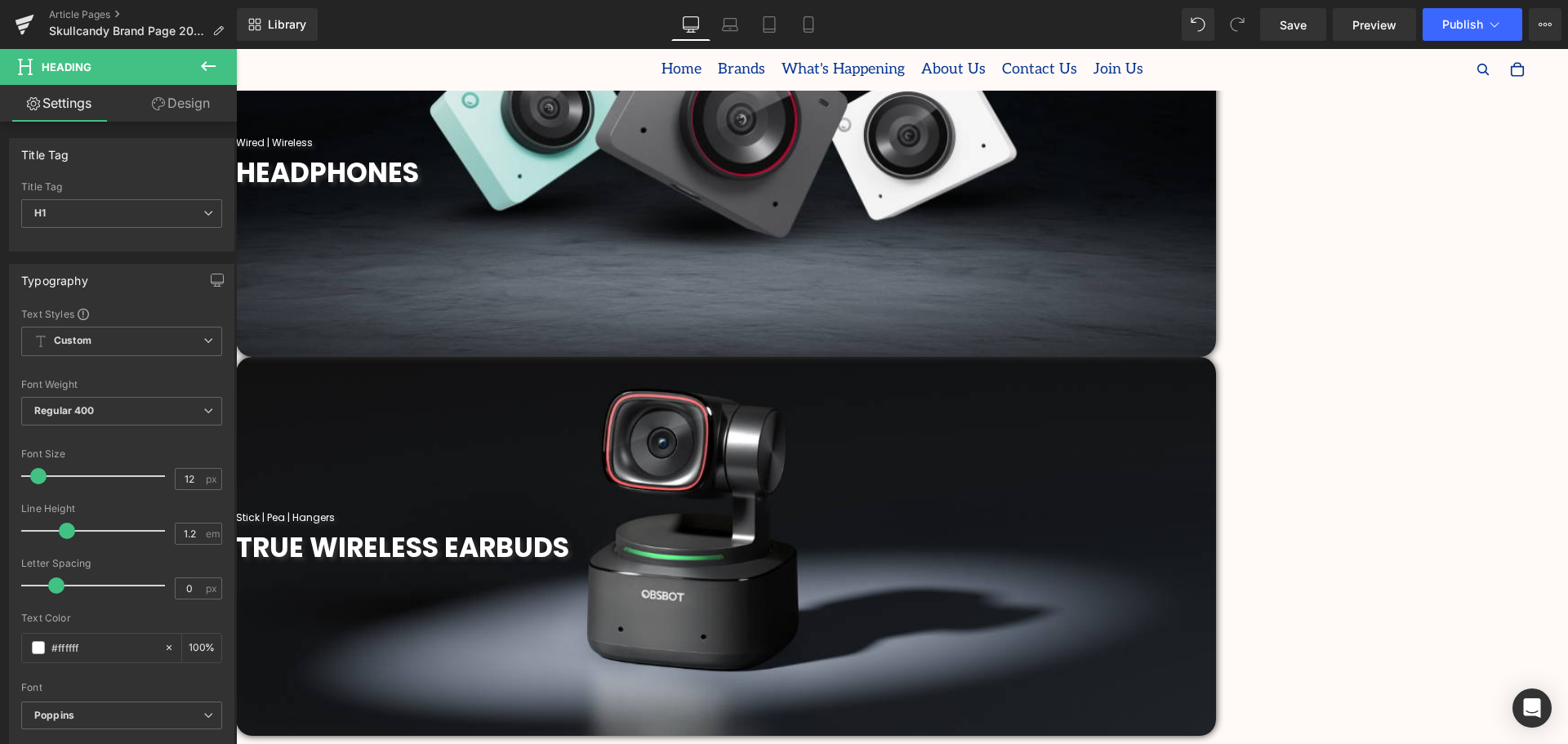
scroll to position [654, 0]
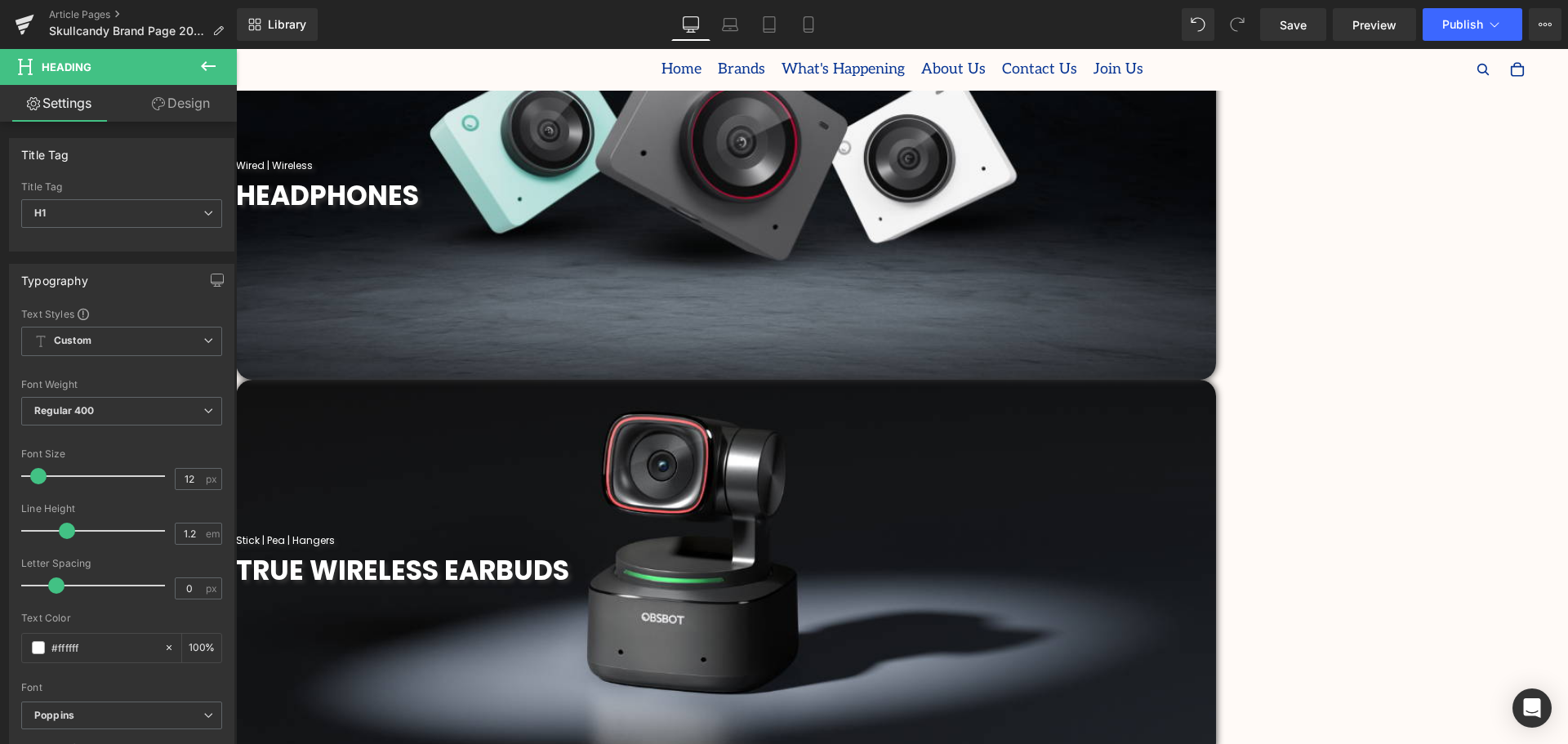
click at [236, 49] on span "Heading" at bounding box center [236, 49] width 0 height 0
click at [1216, 547] on div at bounding box center [726, 548] width 980 height 4
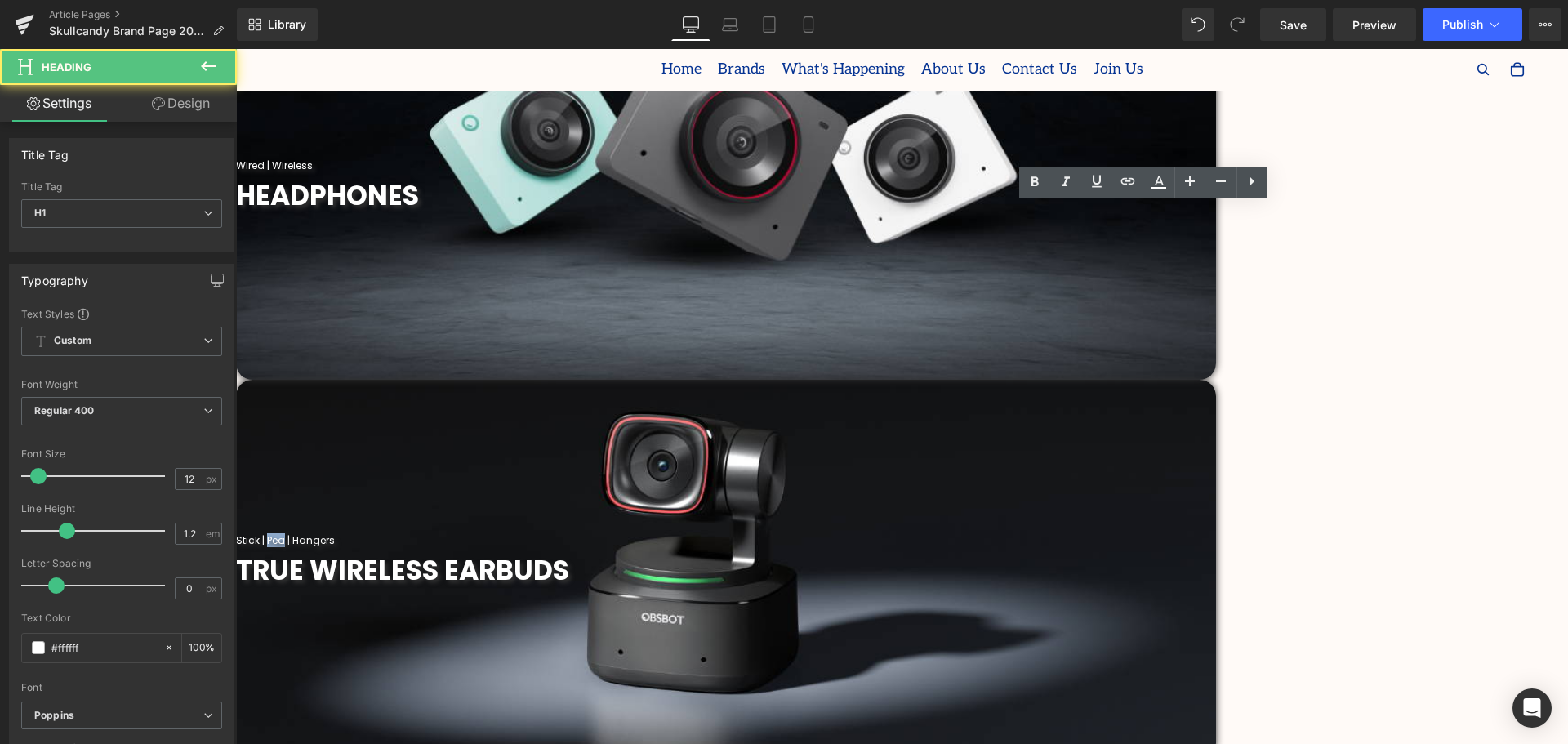
drag, startPoint x: 1141, startPoint y: 207, endPoint x: 1125, endPoint y: 210, distance: 16.3
click at [1125, 535] on h1 "Stick | Pea | Hangers" at bounding box center [726, 541] width 980 height 12
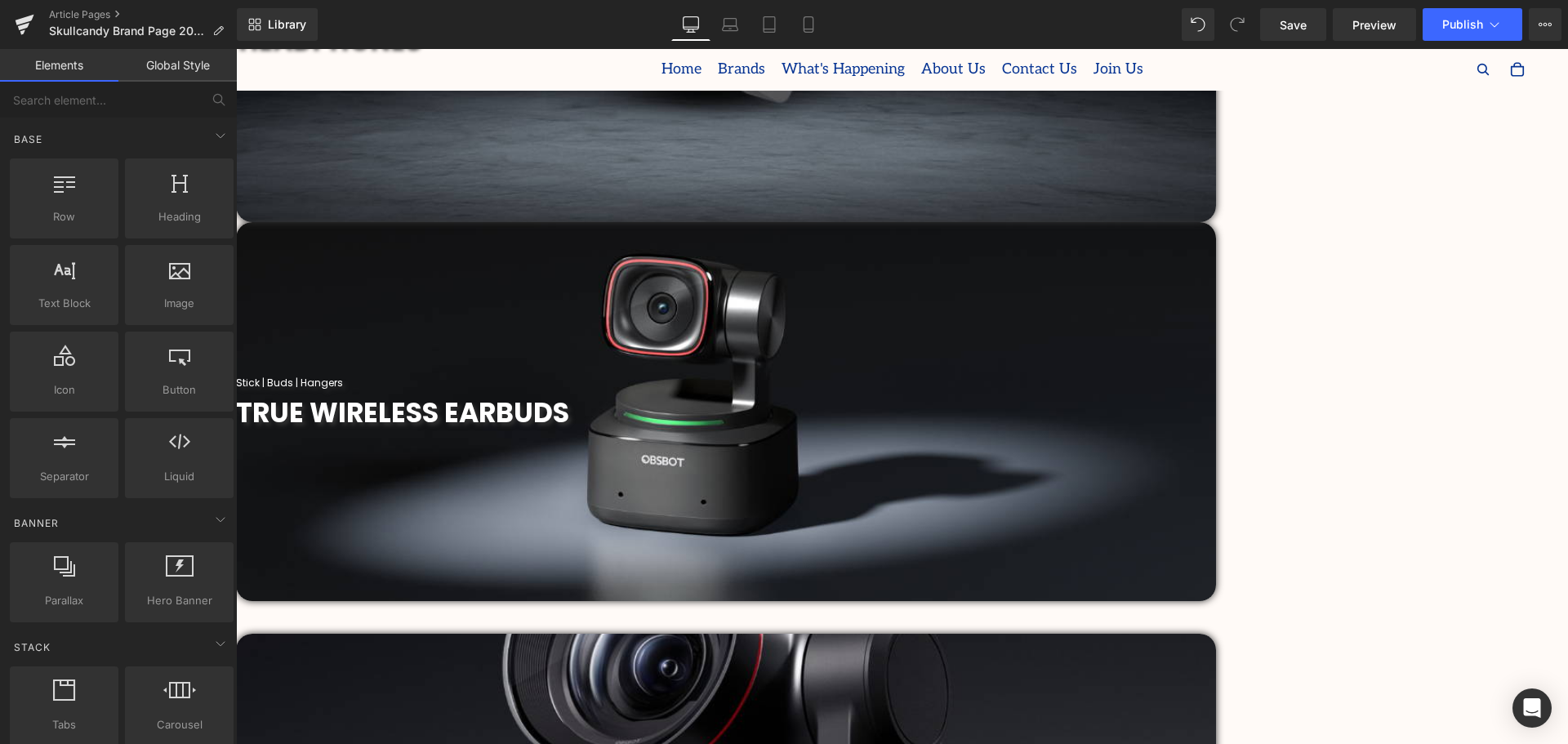
scroll to position [817, 0]
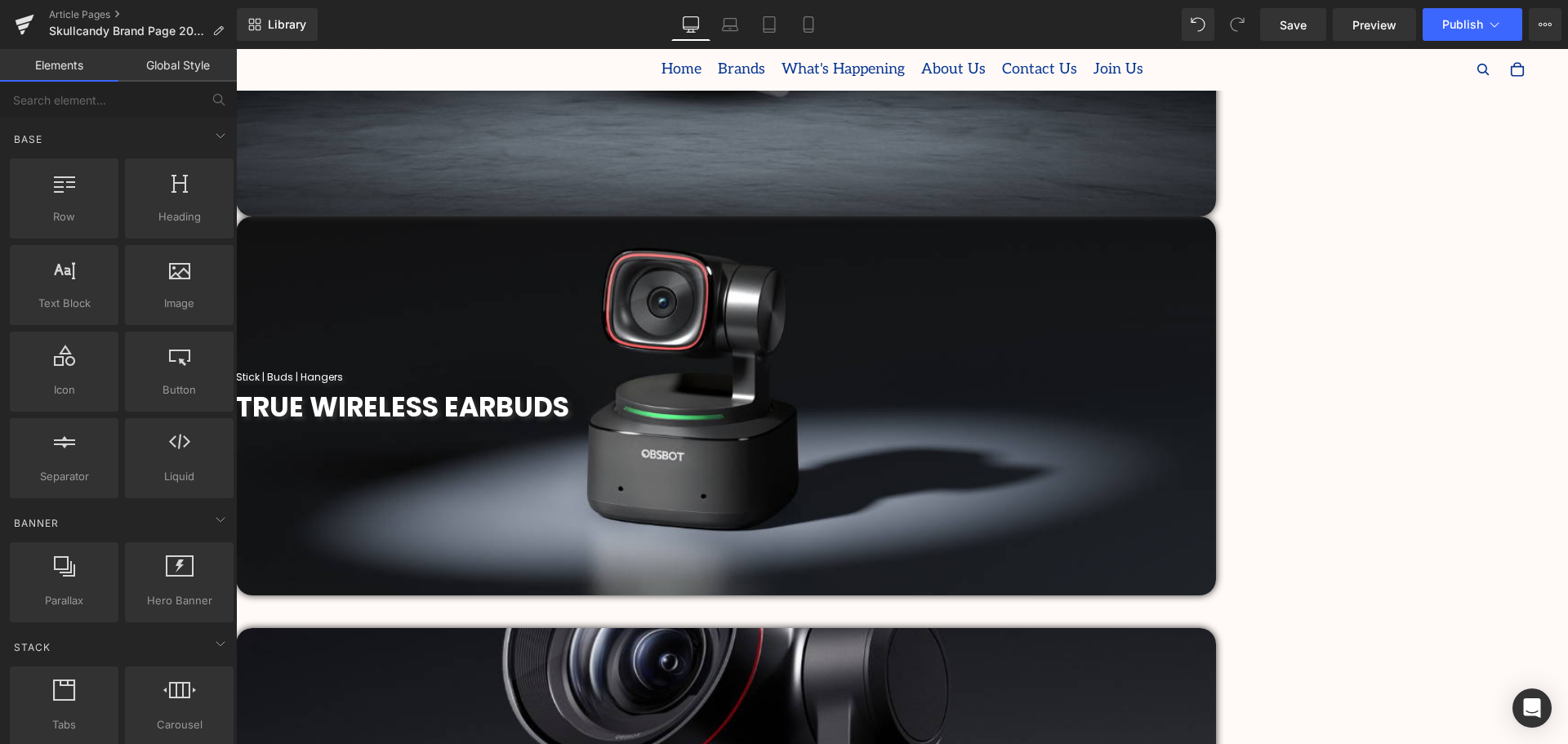
click at [236, 49] on span "Heading" at bounding box center [236, 49] width 0 height 0
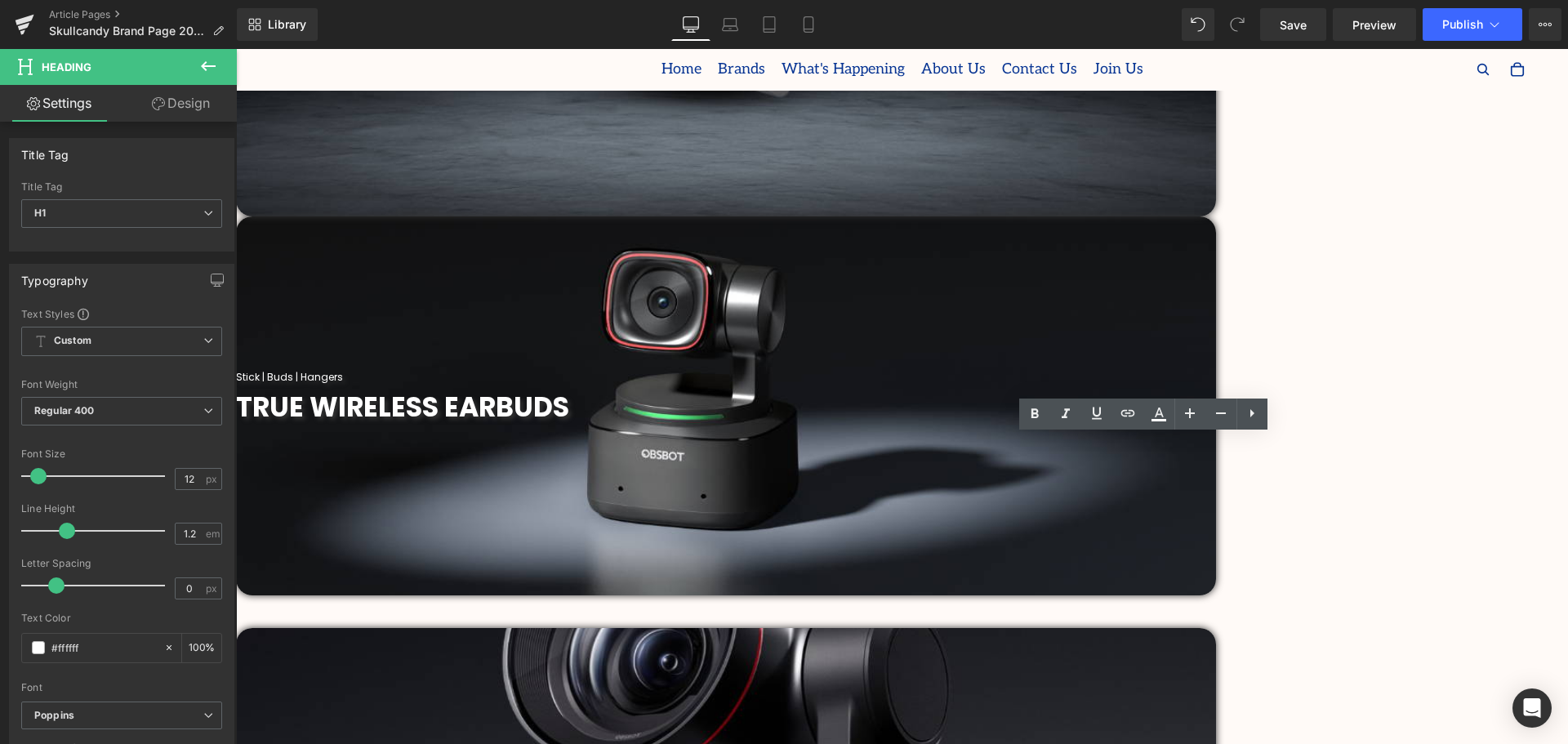
click at [236, 49] on span "Heading" at bounding box center [236, 49] width 0 height 0
drag, startPoint x: 1283, startPoint y: 437, endPoint x: 1009, endPoint y: 440, distance: 274.0
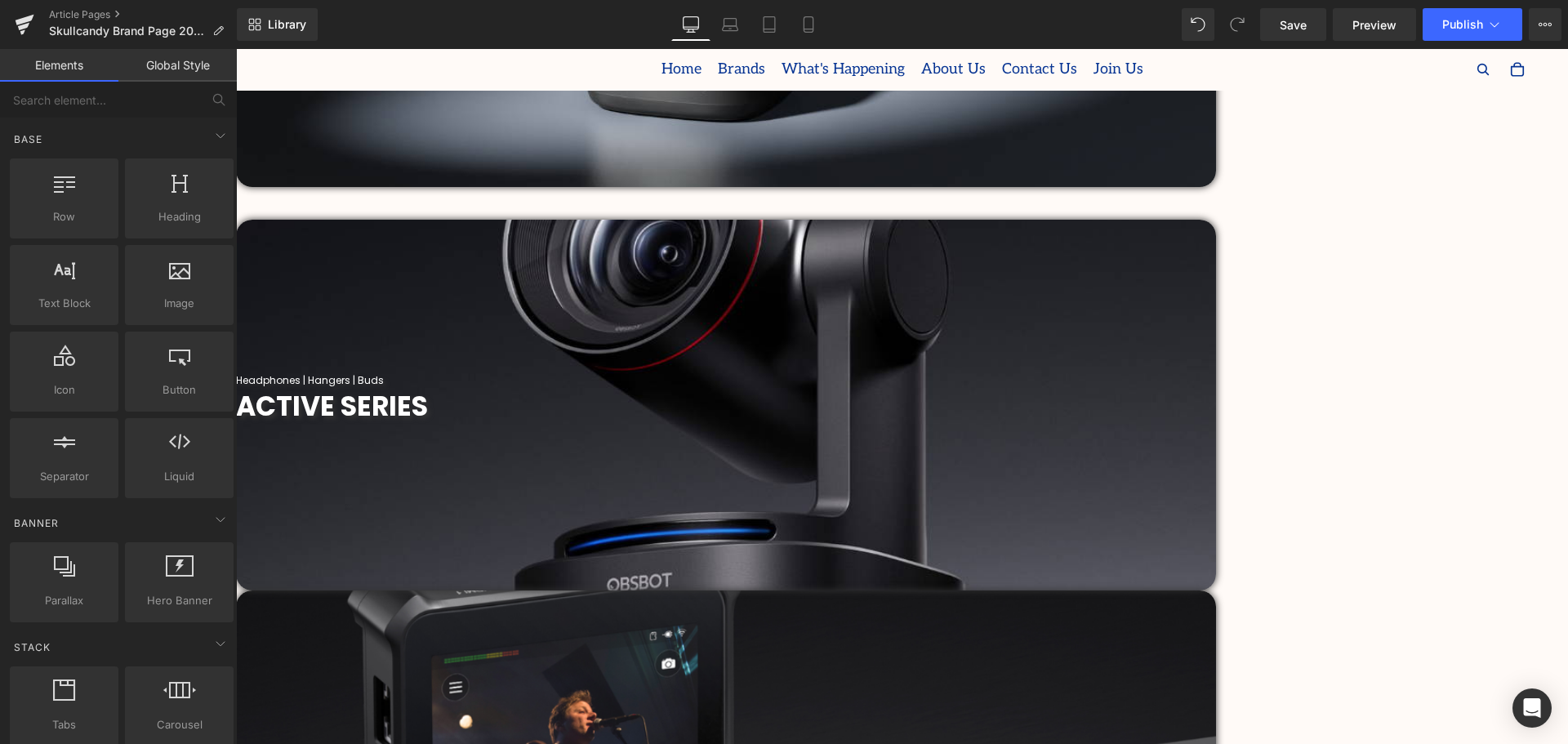
scroll to position [1062, 0]
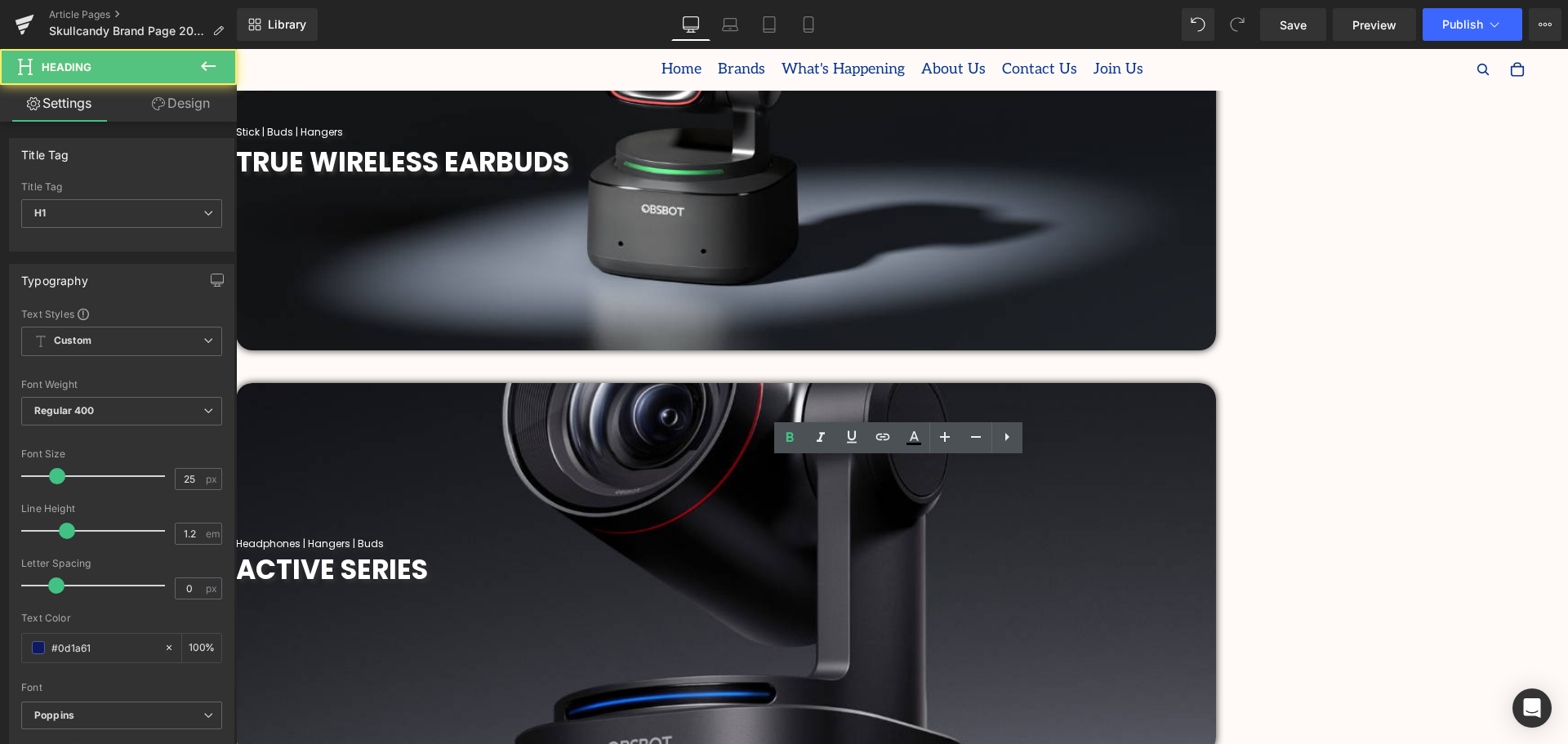
drag, startPoint x: 1040, startPoint y: 620, endPoint x: 480, endPoint y: 479, distance: 577.5
paste div
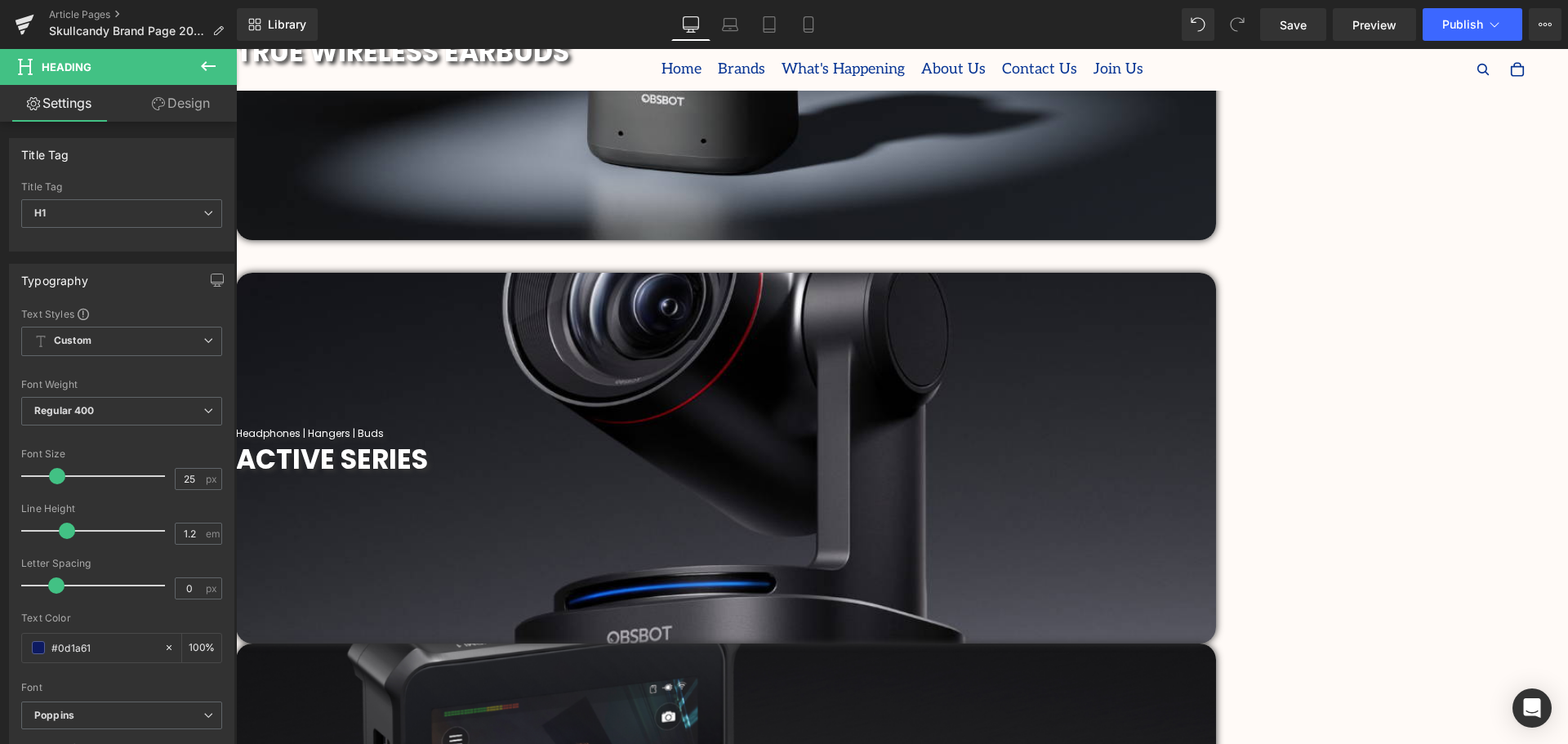
scroll to position [1143, 0]
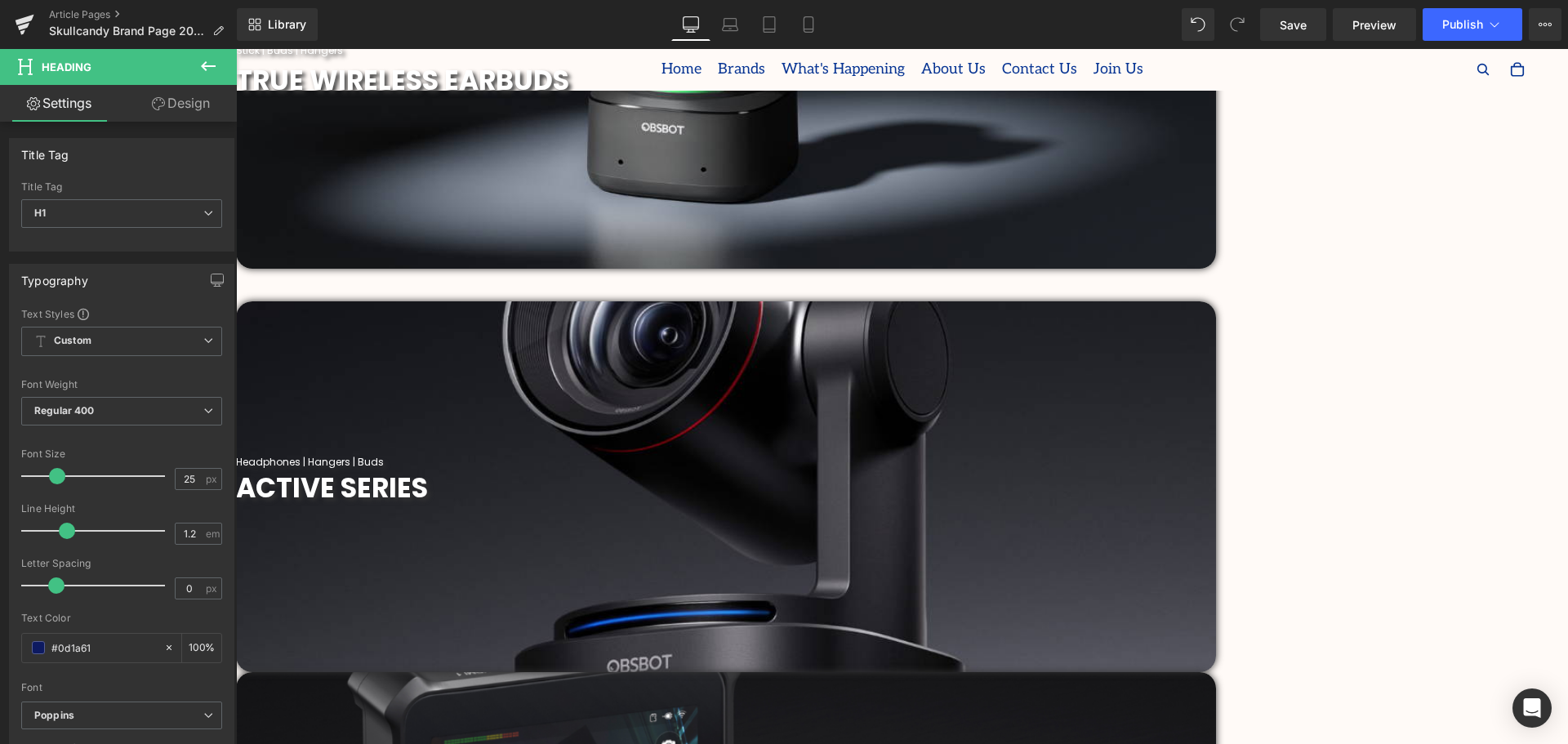
drag, startPoint x: 1160, startPoint y: 562, endPoint x: 432, endPoint y: 390, distance: 748.0
type input "25"
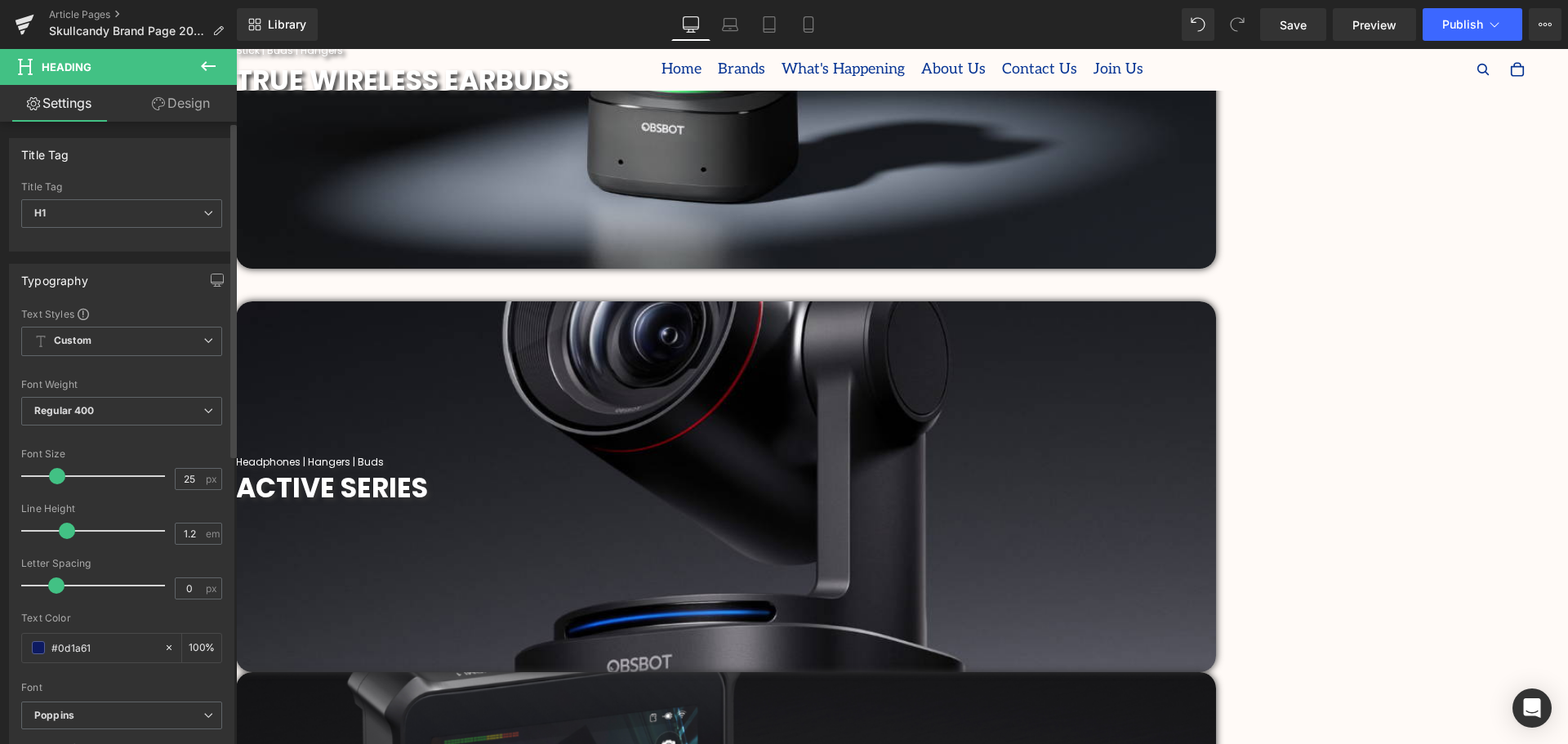
scroll to position [5196, 1324]
click at [55, 484] on span at bounding box center [57, 476] width 17 height 17
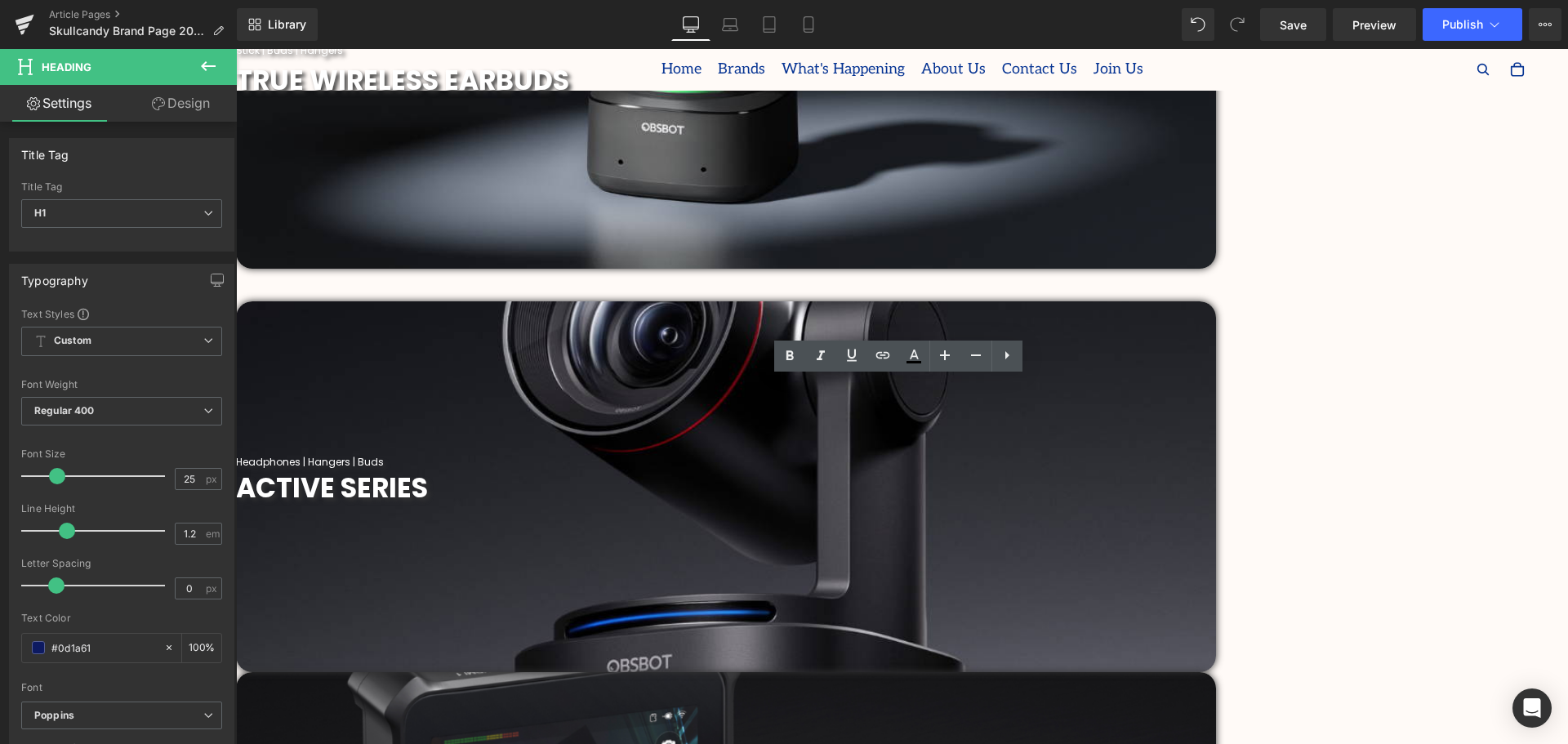
drag, startPoint x: 929, startPoint y: 595, endPoint x: 885, endPoint y: 597, distance: 44.0
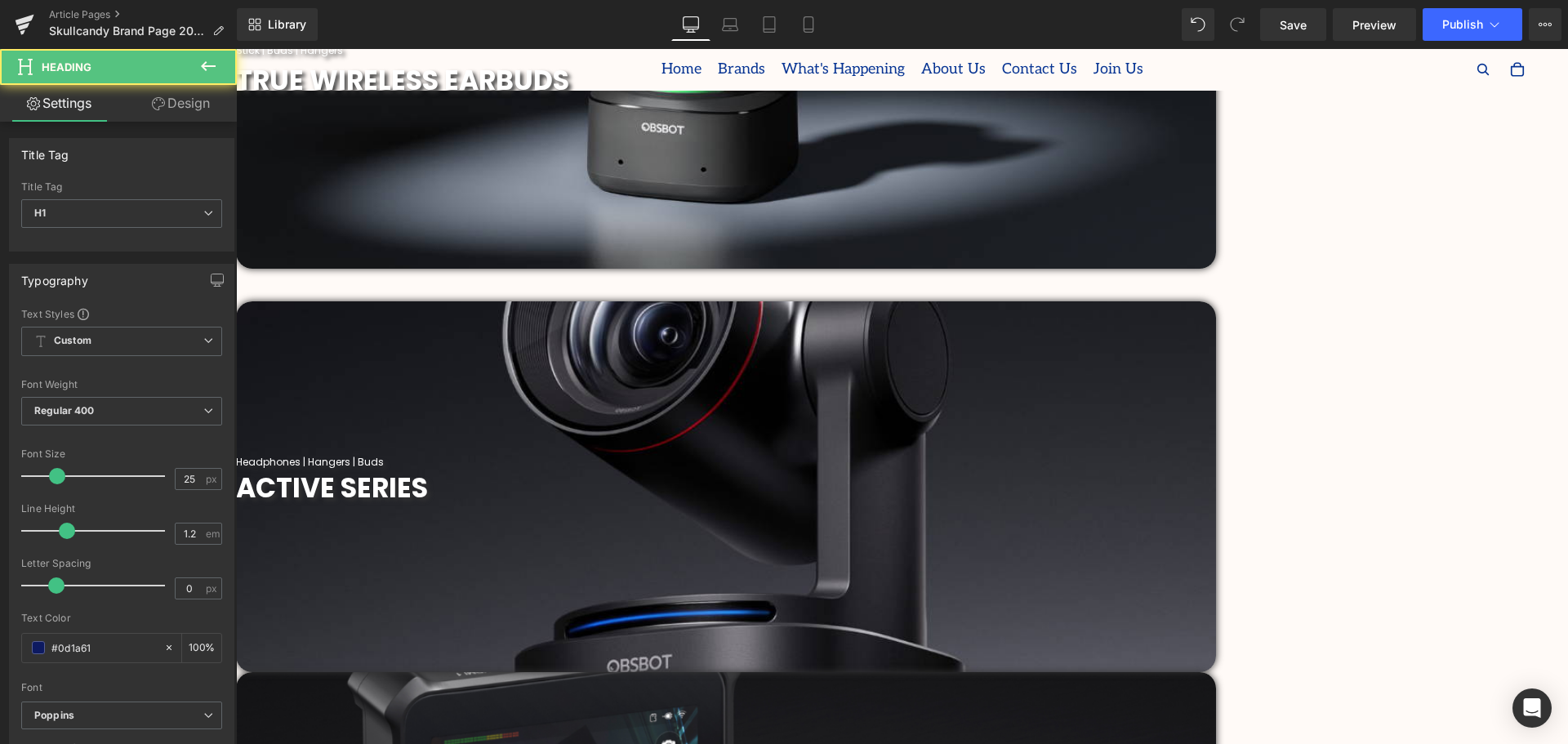
drag, startPoint x: 917, startPoint y: 596, endPoint x: 901, endPoint y: 597, distance: 16.0
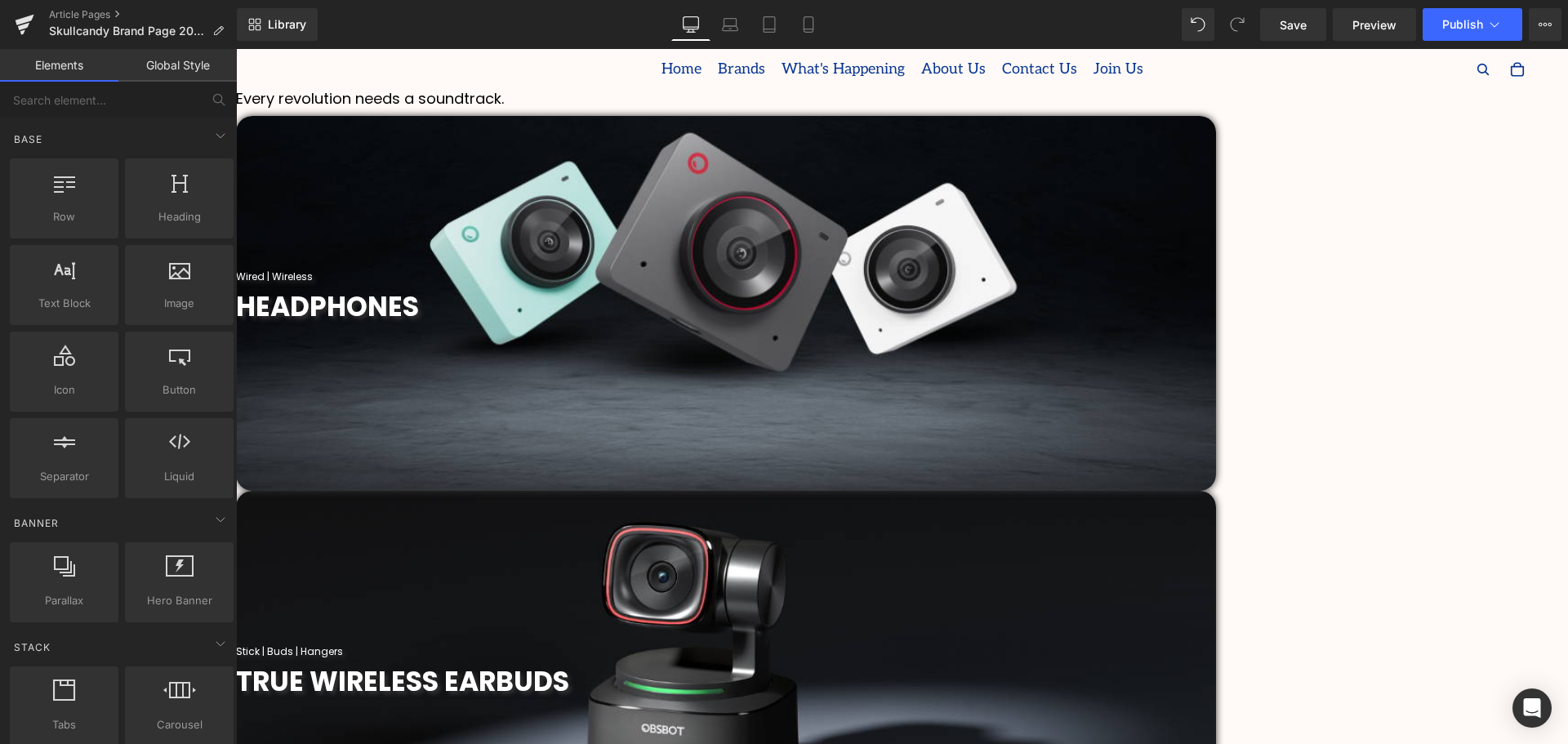
scroll to position [572, 0]
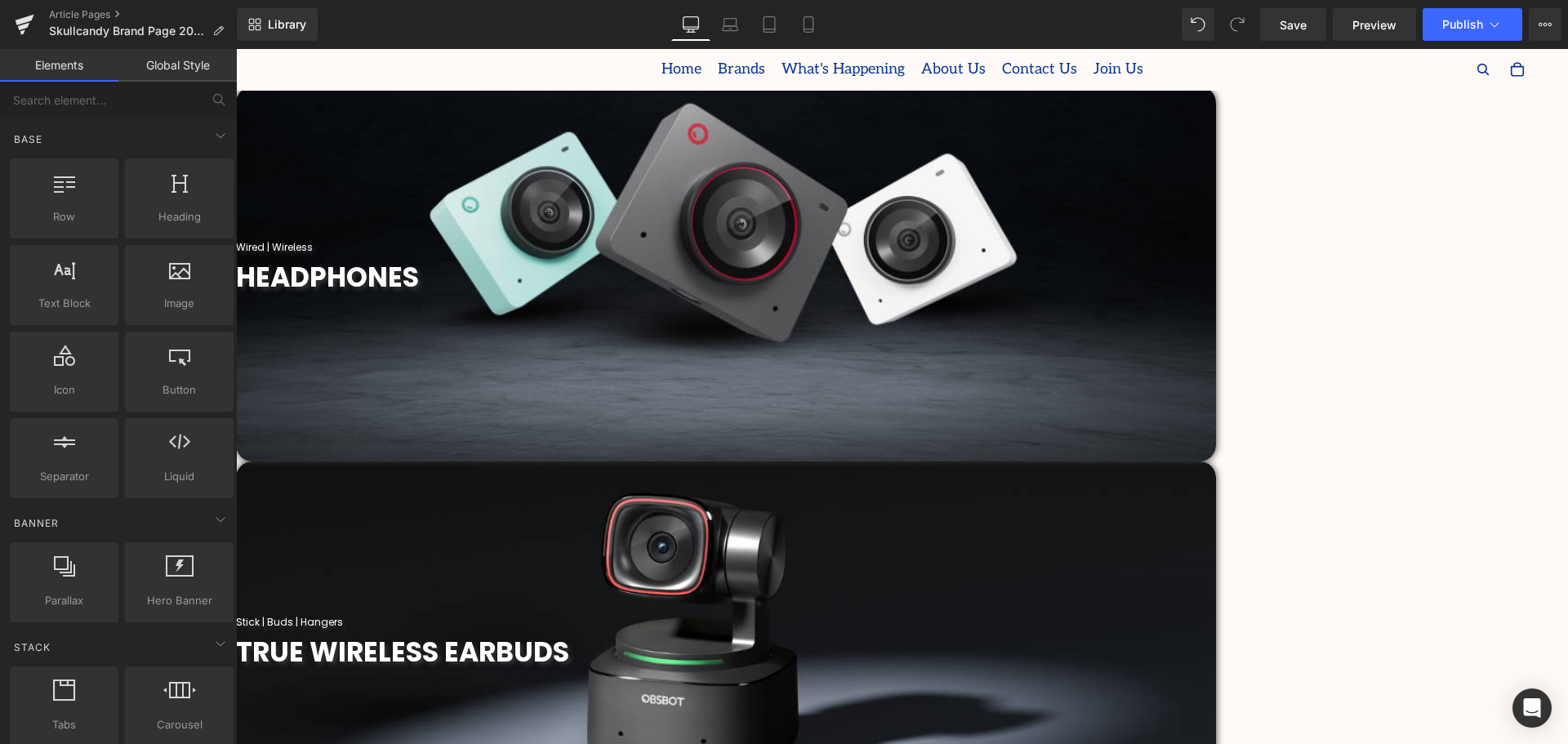
click at [236, 49] on span "Parallax" at bounding box center [236, 49] width 0 height 0
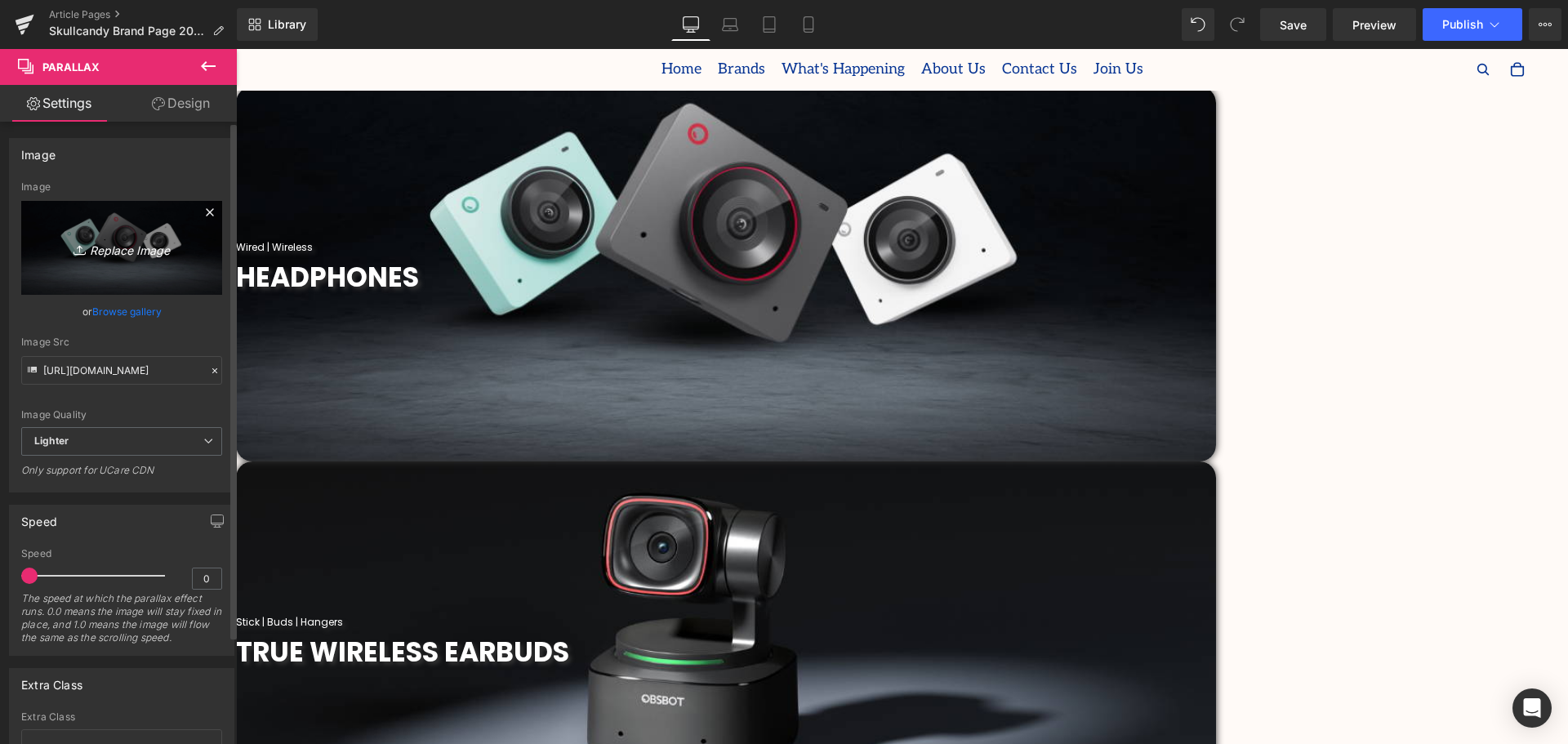
click at [116, 249] on icon "Replace Image" at bounding box center [122, 248] width 131 height 21
type input "C:\fakepath\2019 (25).png"
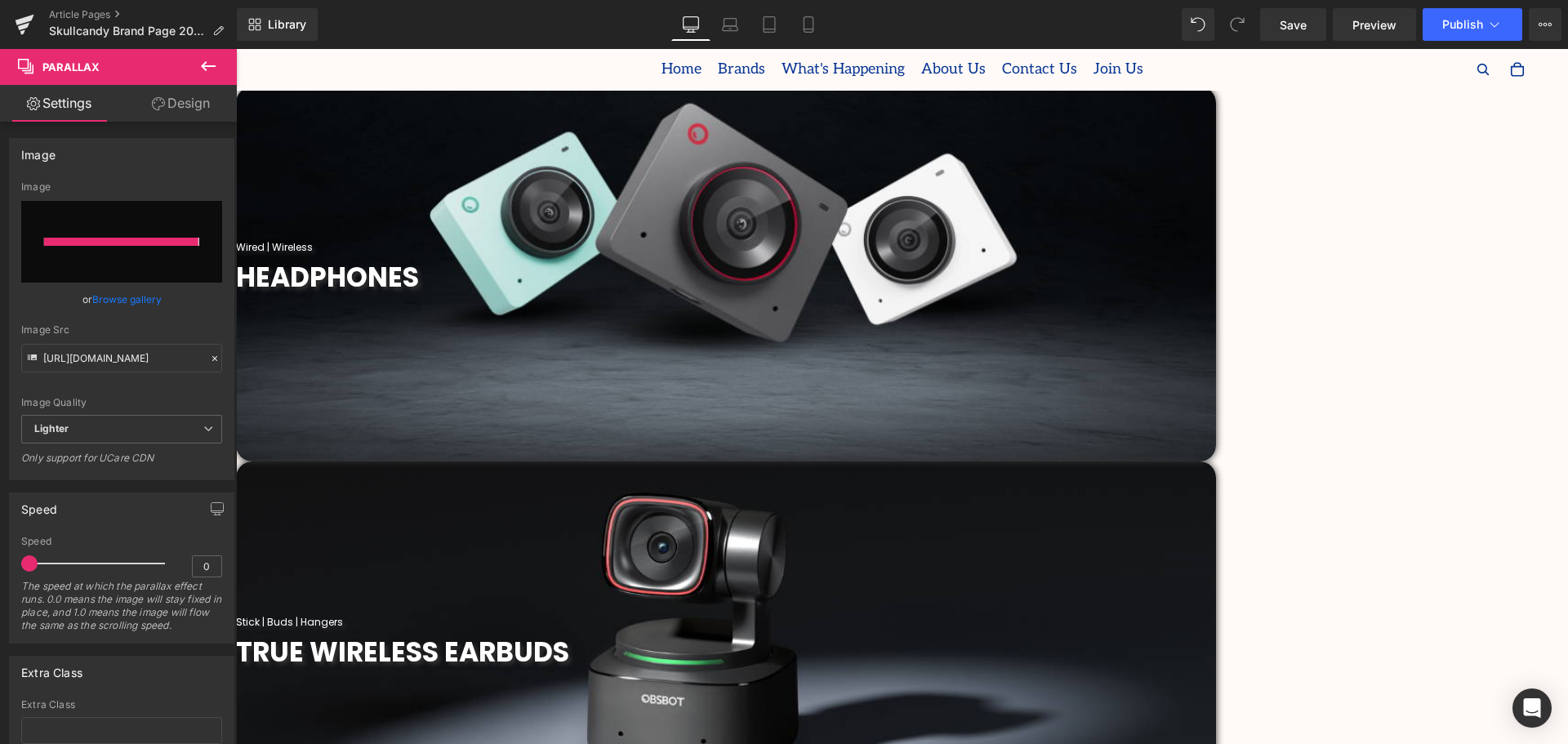
type input "[URL][DOMAIN_NAME]"
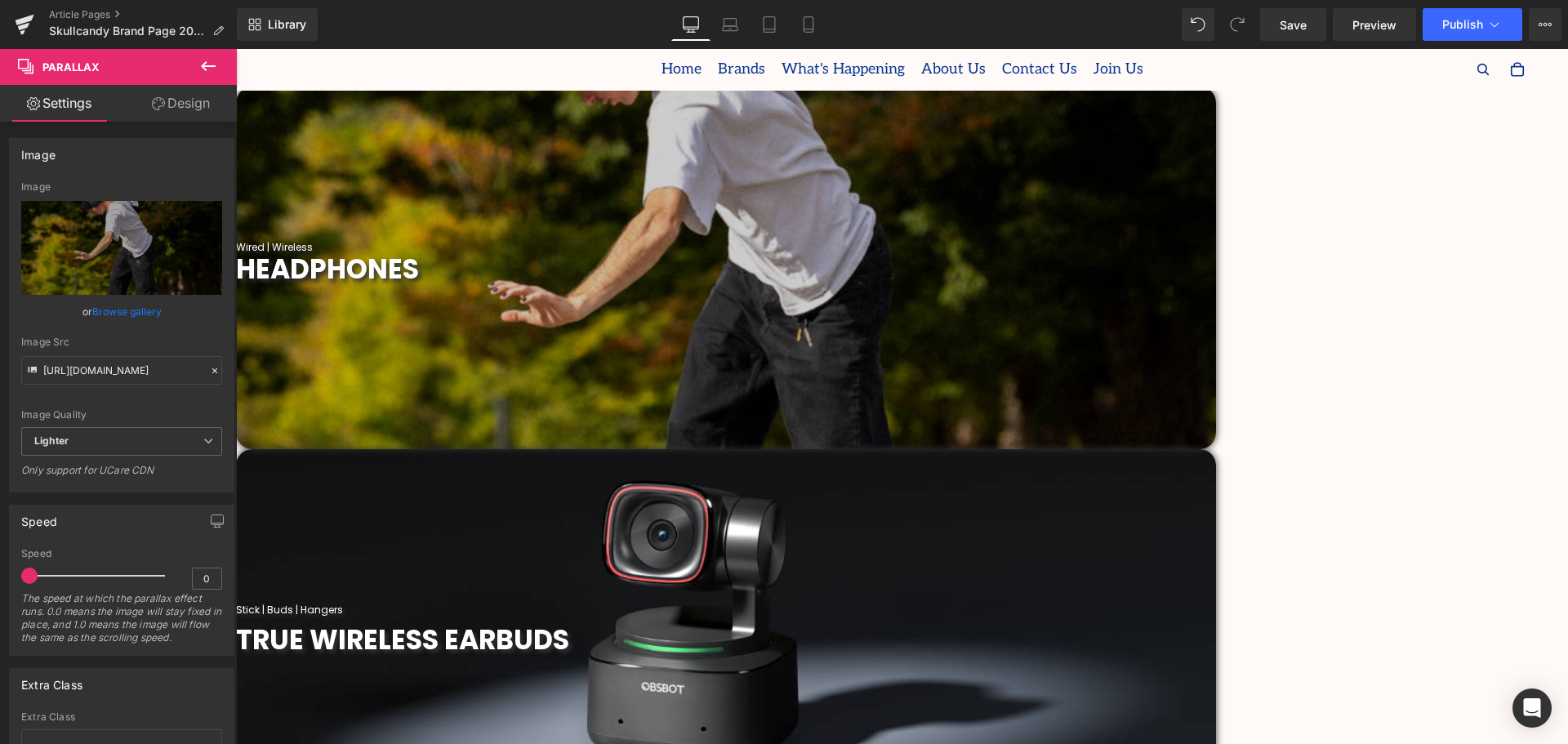
click at [236, 49] on span "Parallax" at bounding box center [236, 49] width 0 height 0
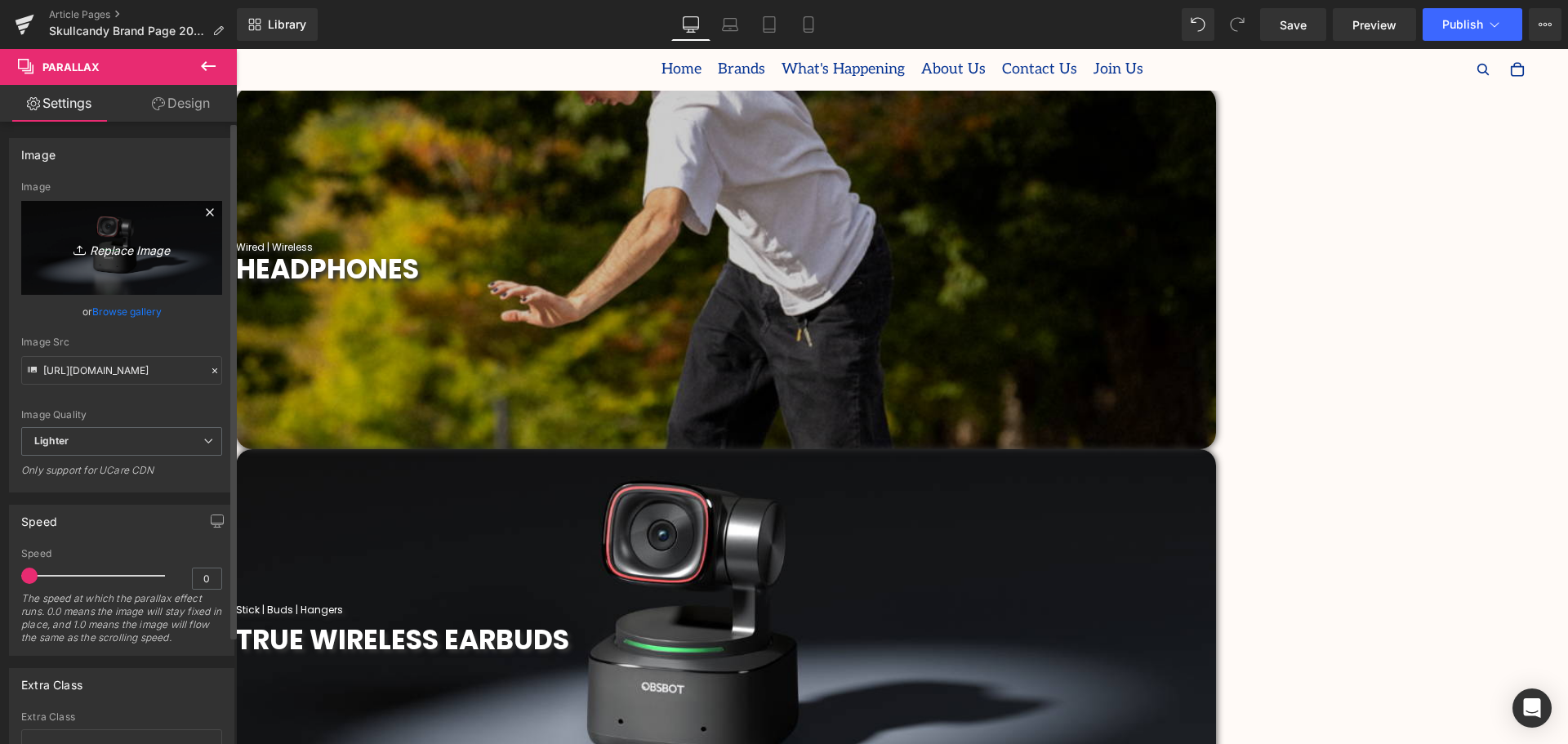
click at [130, 248] on icon "Replace Image" at bounding box center [122, 248] width 131 height 21
type input "C:\fakepath\2019 (26).png"
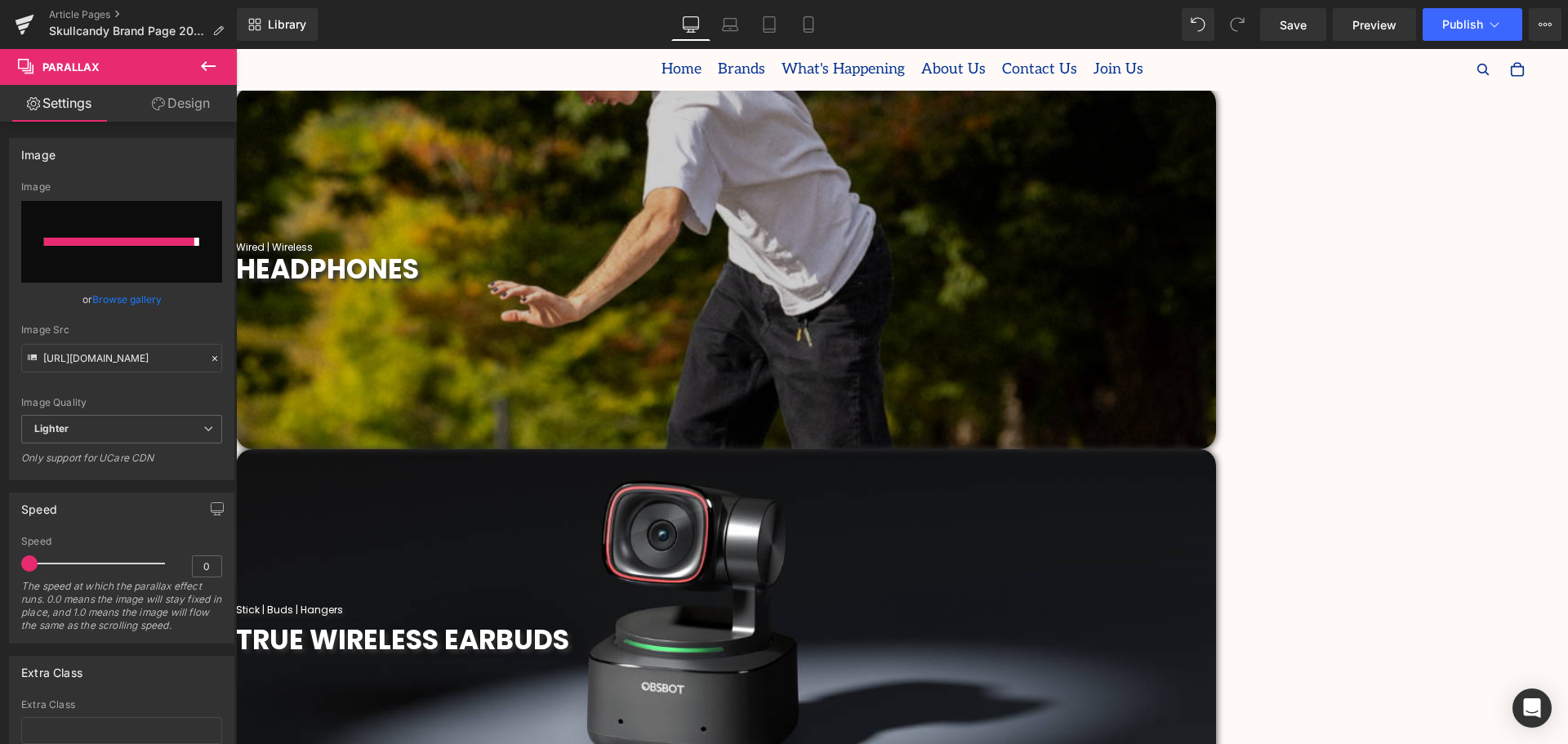
type input "[URL][DOMAIN_NAME]"
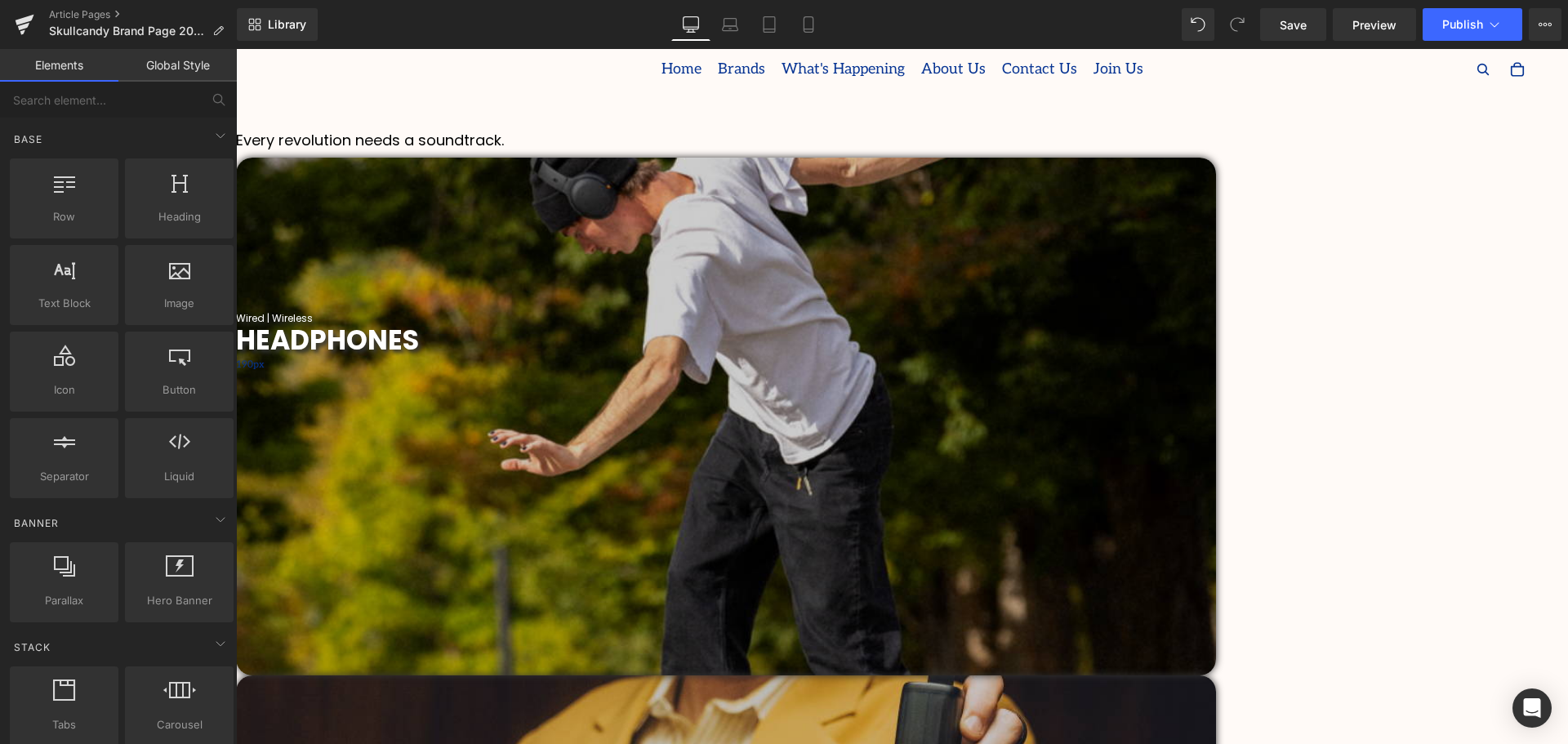
scroll to position [490, 0]
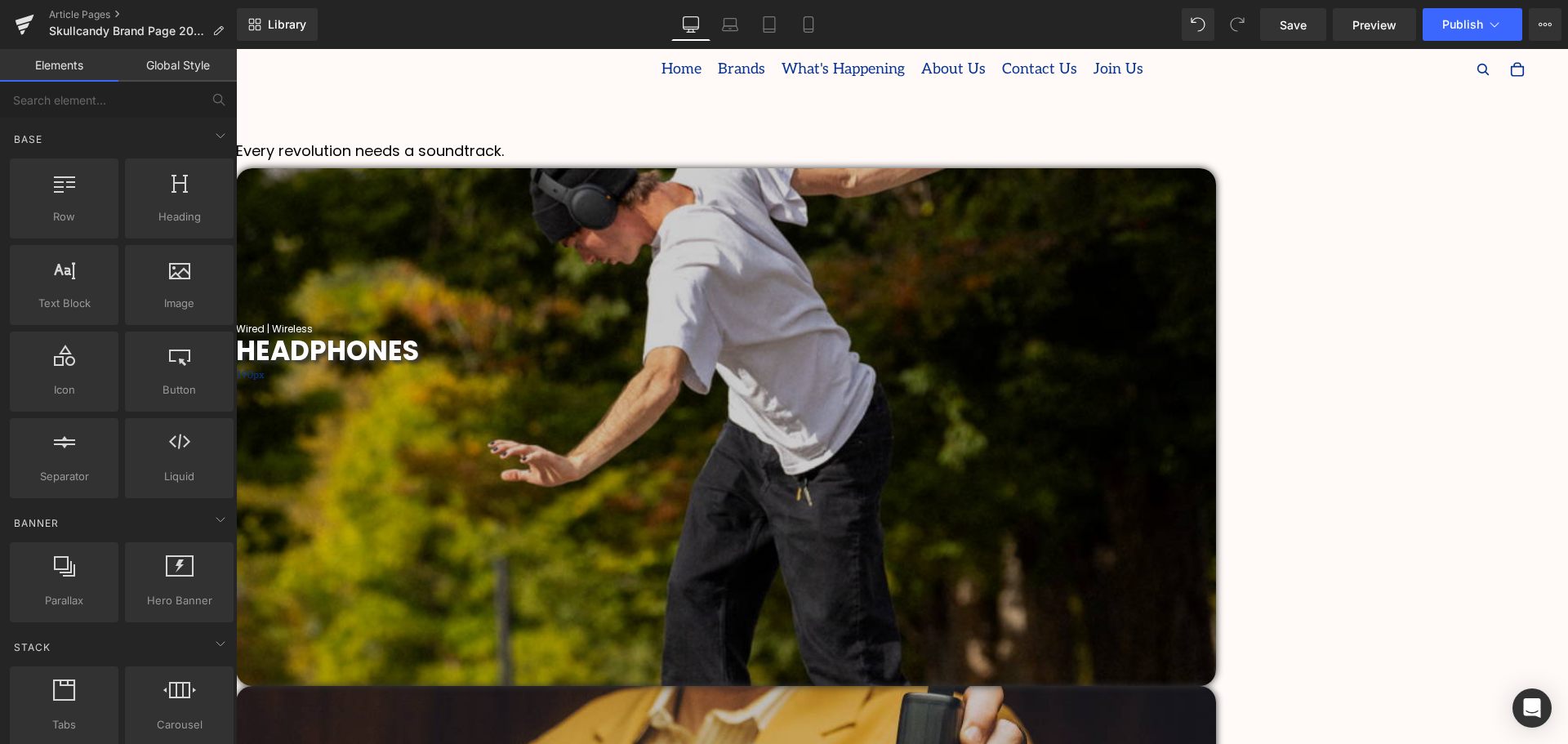
click at [236, 49] on span "Parallax" at bounding box center [236, 49] width 0 height 0
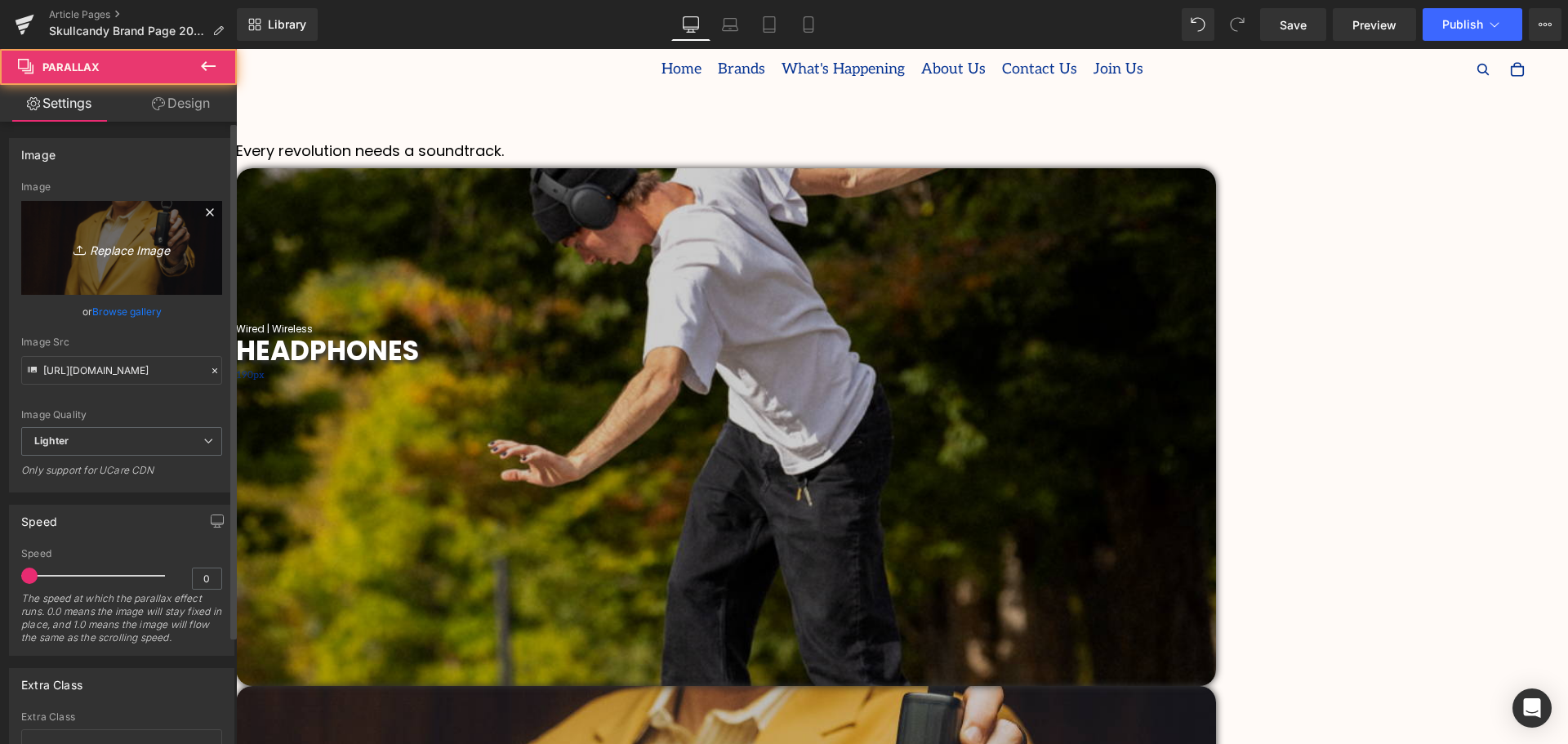
click at [122, 242] on icon "Replace Image" at bounding box center [122, 248] width 131 height 21
type input "C:\fakepath\2019 (26).png"
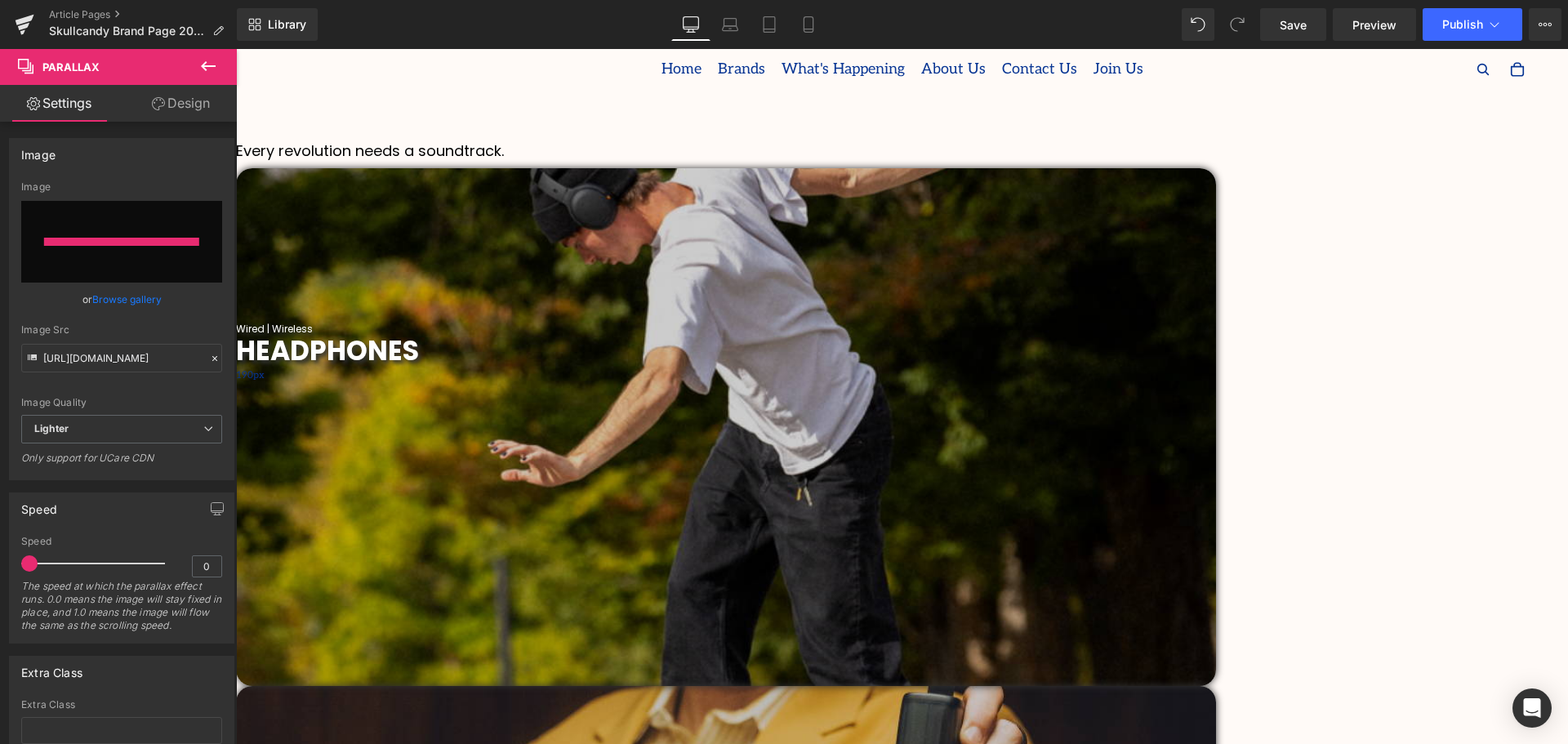
type input "[URL][DOMAIN_NAME]"
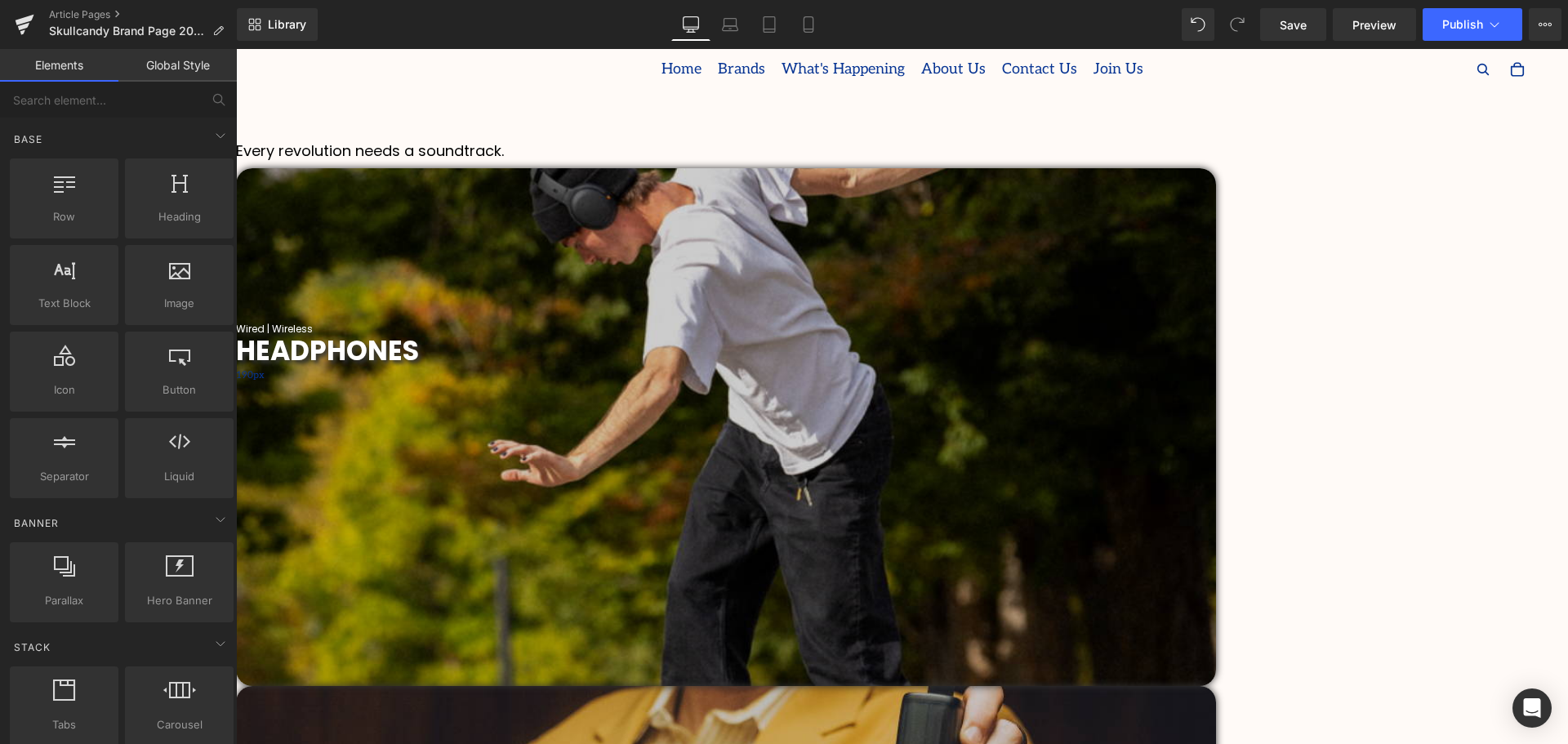
click at [236, 49] on span "Parallax" at bounding box center [236, 49] width 0 height 0
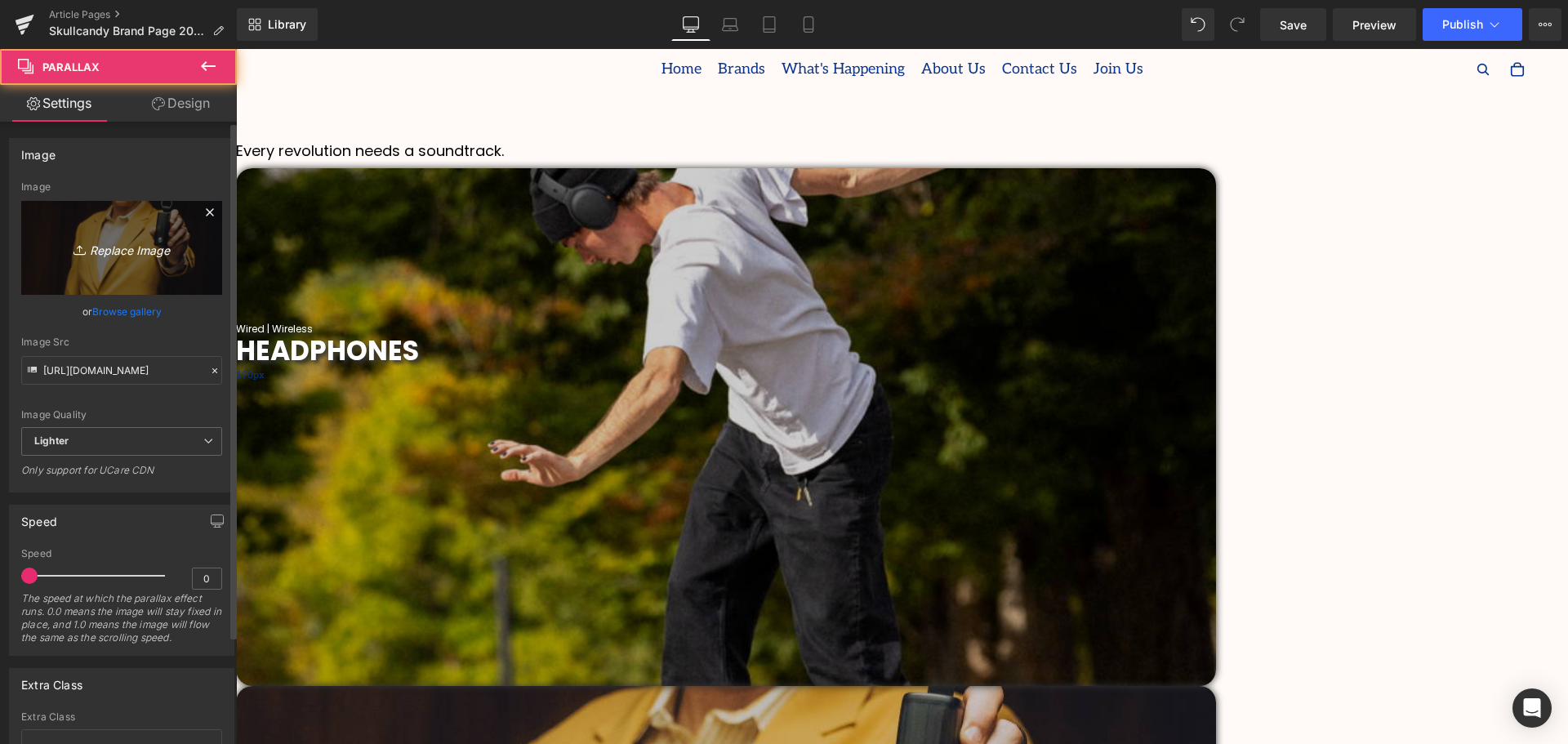
click at [115, 239] on icon "Replace Image" at bounding box center [122, 248] width 131 height 21
type input "C:\fakepath\2019 (27).png"
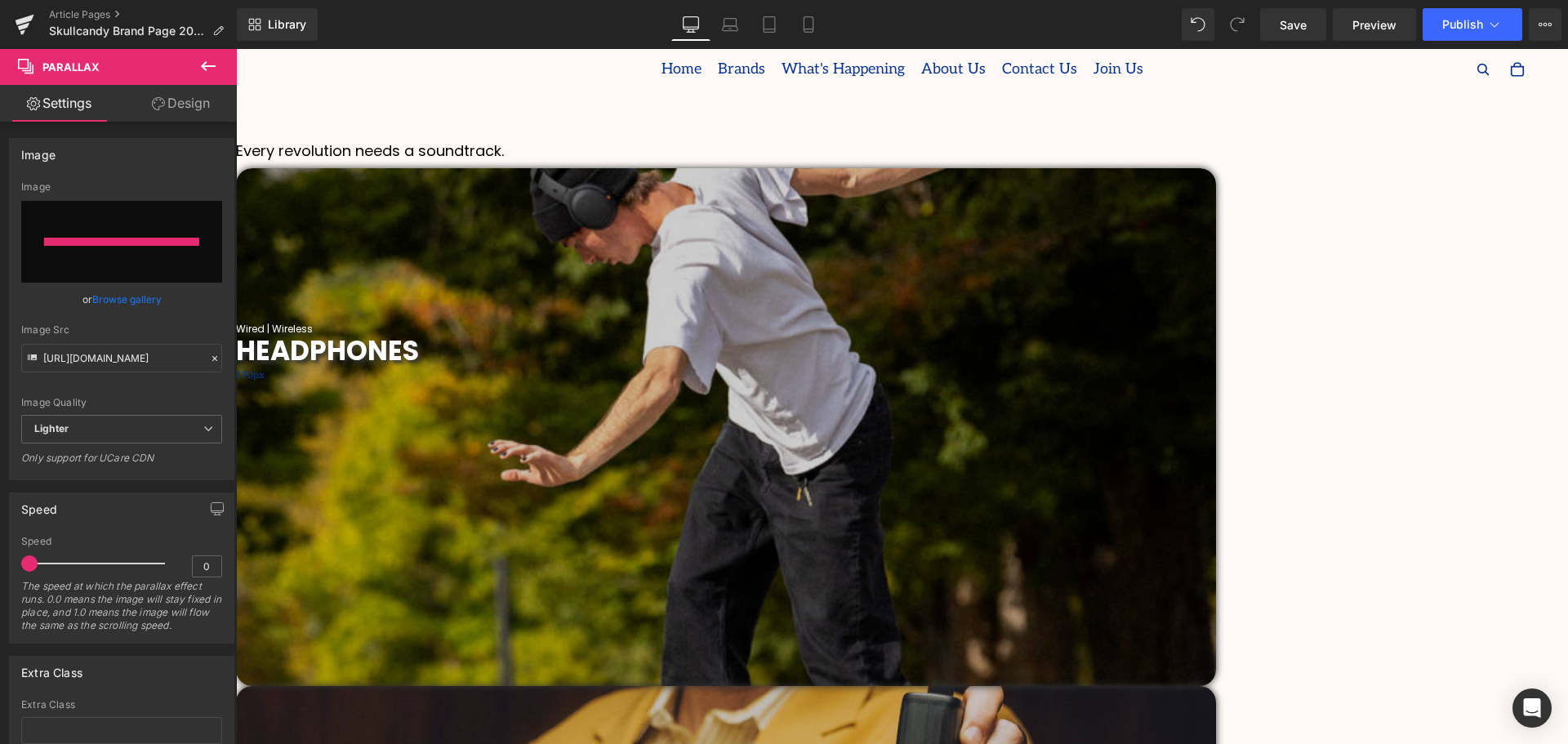
type input "[URL][DOMAIN_NAME]"
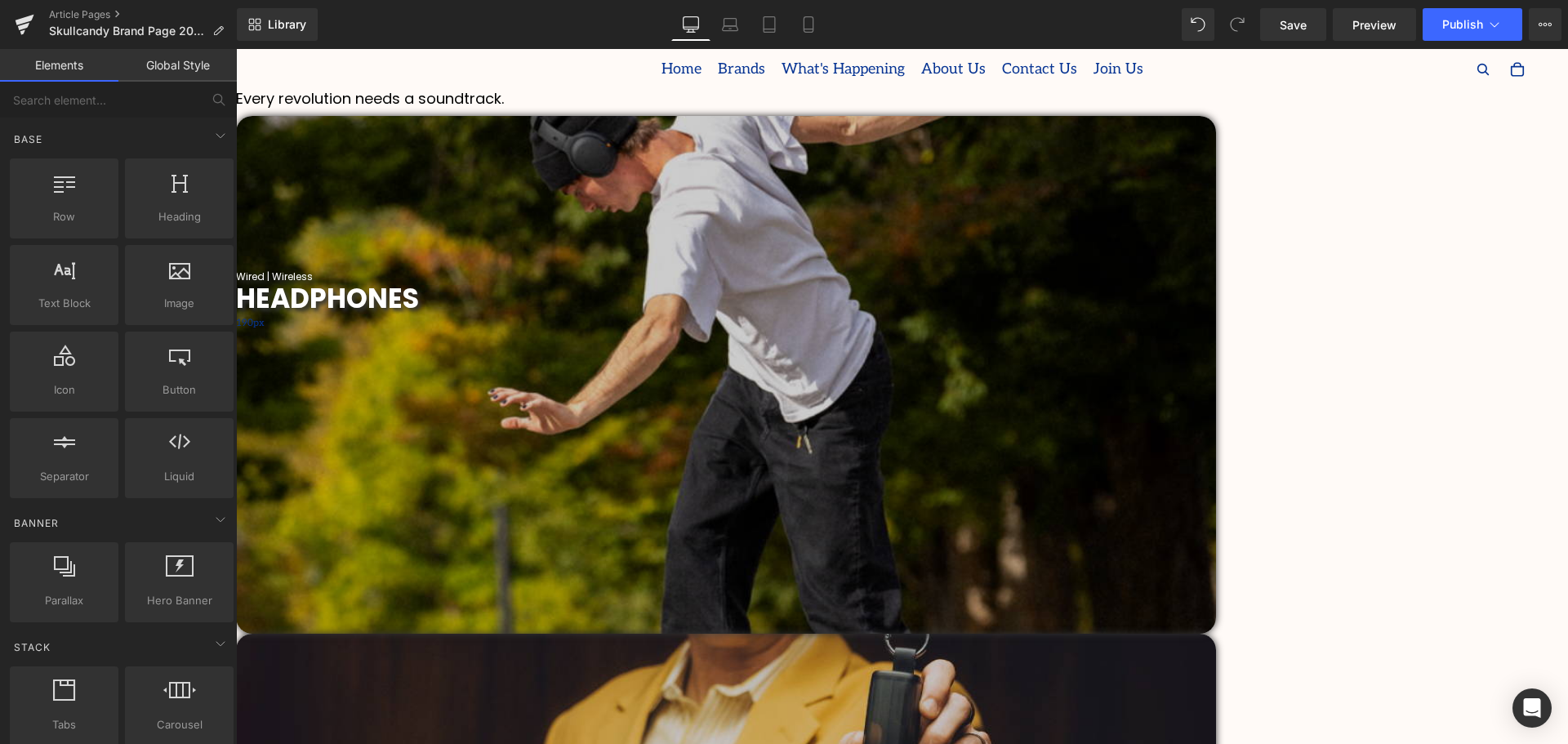
scroll to position [572, 0]
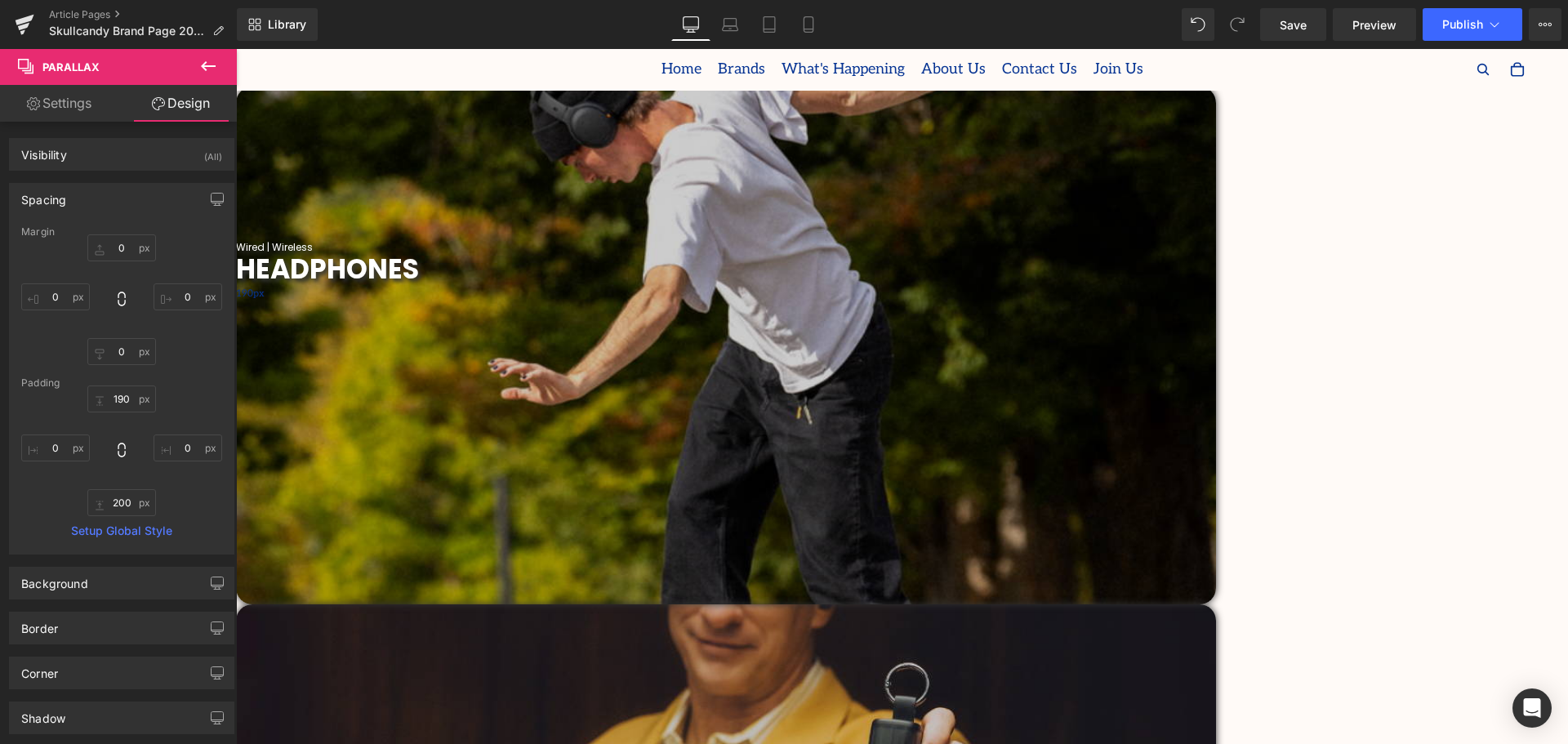
click at [236, 49] on span "Parallax" at bounding box center [236, 49] width 0 height 0
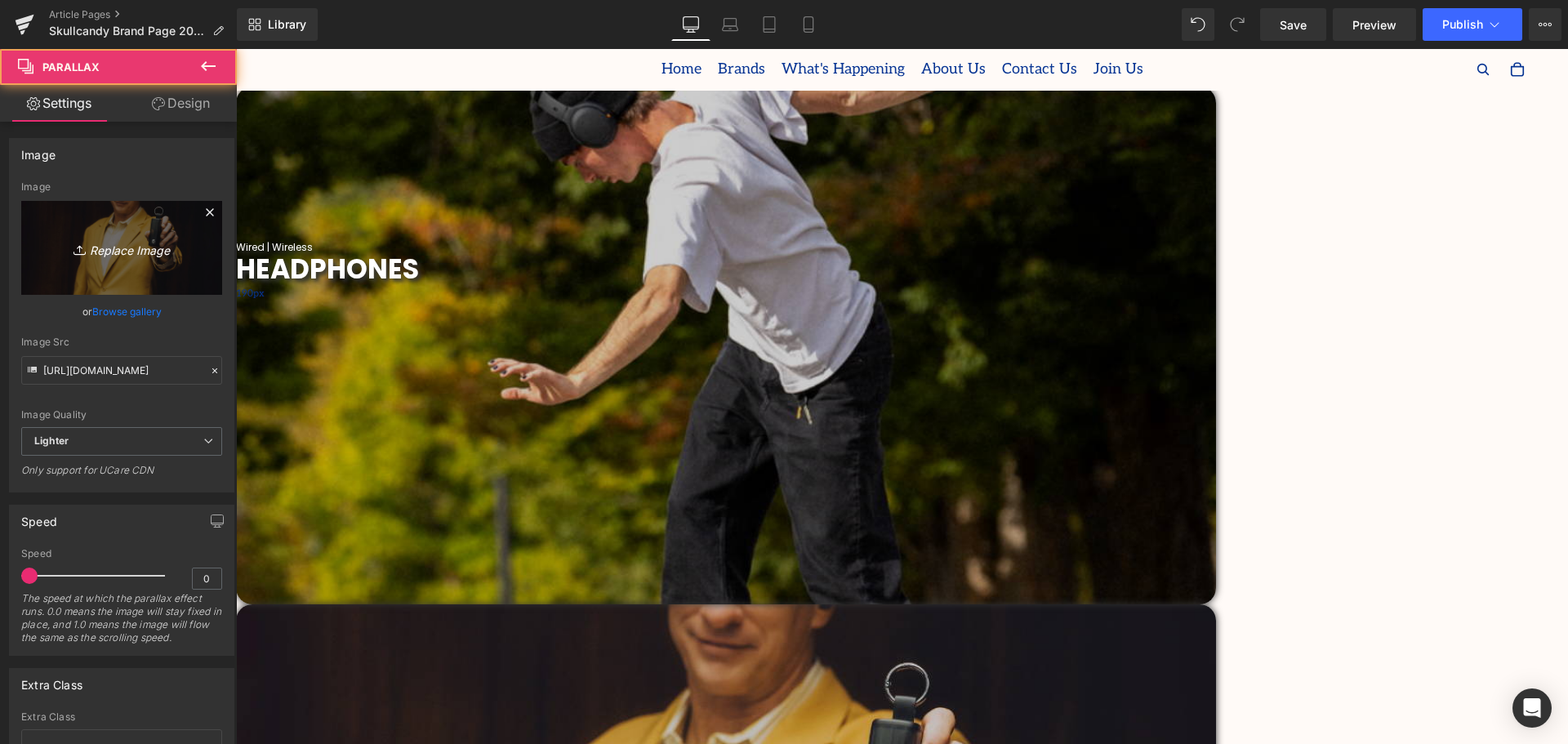
click at [125, 254] on icon "Replace Image" at bounding box center [122, 248] width 131 height 21
type input "C:\fakepath\2019 (28).png"
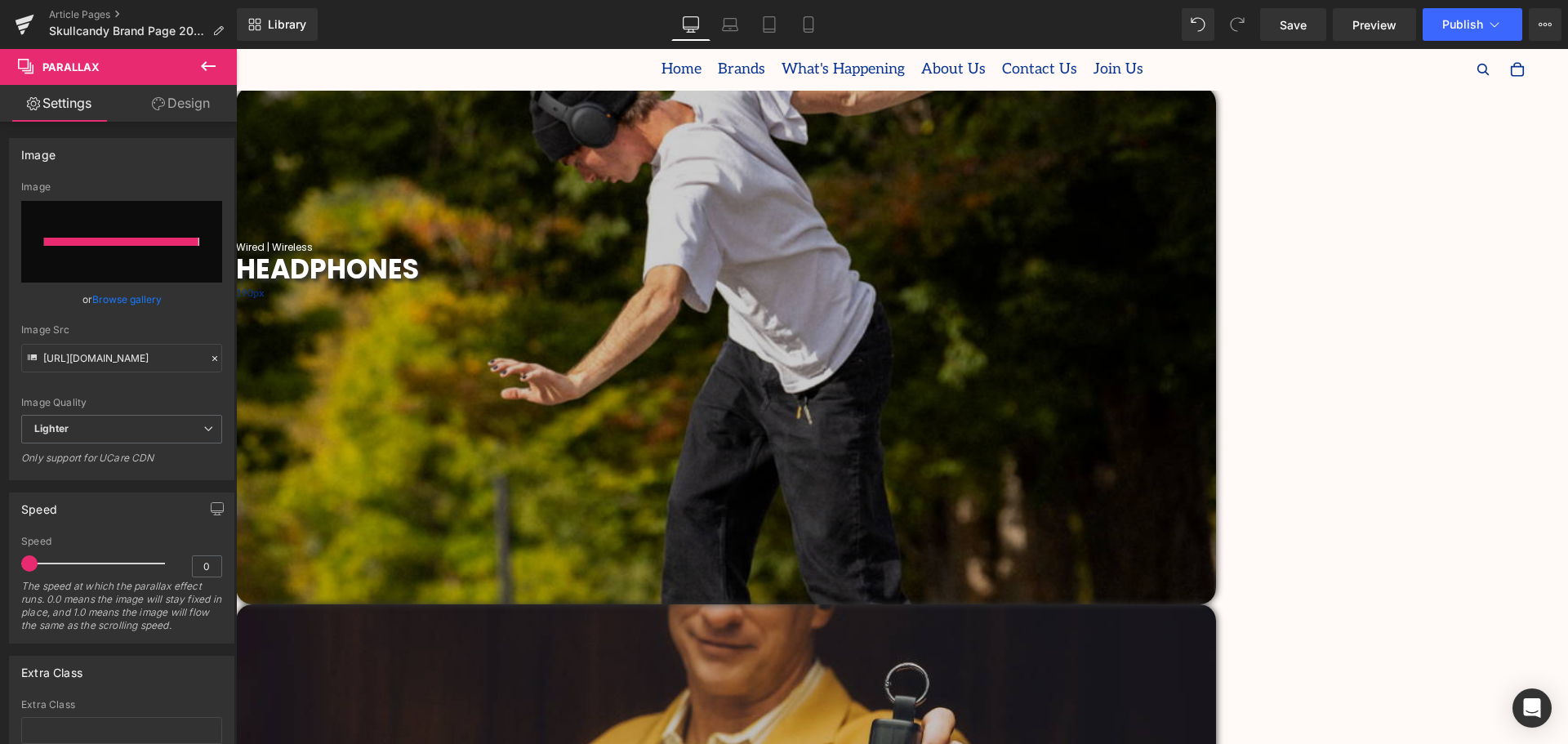
type input "[URL][DOMAIN_NAME]"
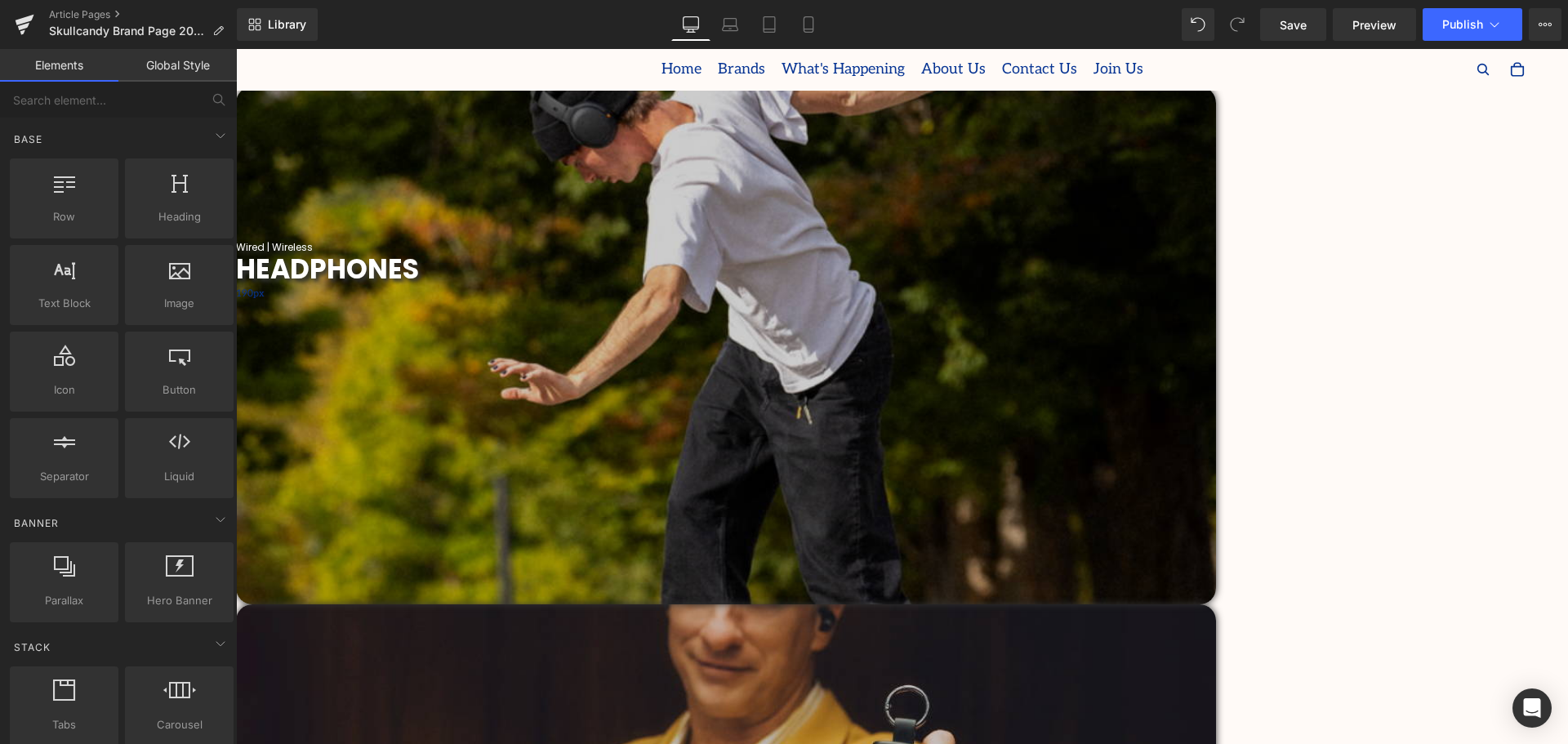
drag, startPoint x: 1505, startPoint y: 276, endPoint x: 1514, endPoint y: 277, distance: 9.1
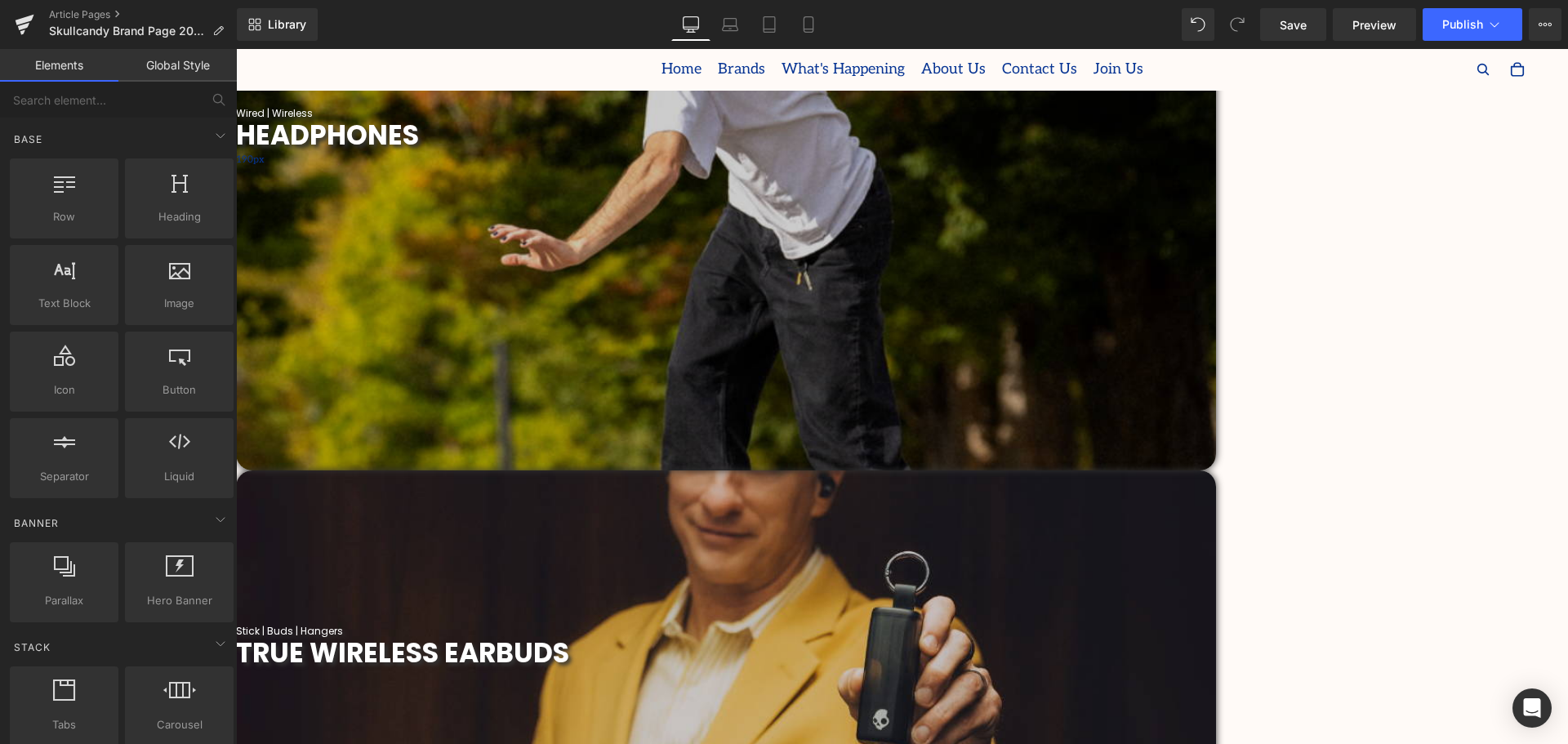
scroll to position [735, 0]
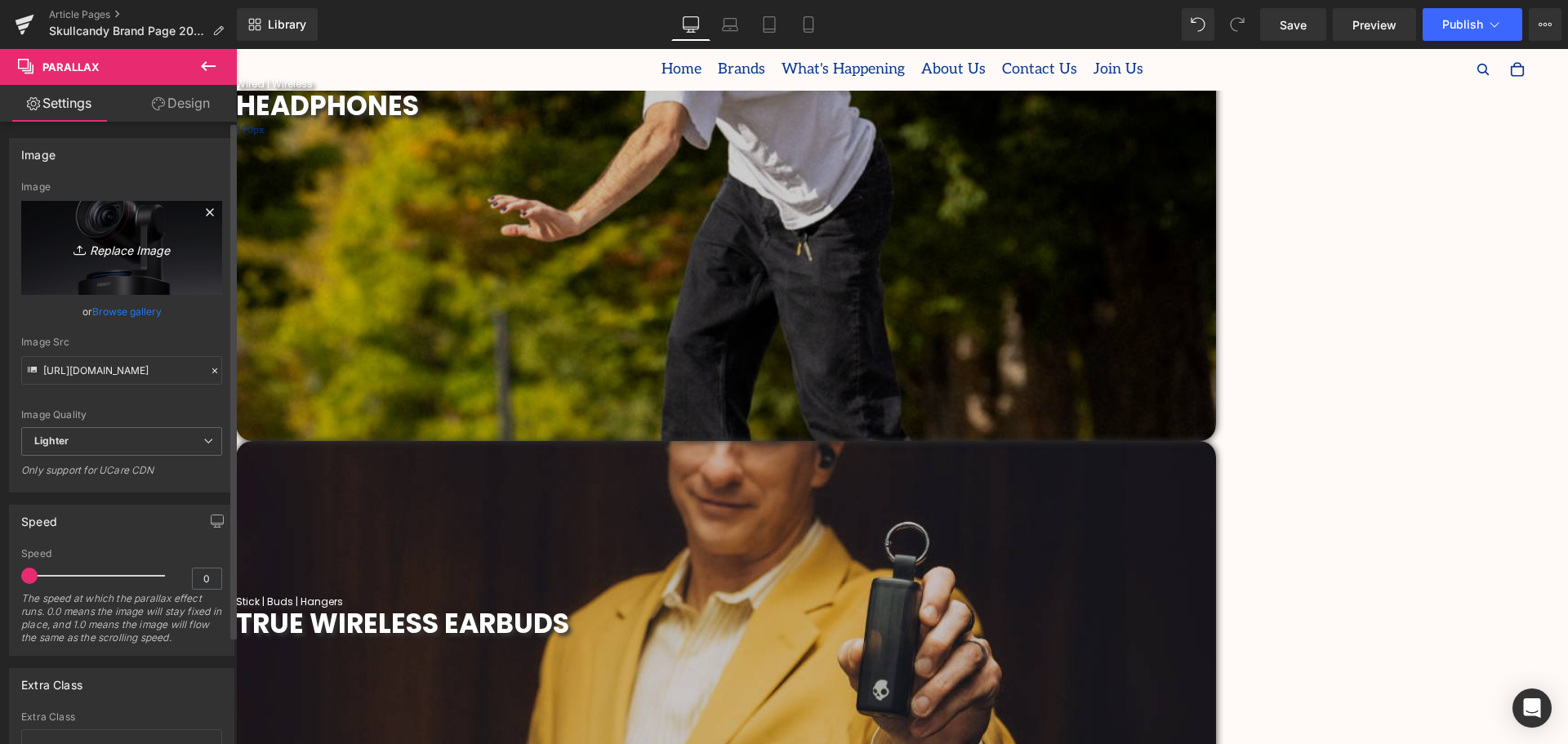
click at [123, 254] on icon "Replace Image" at bounding box center [122, 248] width 131 height 21
type input "C:\fakepath\2019 (29).png"
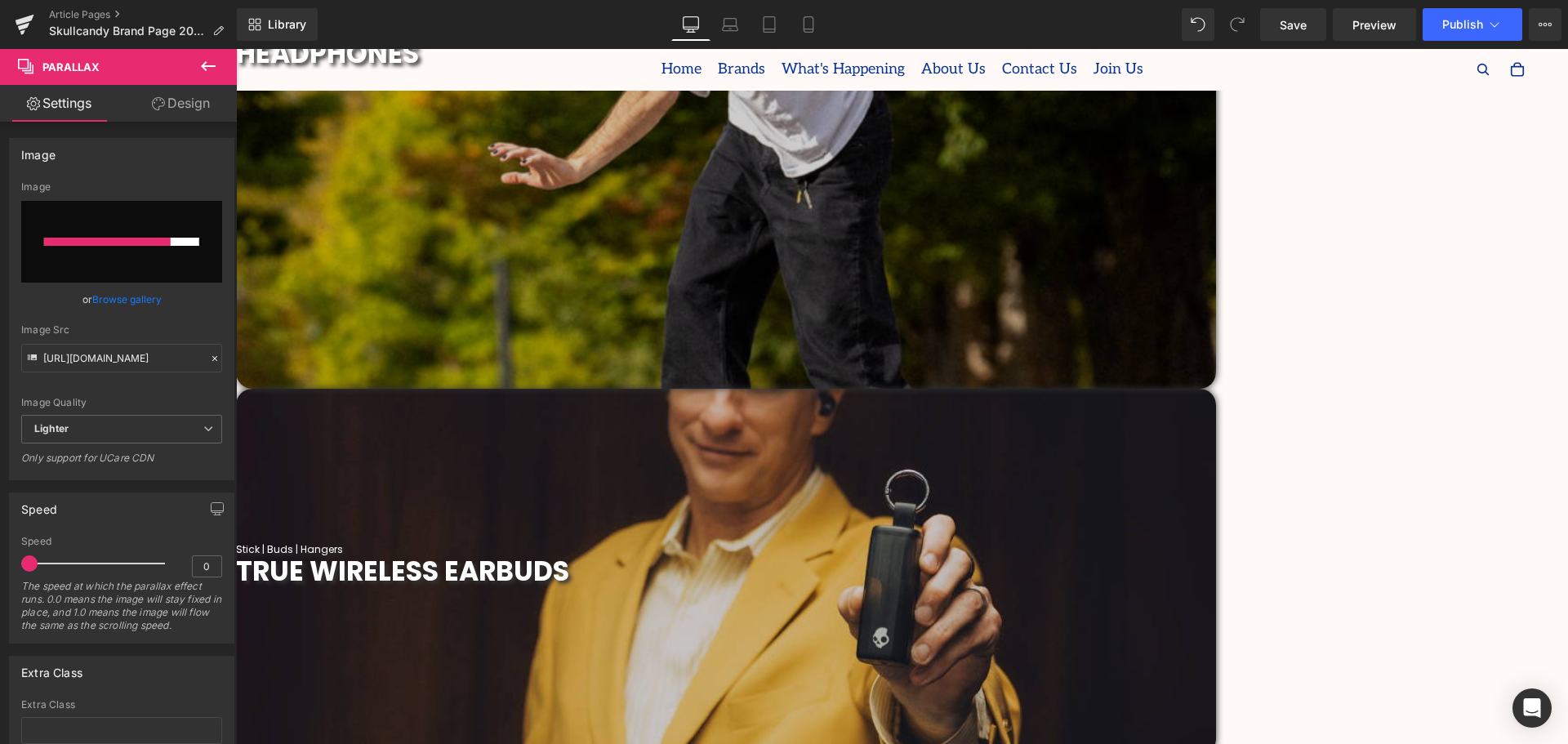
scroll to position [899, 0]
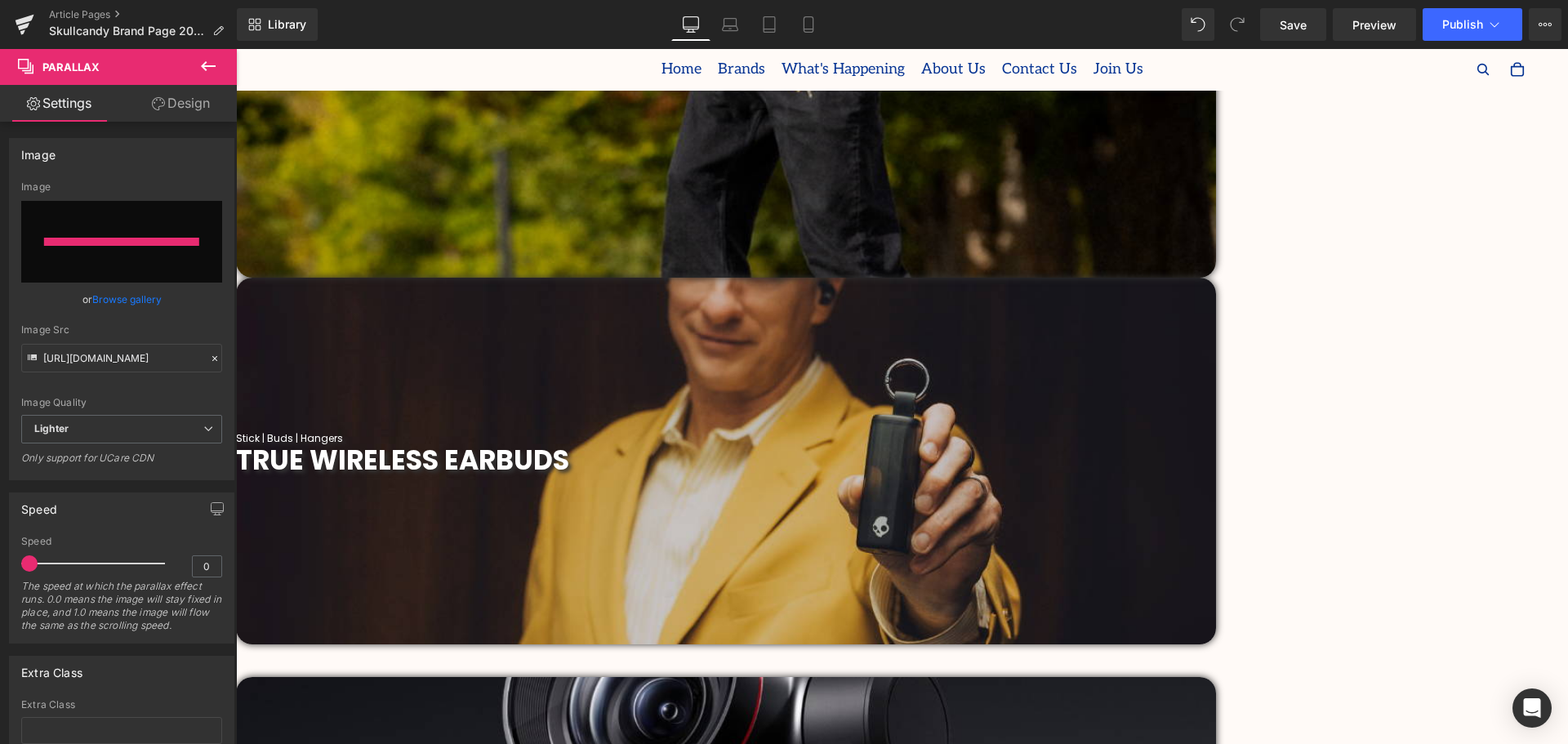
type input "[URL][DOMAIN_NAME]"
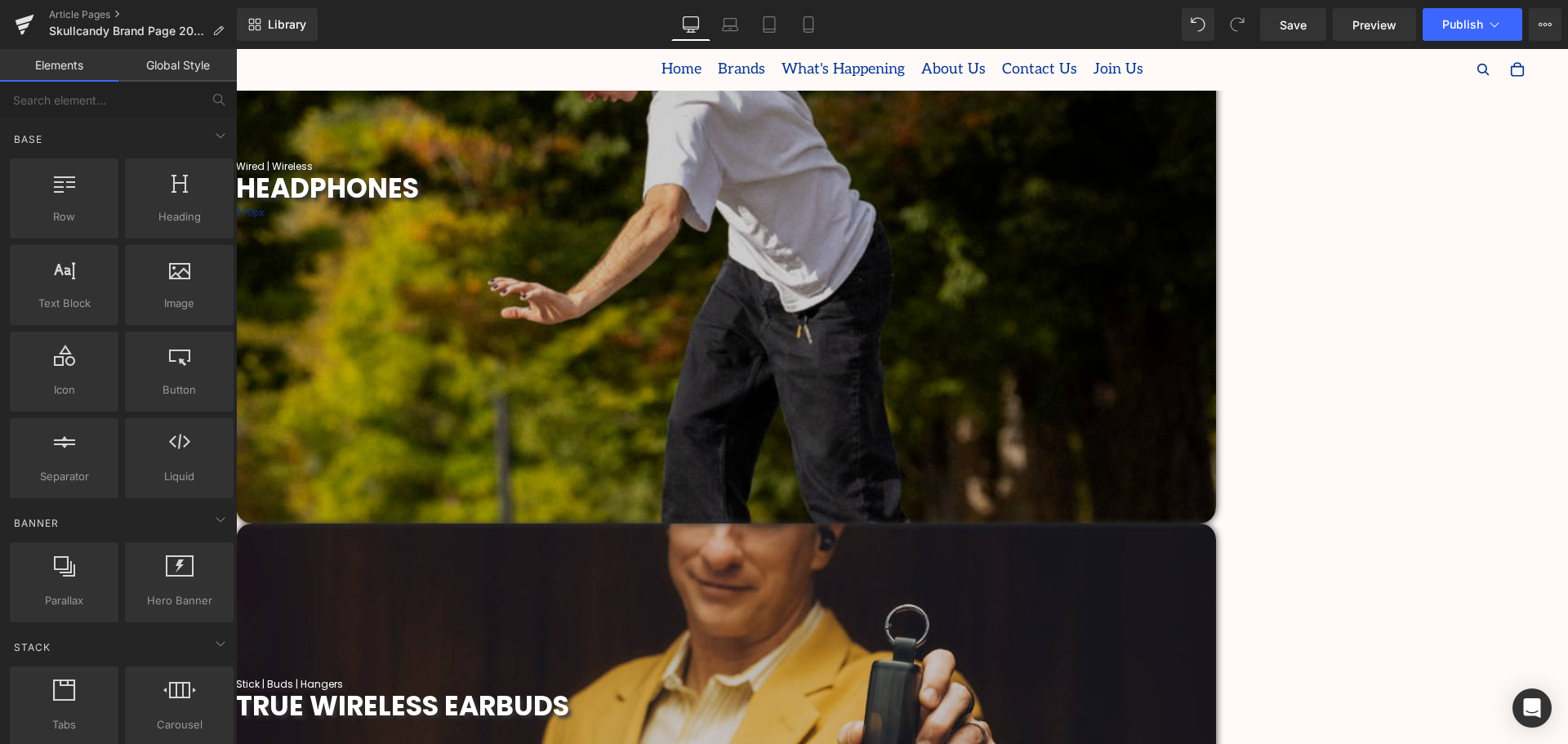
scroll to position [654, 0]
click at [236, 49] on span "Parallax" at bounding box center [236, 49] width 0 height 0
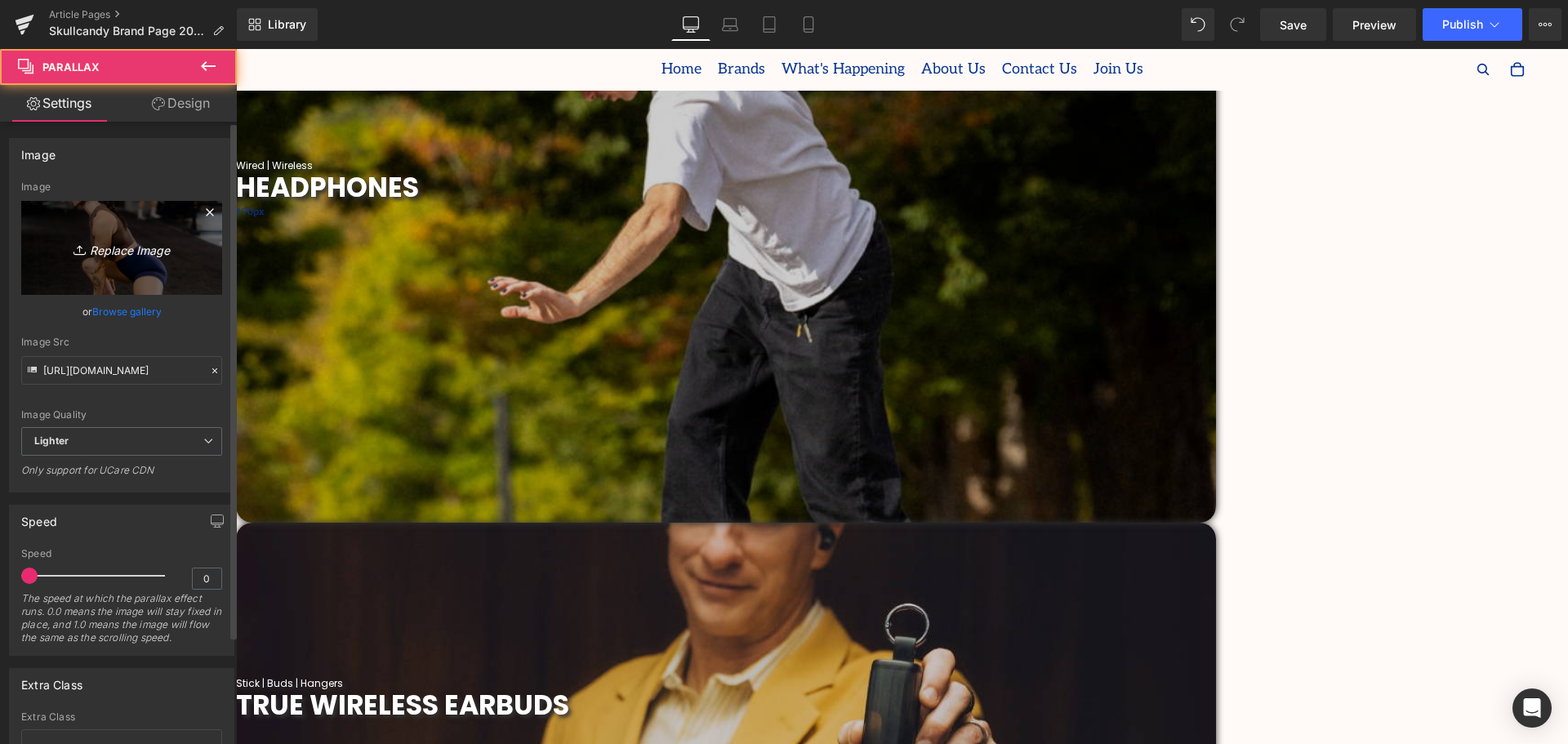
click at [124, 252] on icon "Replace Image" at bounding box center [122, 248] width 131 height 21
type input "C:\fakepath\2019 (29).png"
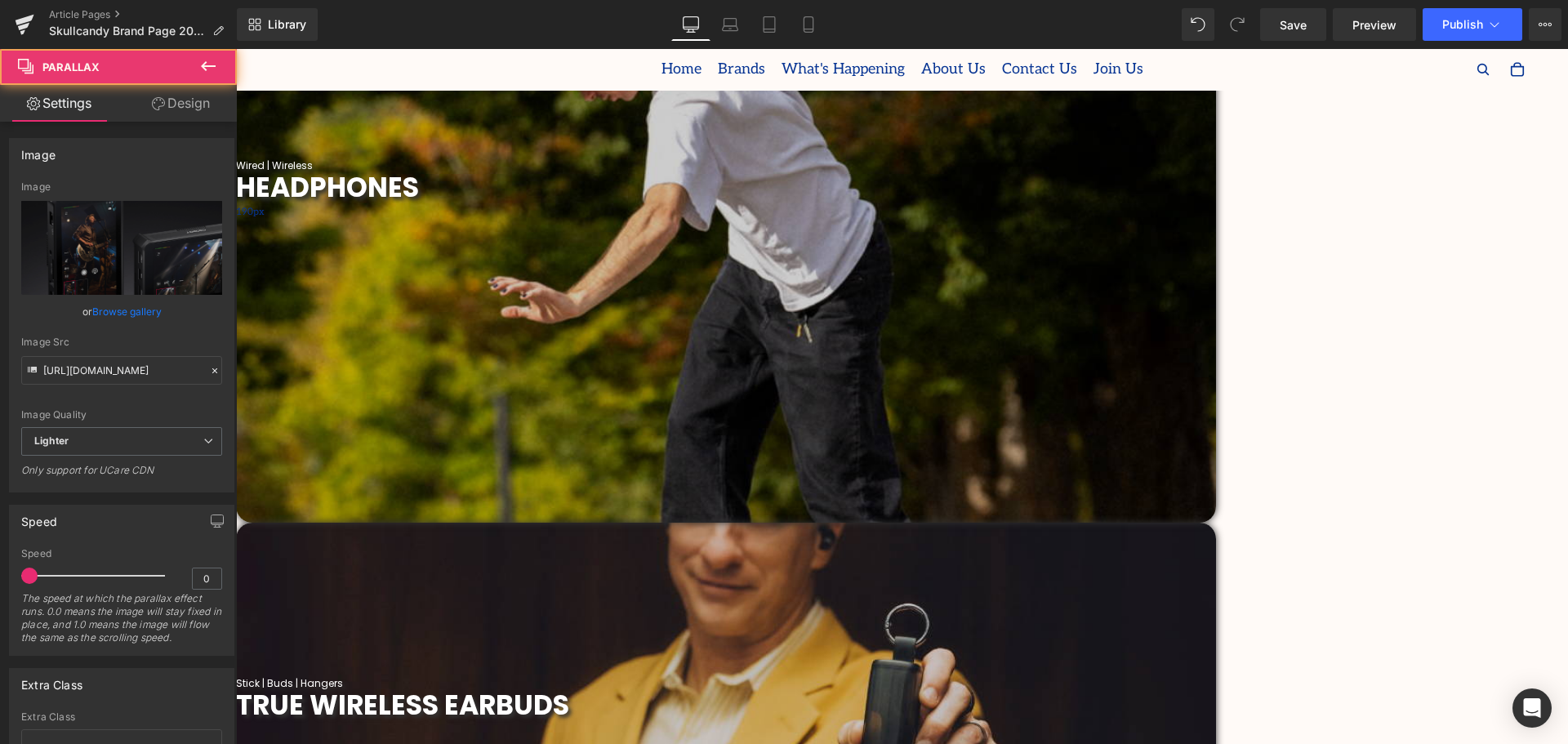
click at [236, 49] on span "Parallax" at bounding box center [236, 49] width 0 height 0
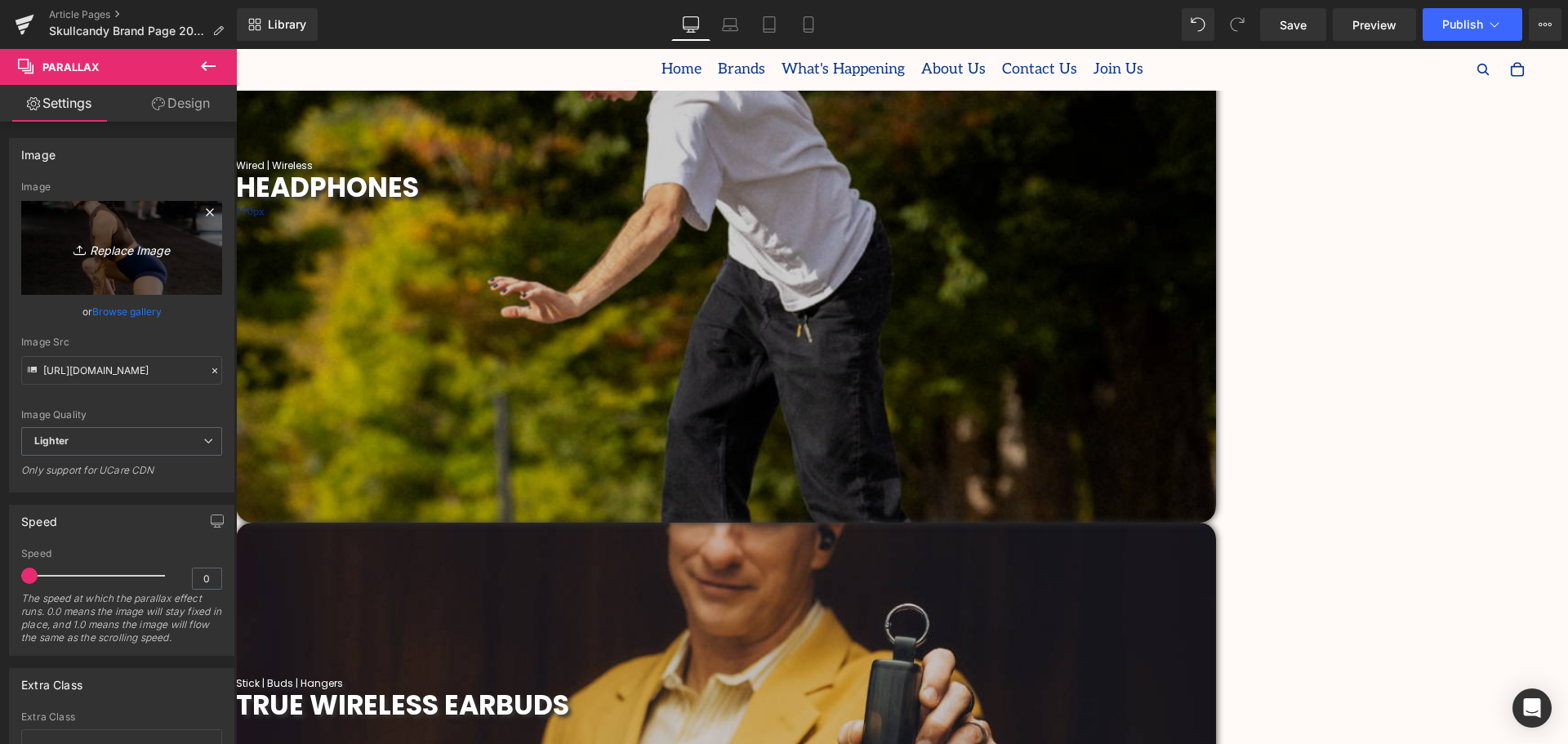
click at [123, 248] on icon "Replace Image" at bounding box center [122, 248] width 131 height 21
type input "C:\fakepath\2019 (30).png"
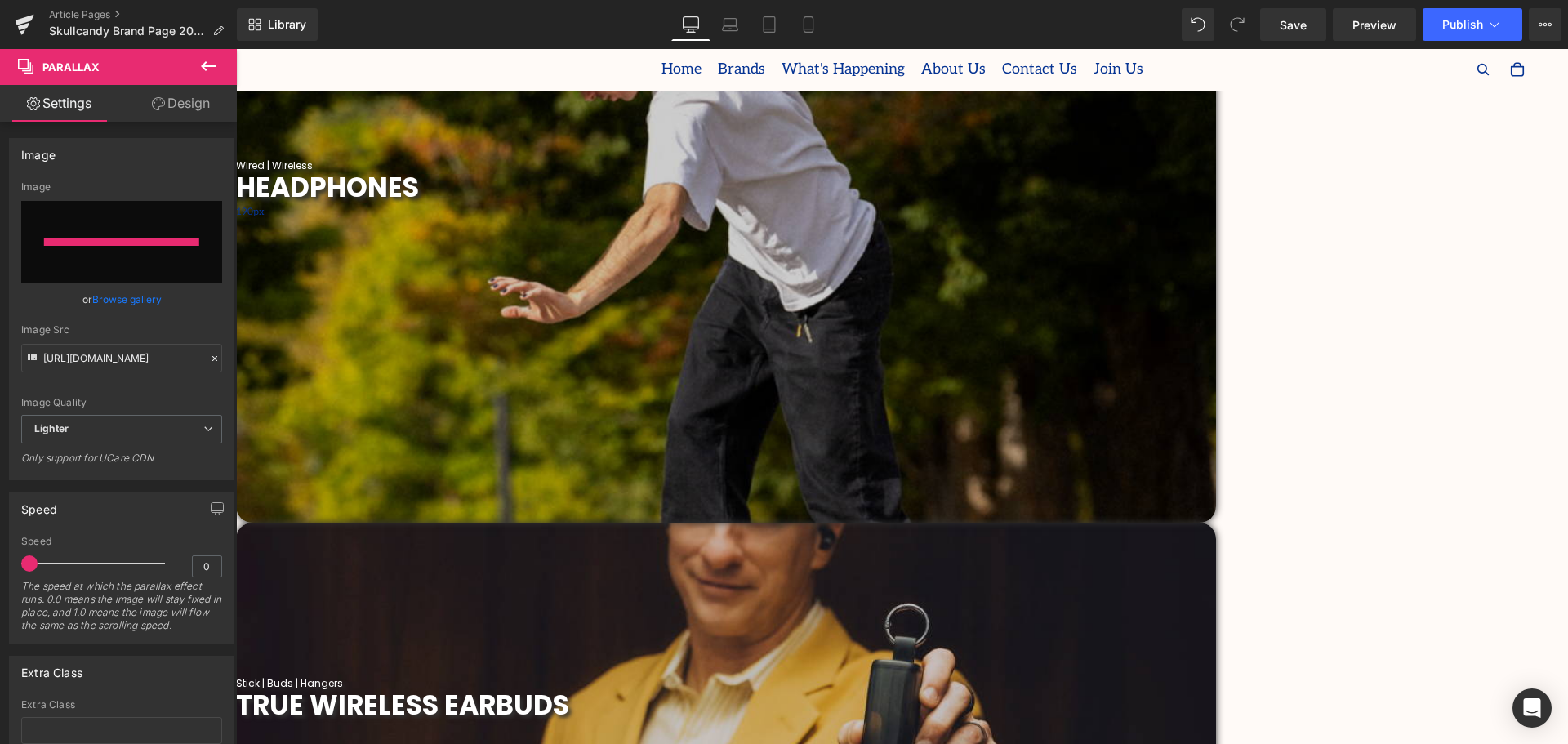
type input "[URL][DOMAIN_NAME]"
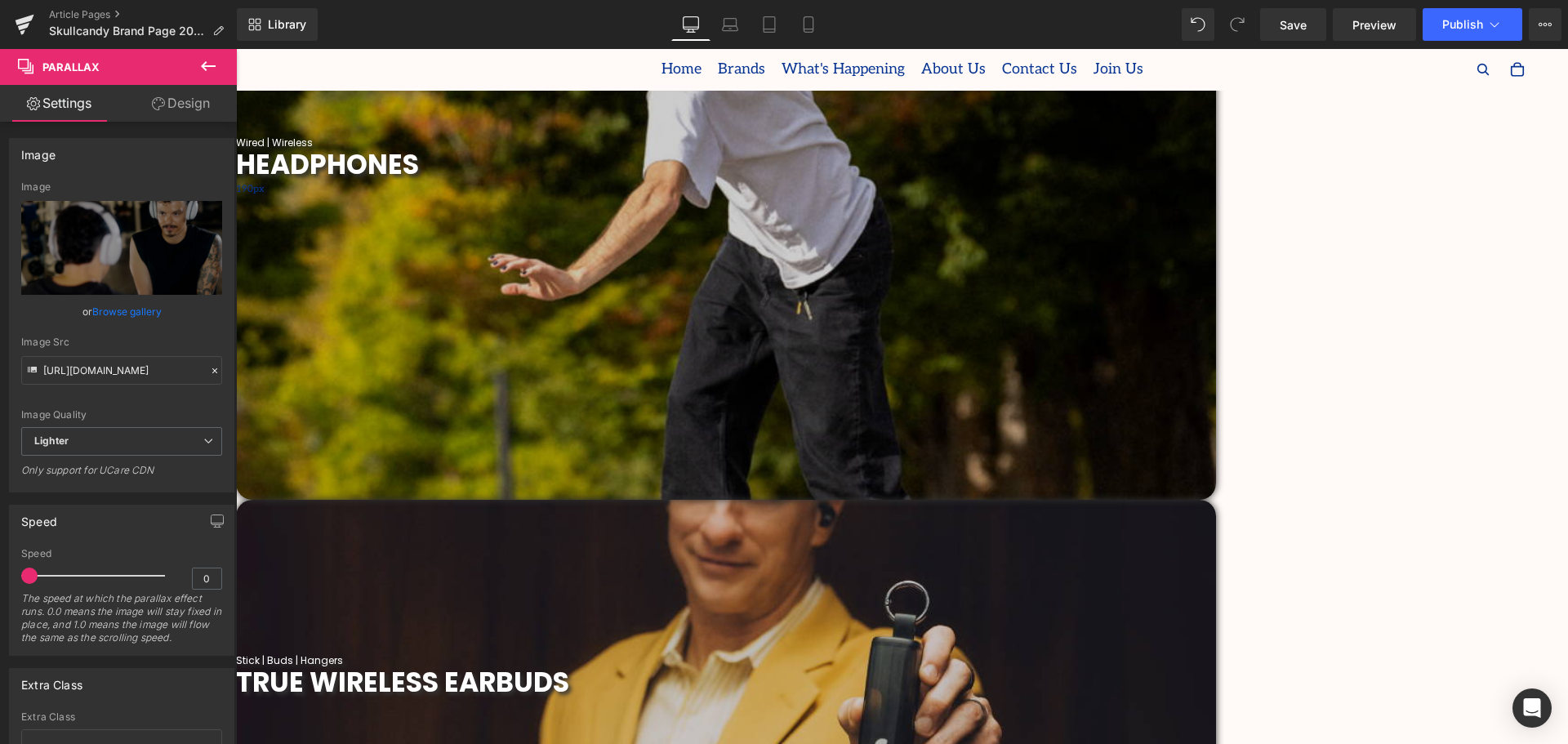
scroll to position [817, 0]
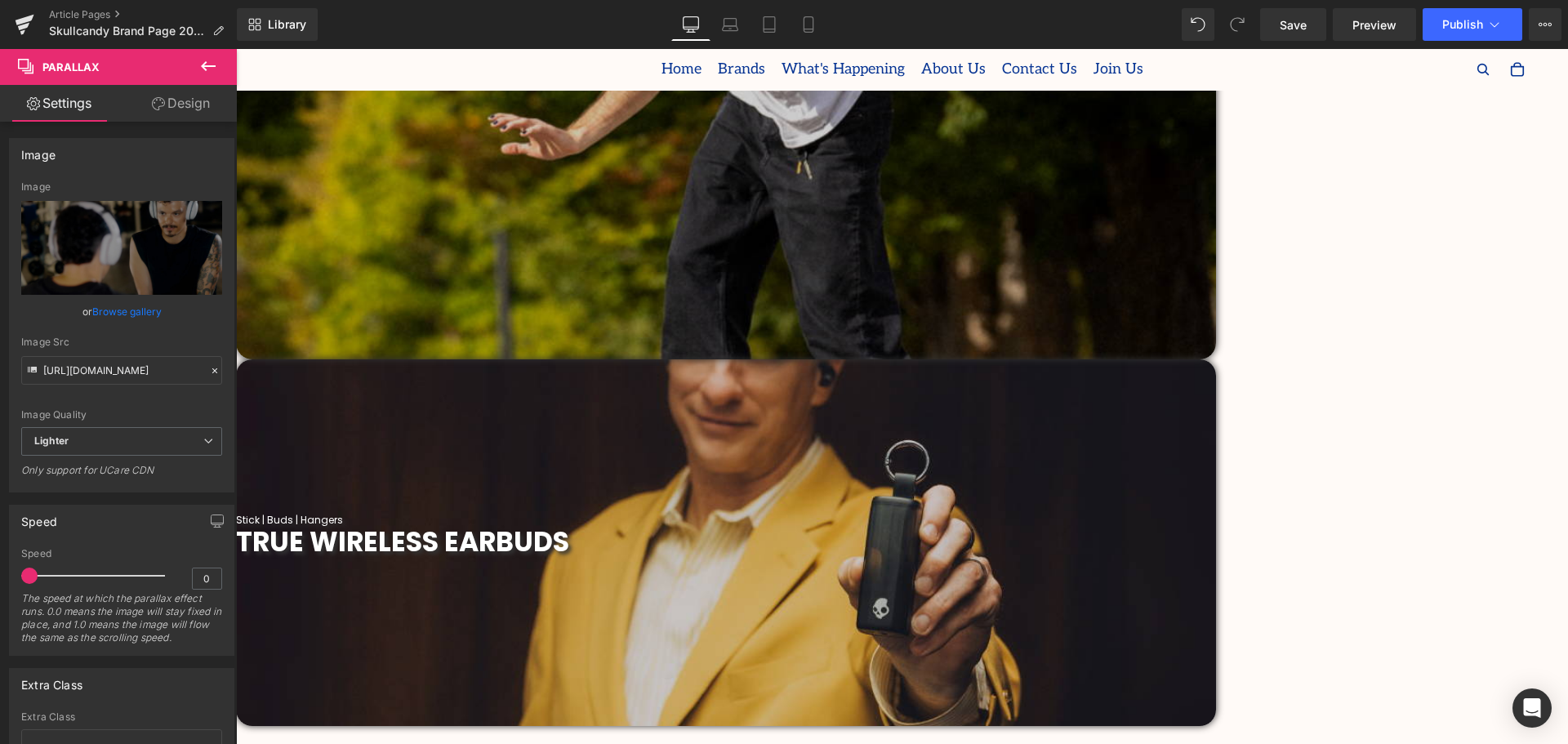
click at [236, 49] on span "Parallax" at bounding box center [236, 49] width 0 height 0
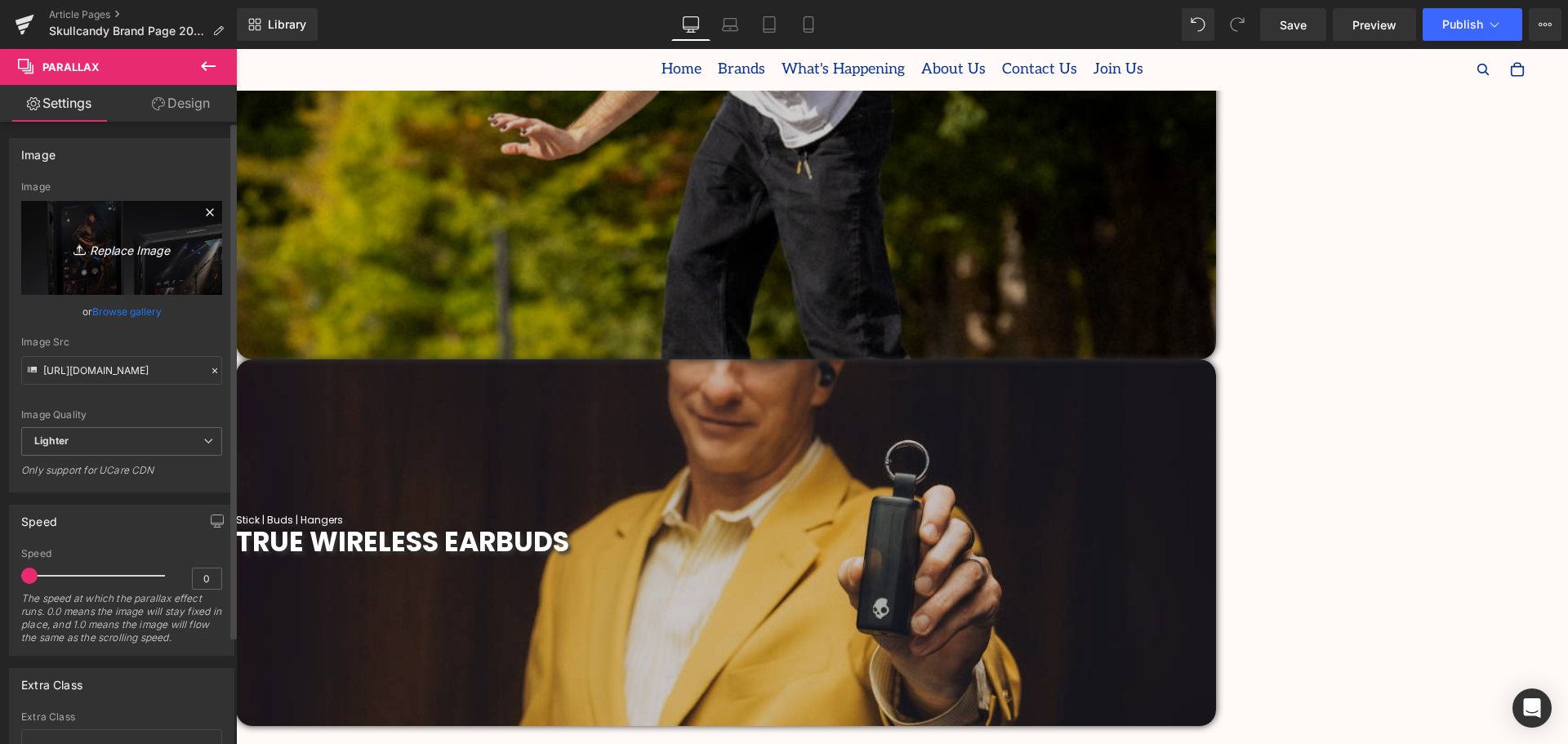
click at [144, 250] on icon "Replace Image" at bounding box center [122, 248] width 131 height 21
type input "C:\fakepath\2019 (31).png"
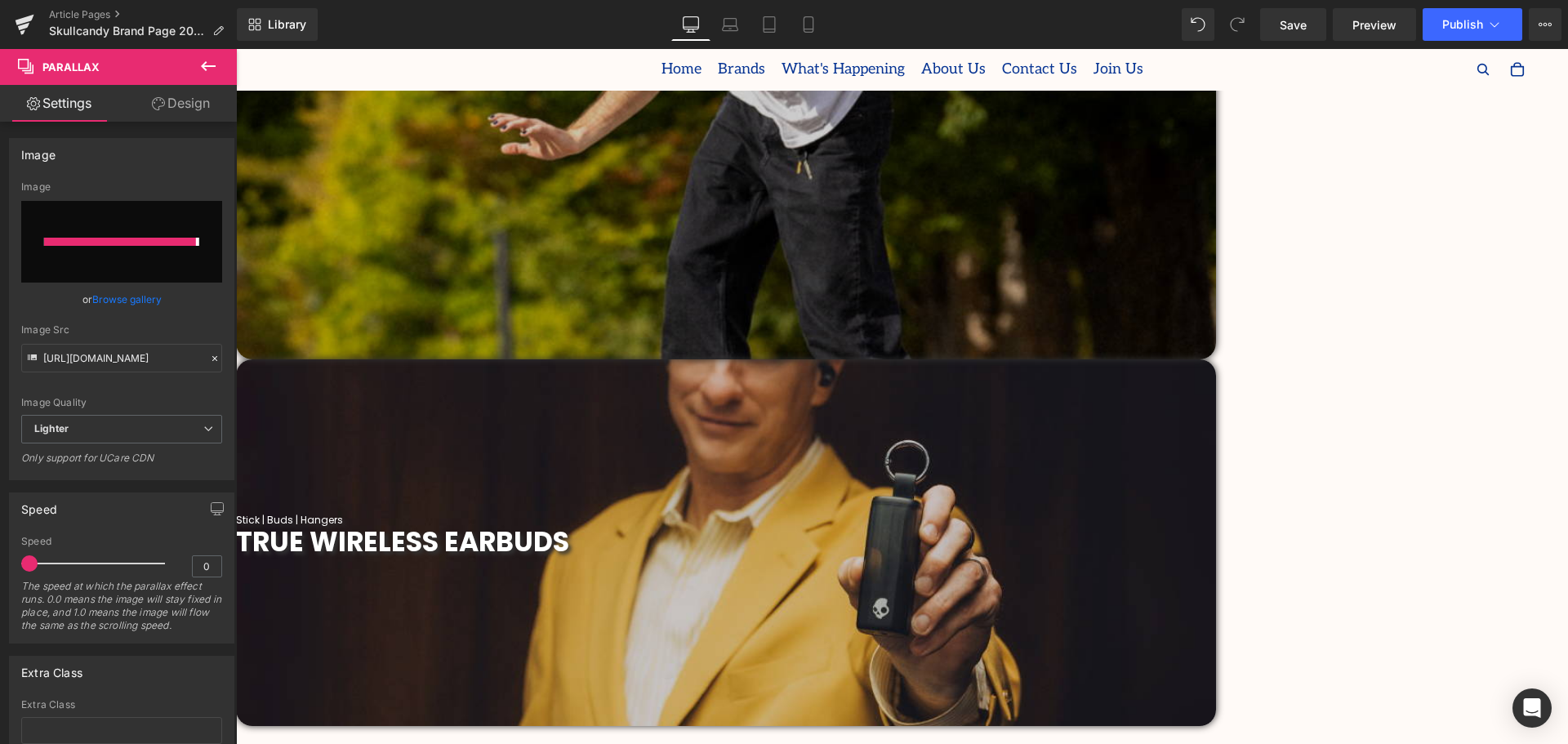
type input "[URL][DOMAIN_NAME]"
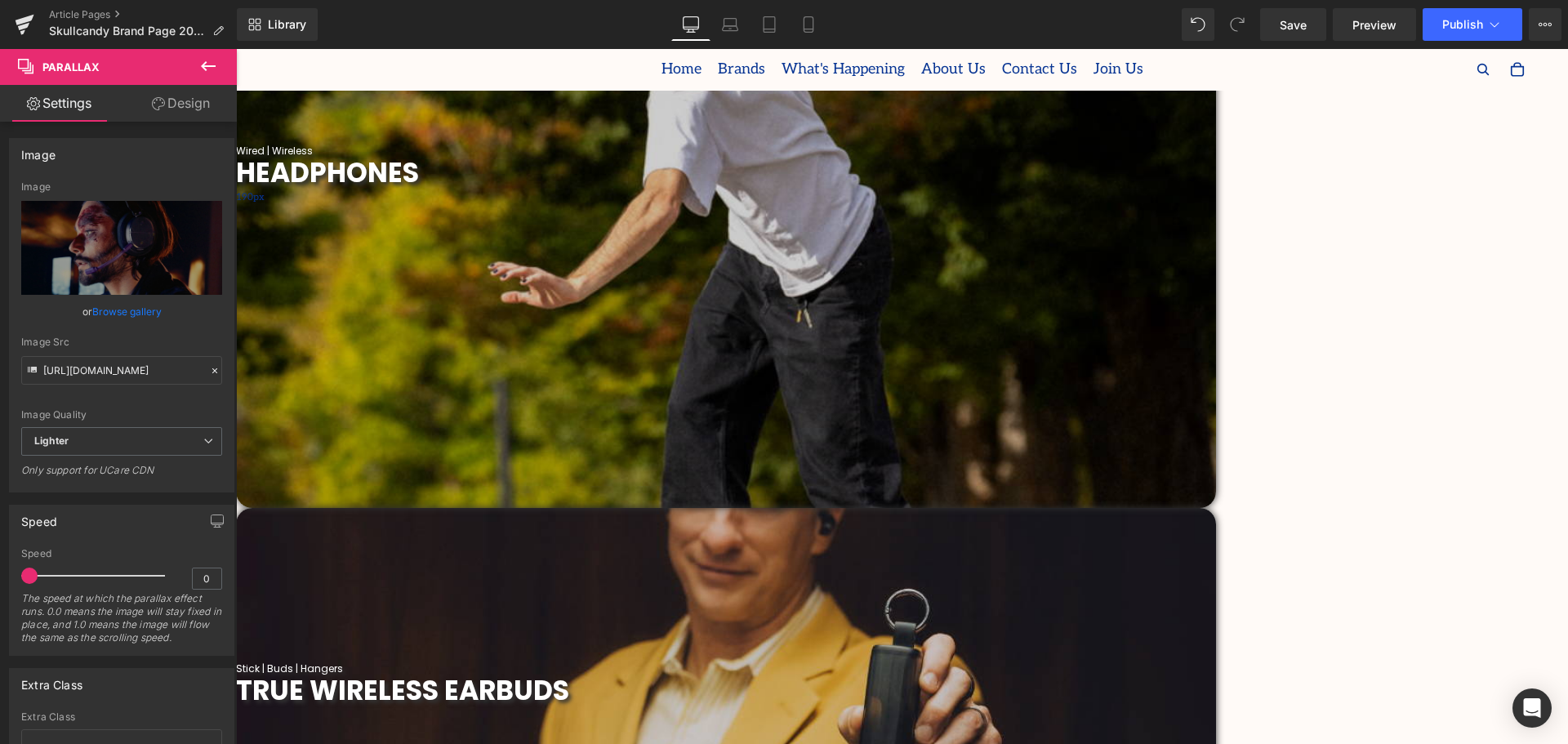
scroll to position [572, 0]
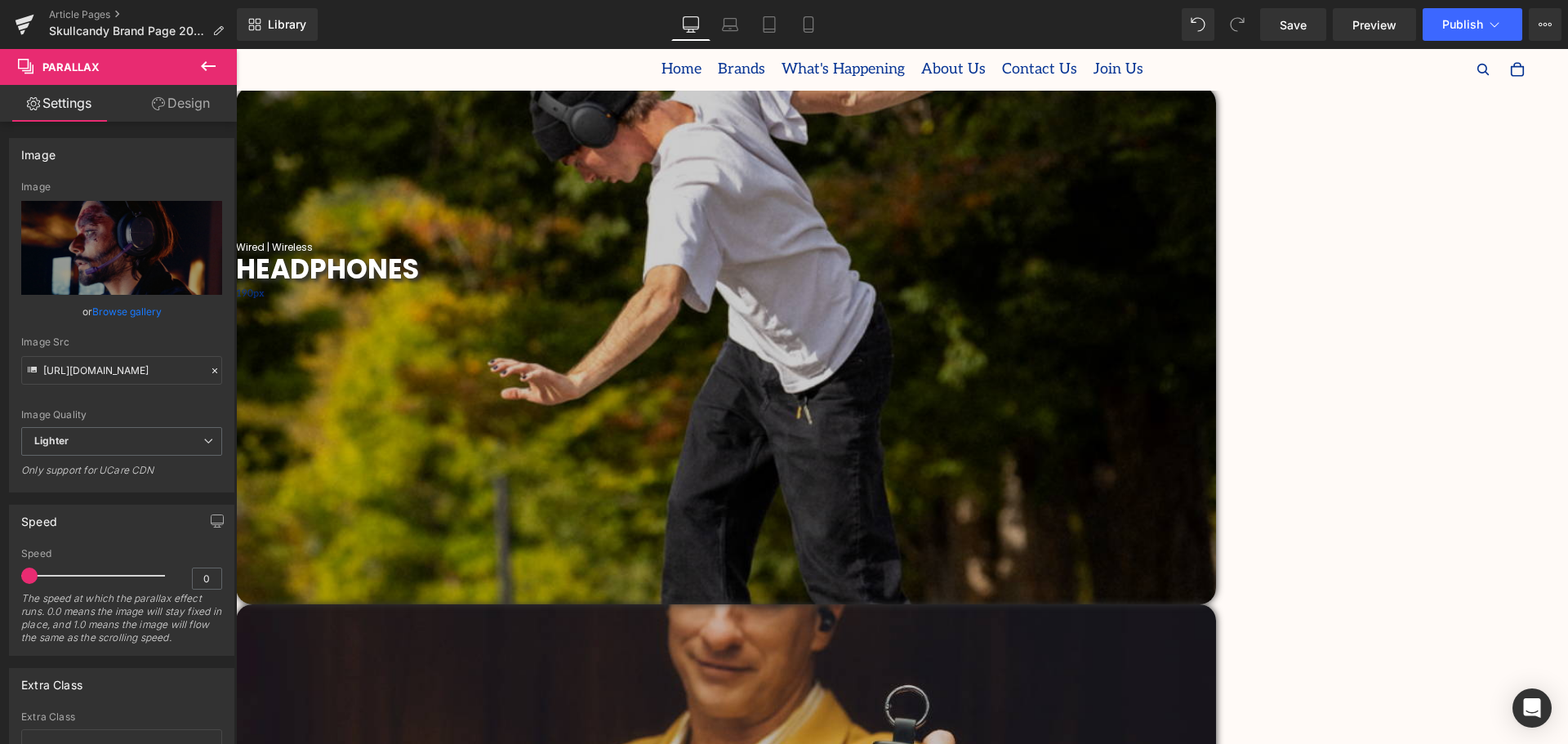
drag, startPoint x: 661, startPoint y: 146, endPoint x: 763, endPoint y: 225, distance: 129.0
click at [236, 49] on span "Parallax" at bounding box center [236, 49] width 0 height 0
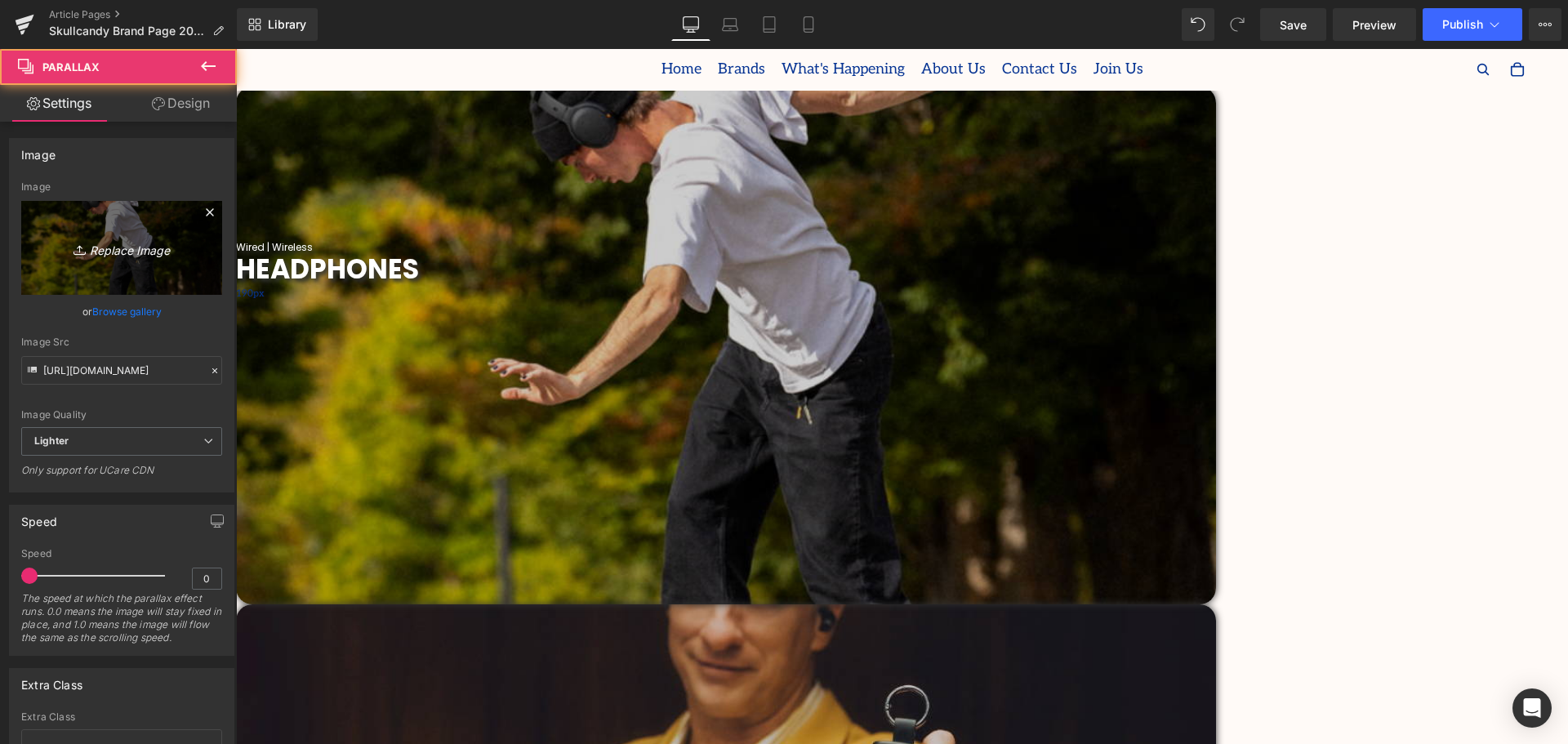
click at [123, 245] on icon "Replace Image" at bounding box center [122, 248] width 131 height 21
type input "C:\fakepath\2019 (32).png"
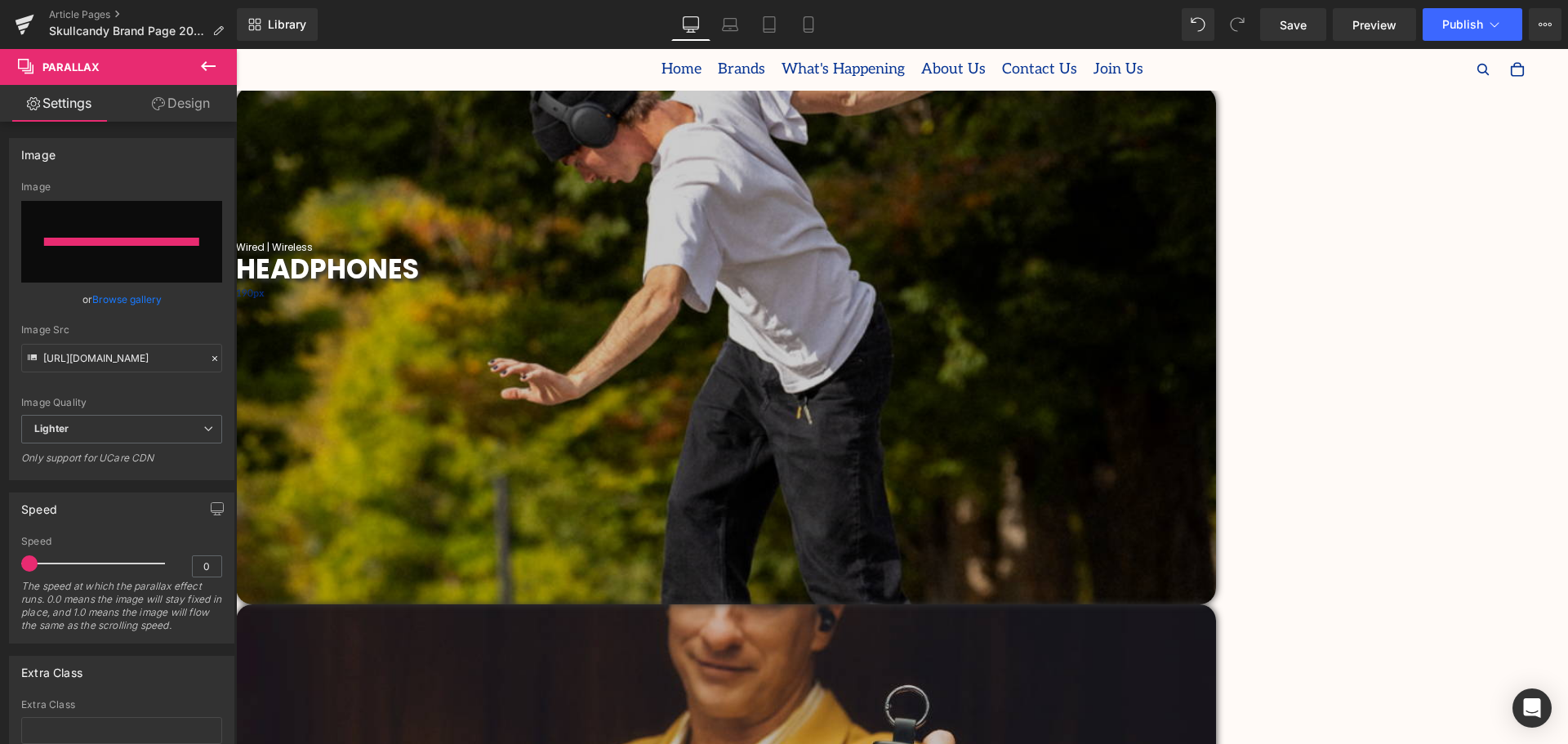
type input "[URL][DOMAIN_NAME]"
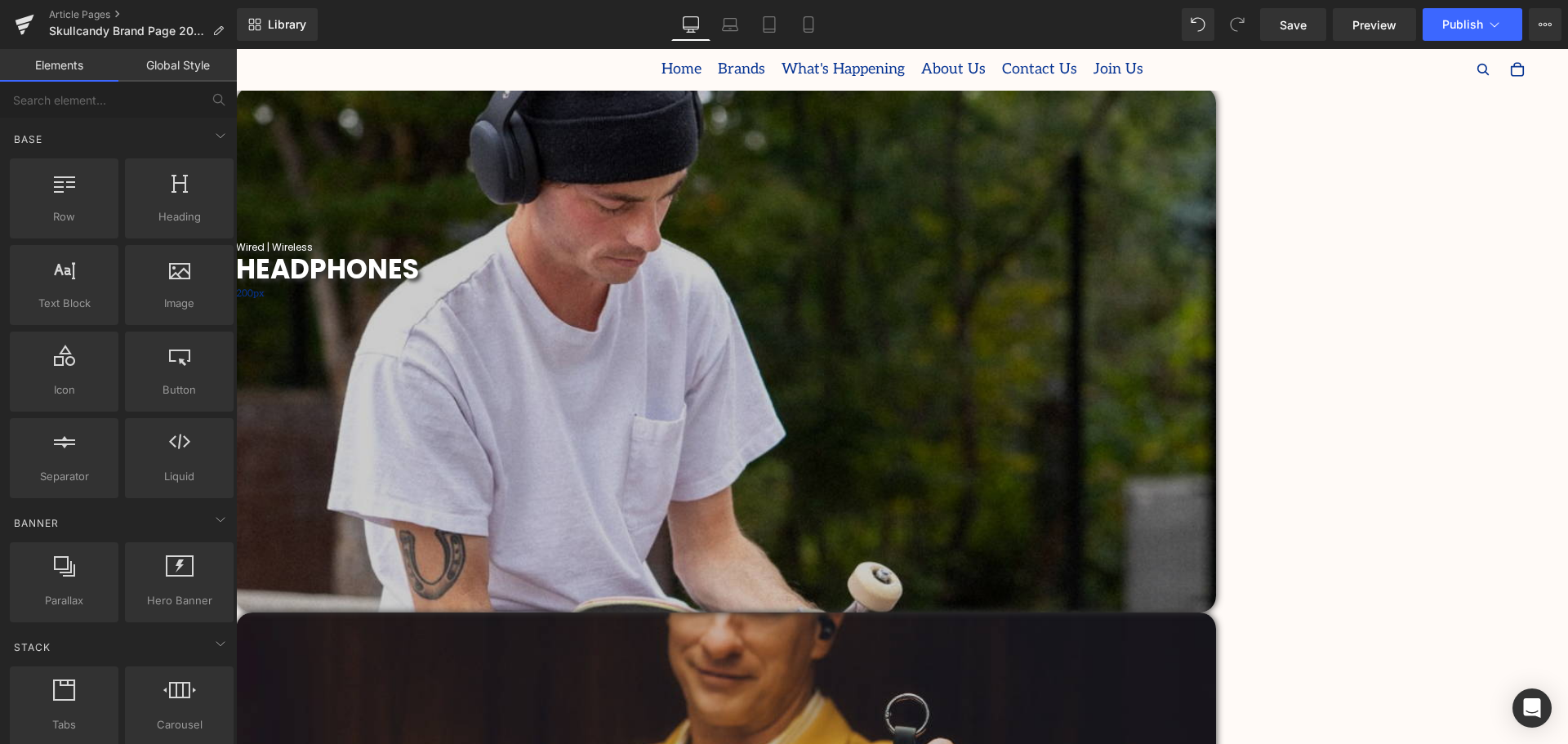
click at [236, 49] on span "Parallax" at bounding box center [236, 49] width 0 height 0
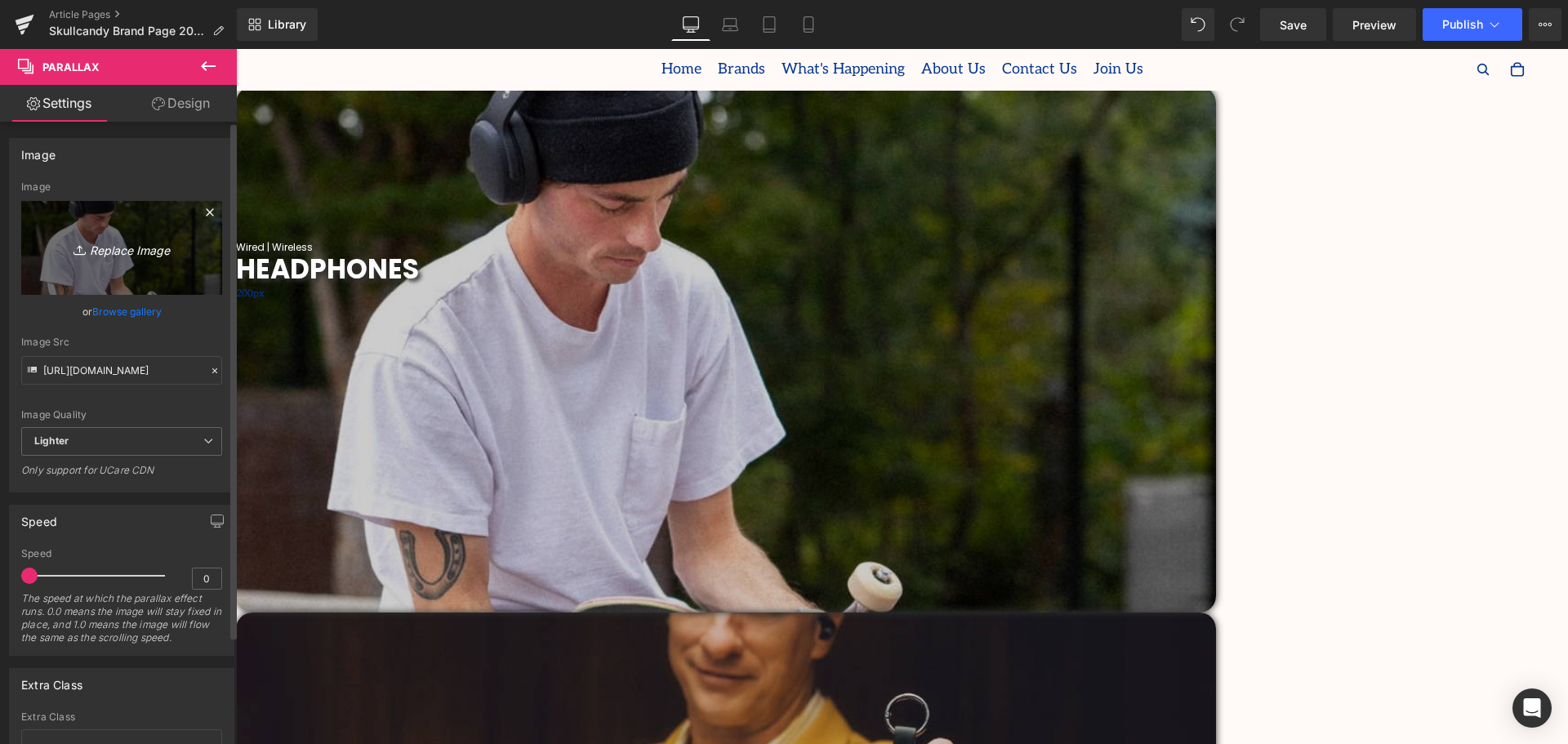
click at [108, 250] on icon "Replace Image" at bounding box center [122, 248] width 131 height 21
type input "C:\fakepath\2019 (33).png"
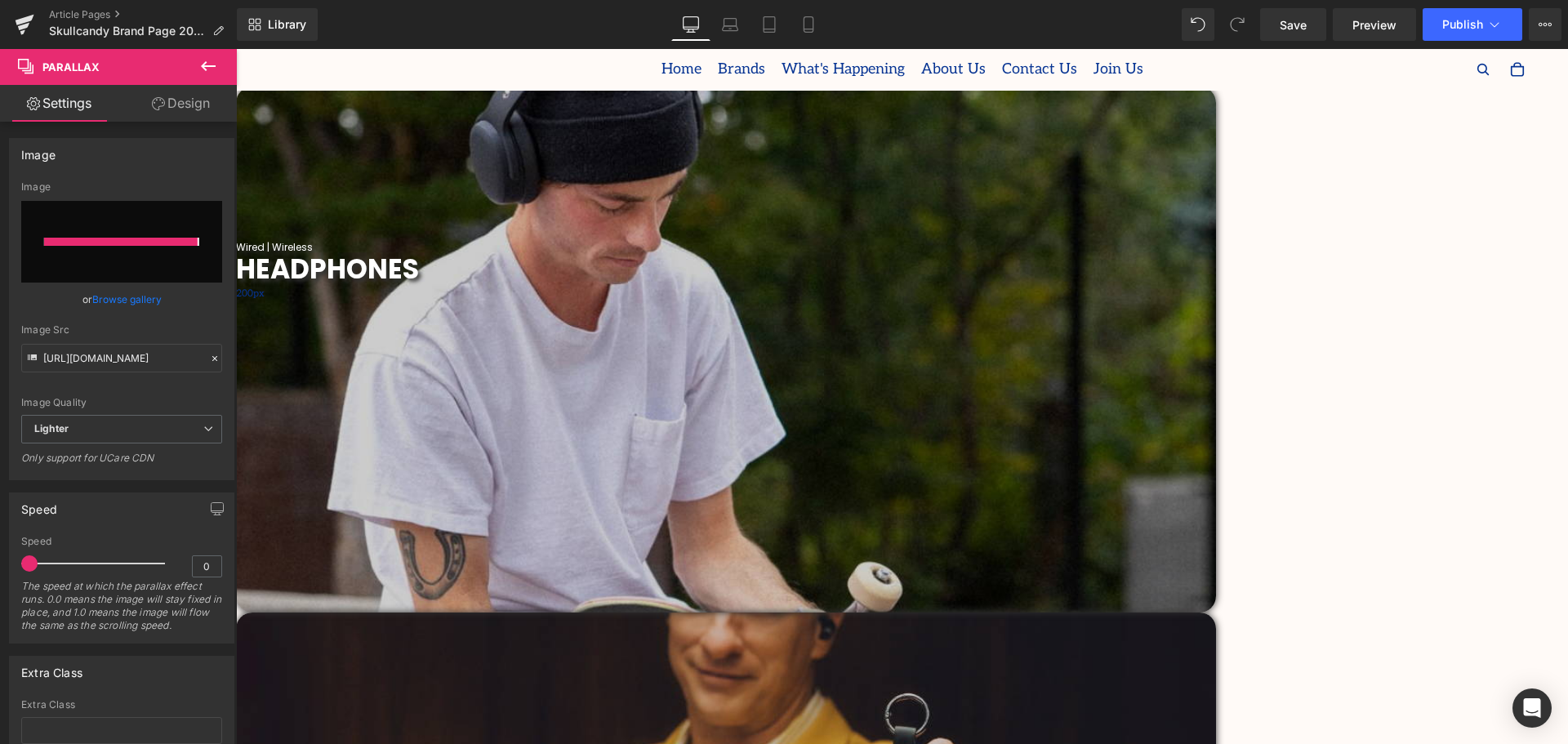
type input "[URL][DOMAIN_NAME]"
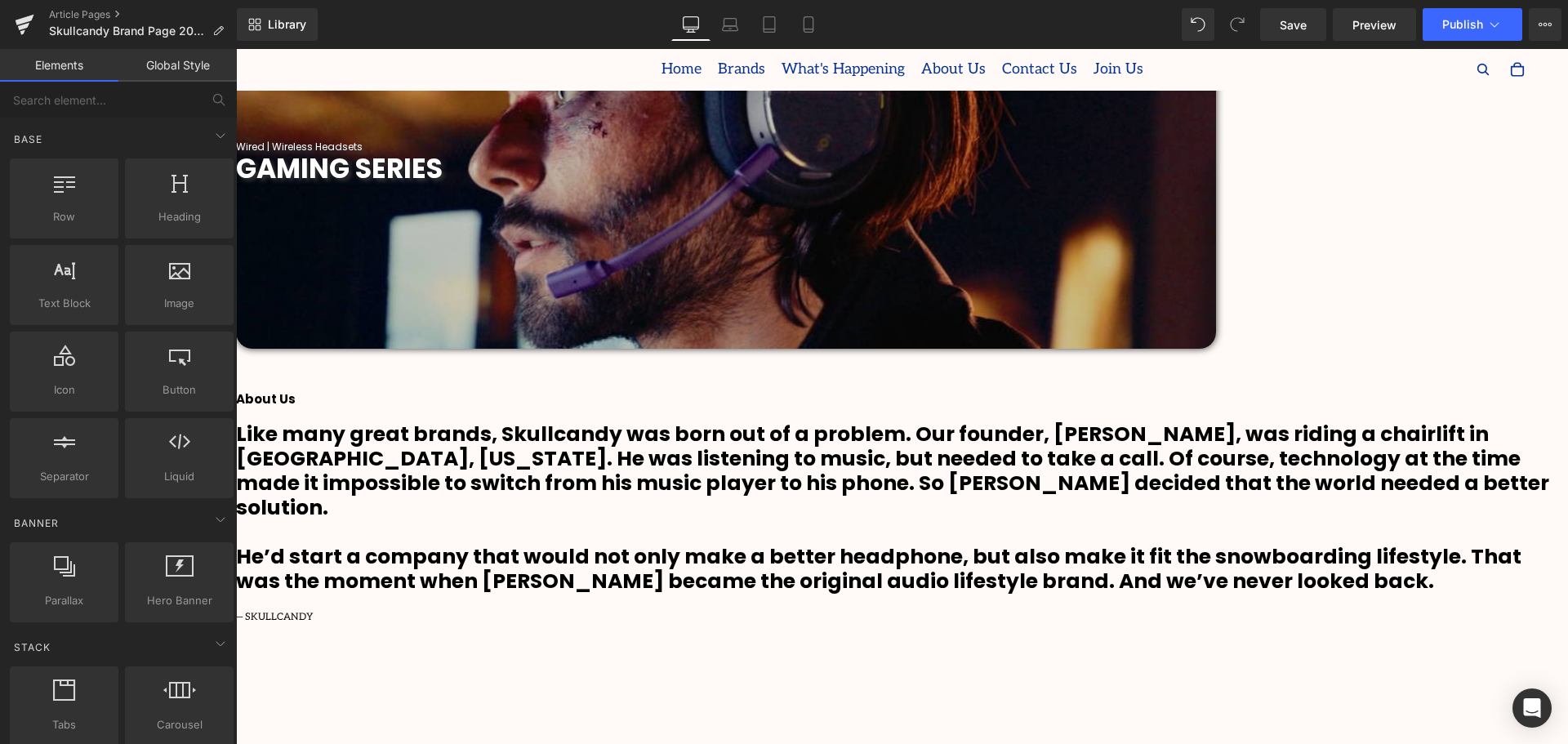
scroll to position [1716, 0]
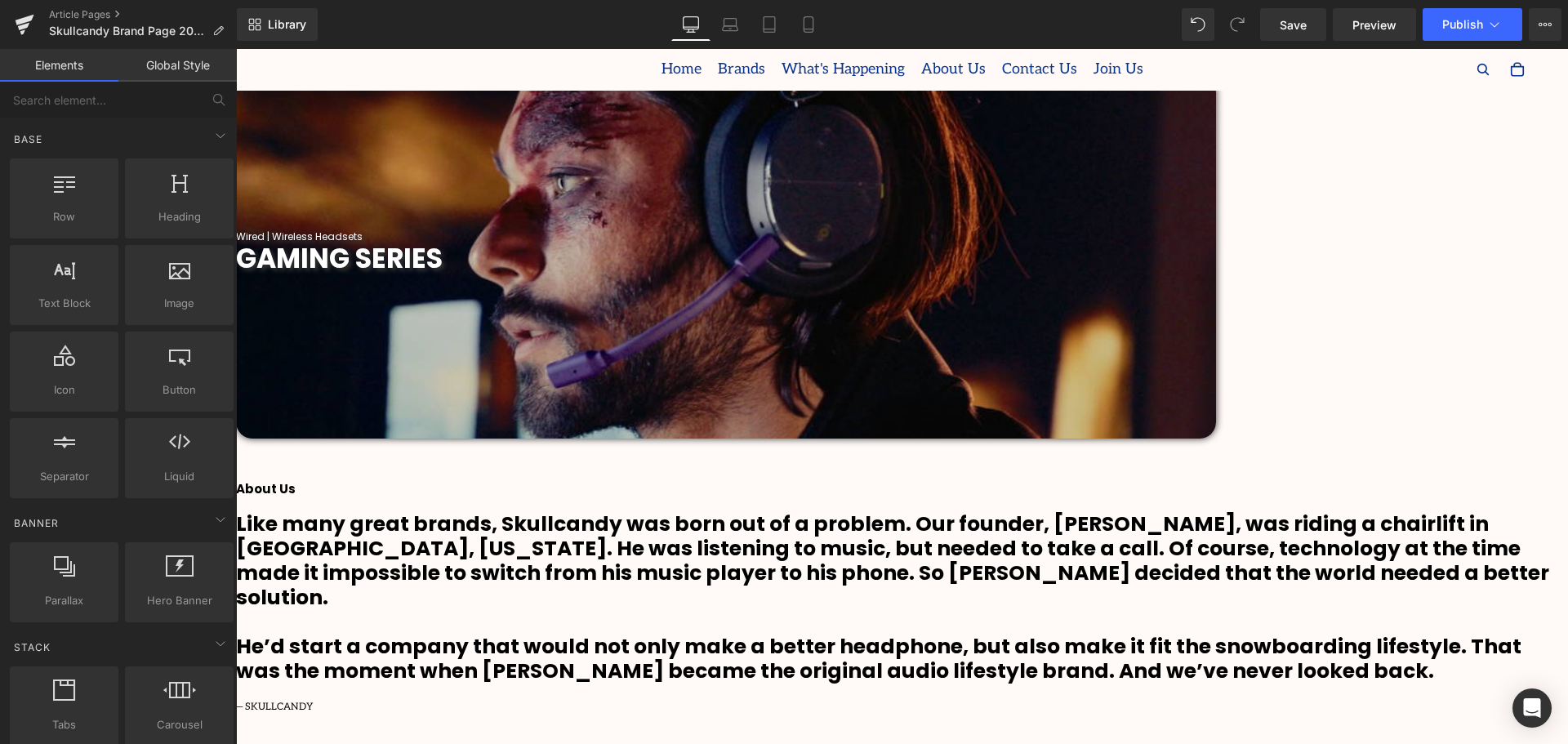
click at [236, 49] on span "Youtube" at bounding box center [236, 49] width 0 height 0
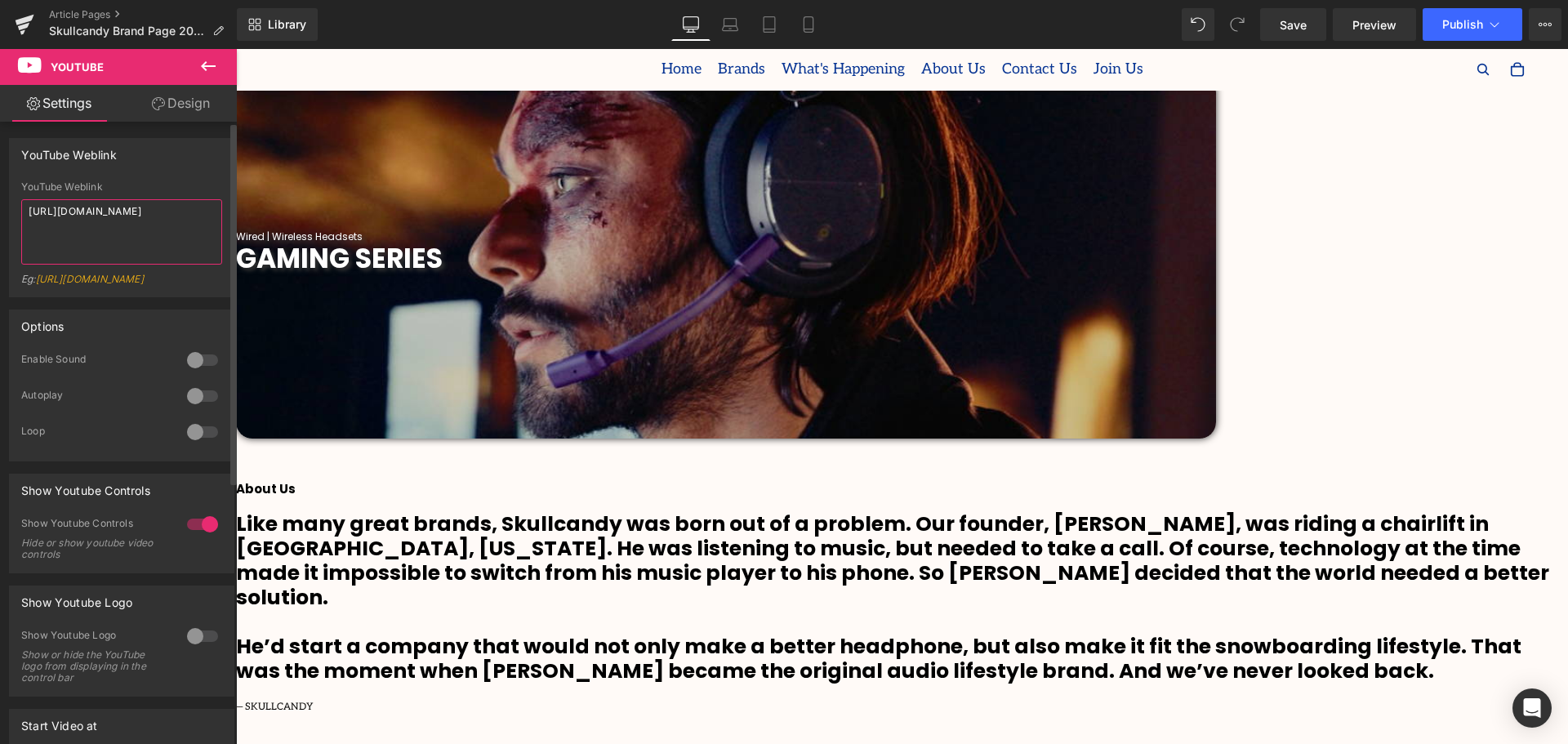
click at [141, 226] on textarea "[URL][DOMAIN_NAME]" at bounding box center [122, 232] width 201 height 65
drag, startPoint x: 156, startPoint y: 222, endPoint x: 15, endPoint y: 206, distance: 141.9
click at [15, 206] on div "YouTube Weblink [URL][DOMAIN_NAME] Eg: [URL][DOMAIN_NAME]" at bounding box center [122, 239] width 224 height 115
paste textarea "j0FO2Sh-NG0"
type textarea "[URL][DOMAIN_NAME]"
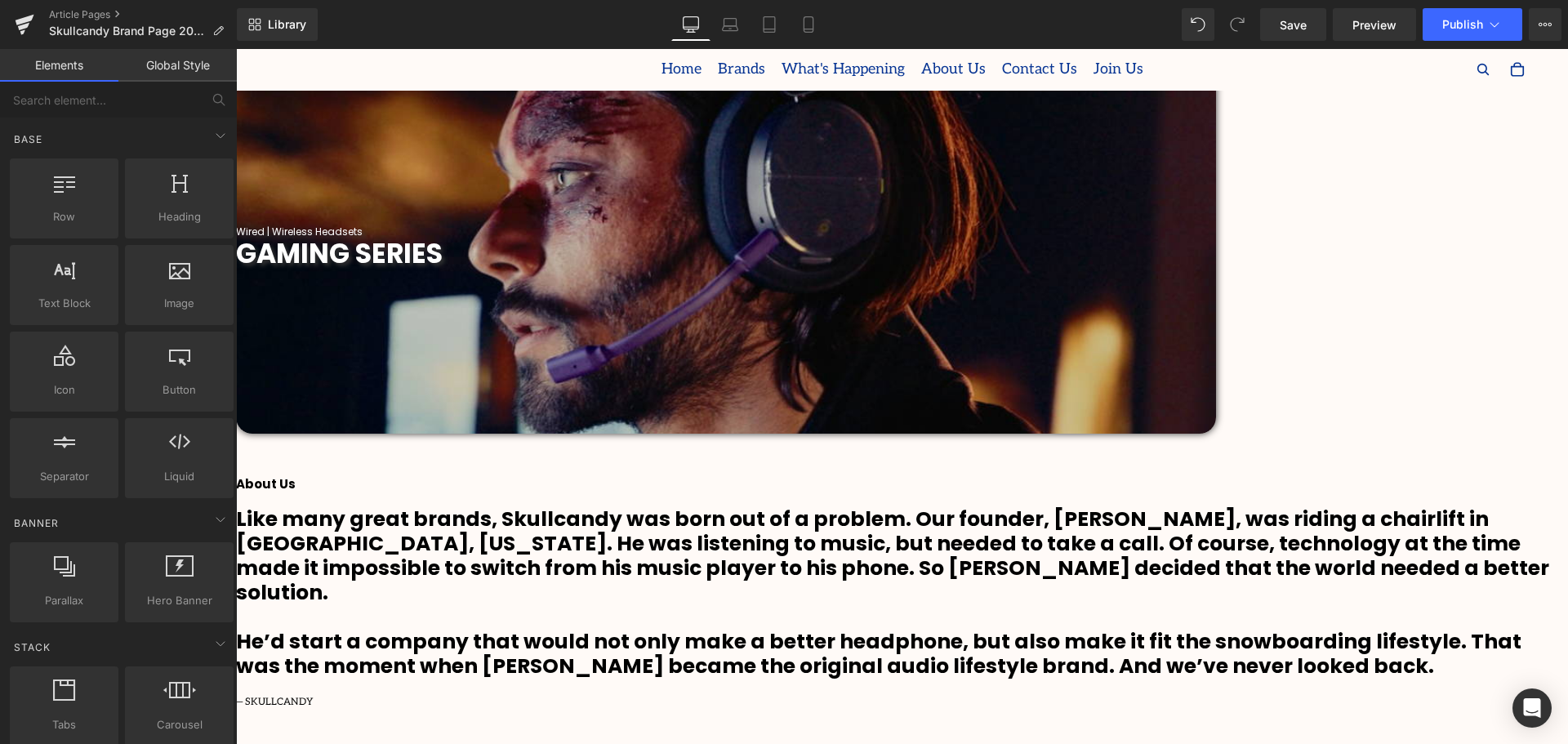
scroll to position [1634, 0]
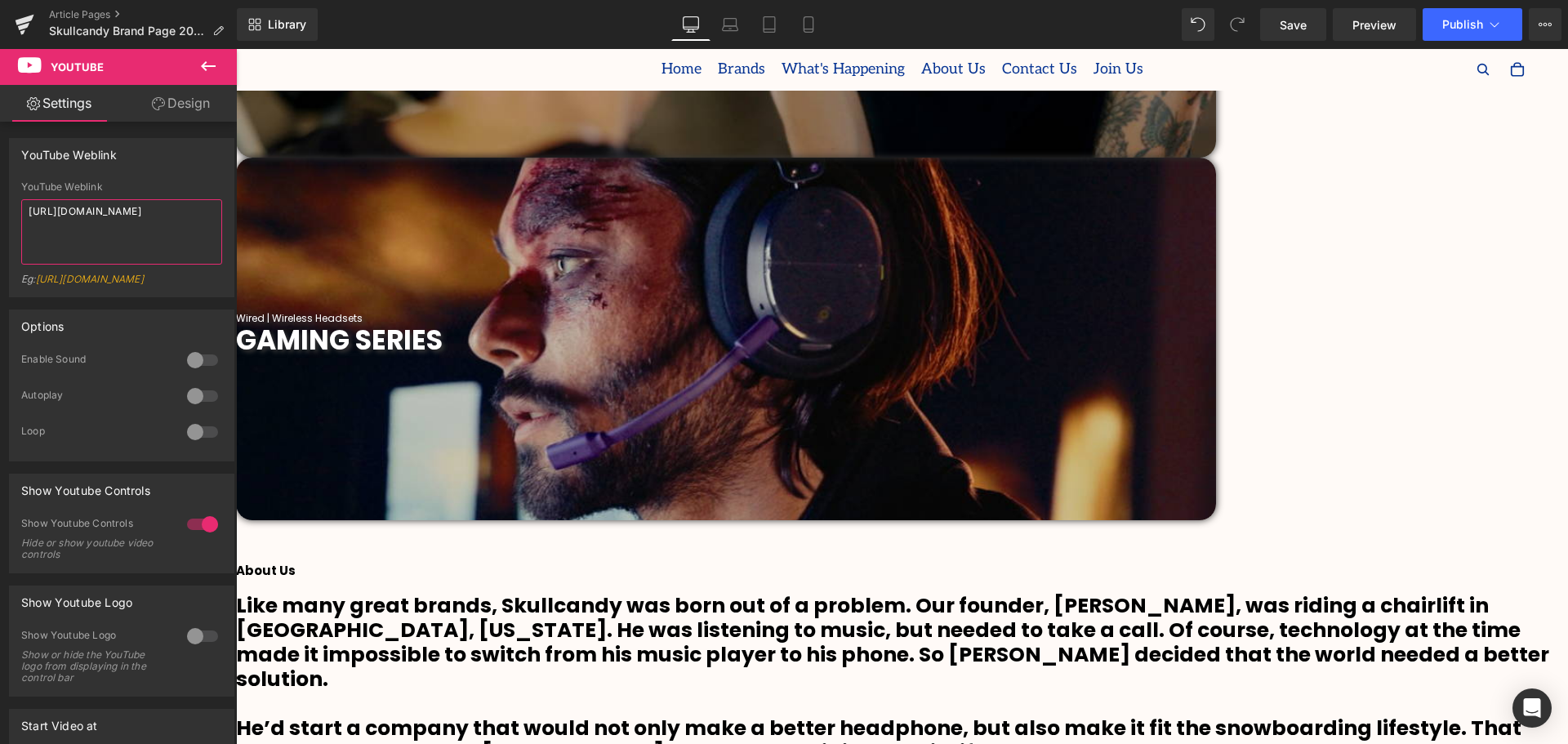
drag, startPoint x: 133, startPoint y: 225, endPoint x: 22, endPoint y: 211, distance: 111.9
click at [0, 205] on html "Youtube You are previewing how the will restyle your page. You can not edit Ele…" at bounding box center [784, 372] width 1568 height 744
paste textarea "EJJDOIN8nNM"
type textarea "[URL][DOMAIN_NAME]"
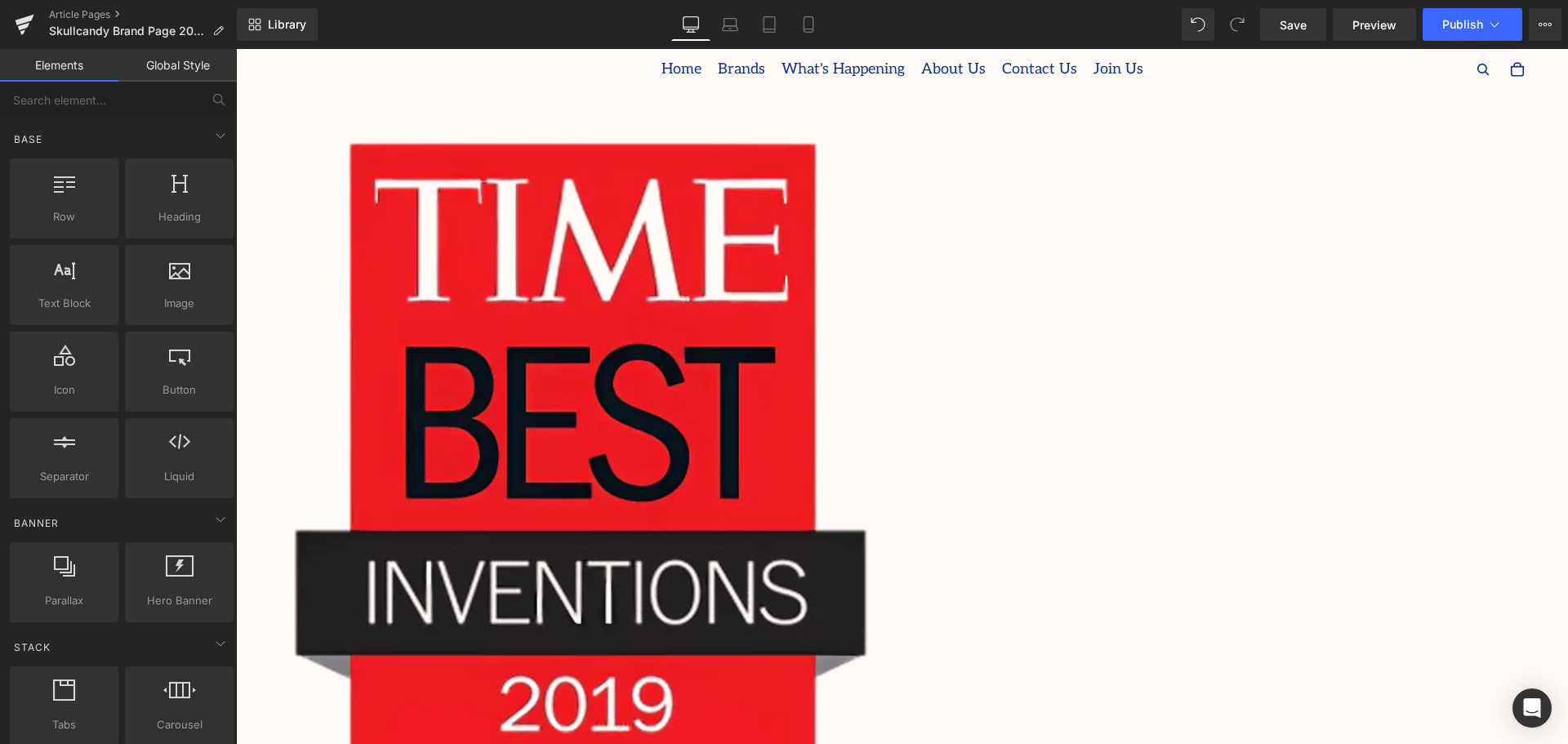
scroll to position [3104, 0]
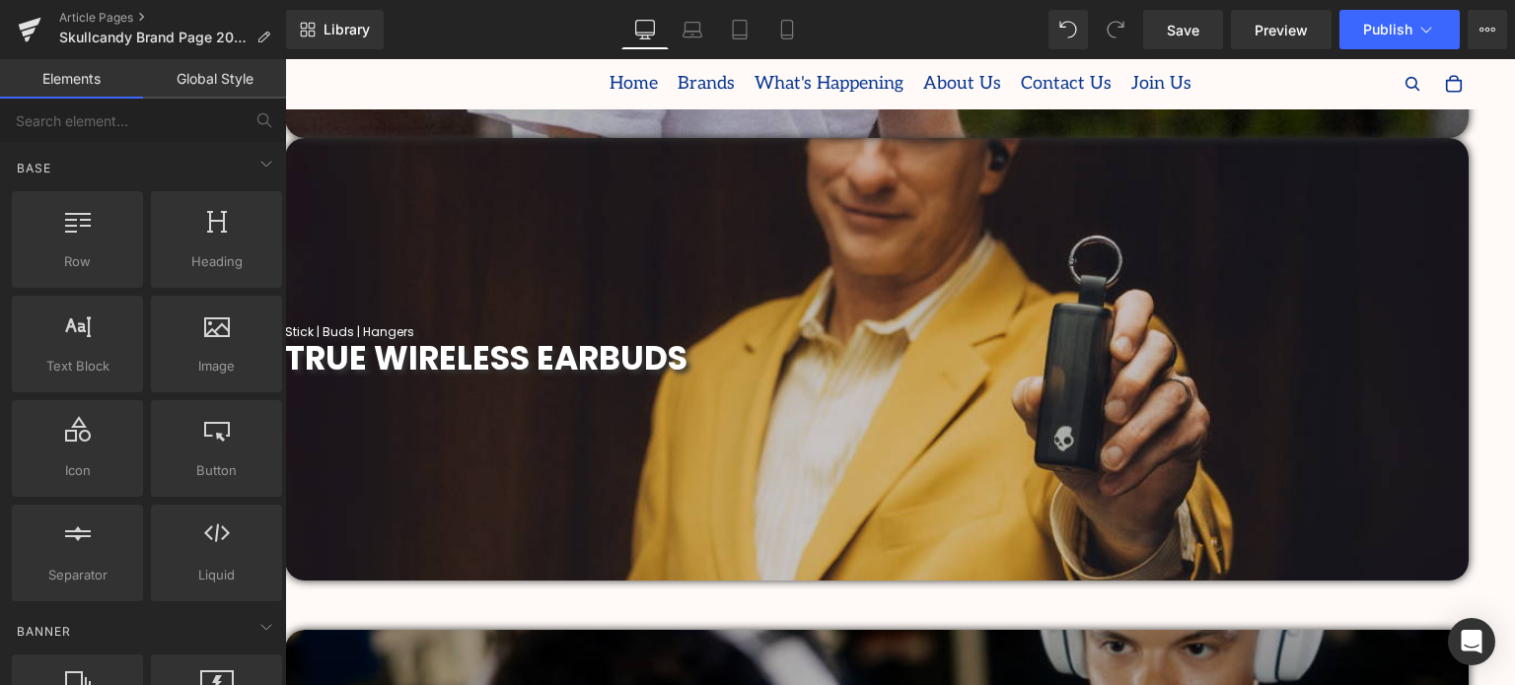
scroll to position [10, 10]
click at [1378, 29] on span "Publish" at bounding box center [1387, 30] width 49 height 16
